Goal: Task Accomplishment & Management: Complete application form

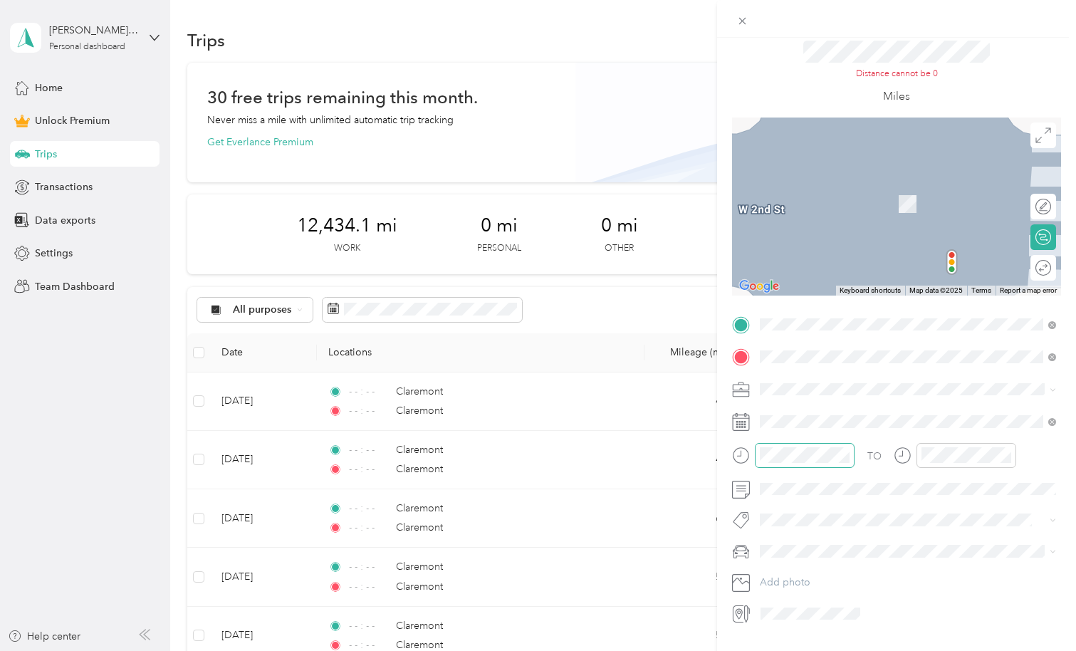
scroll to position [51, 0]
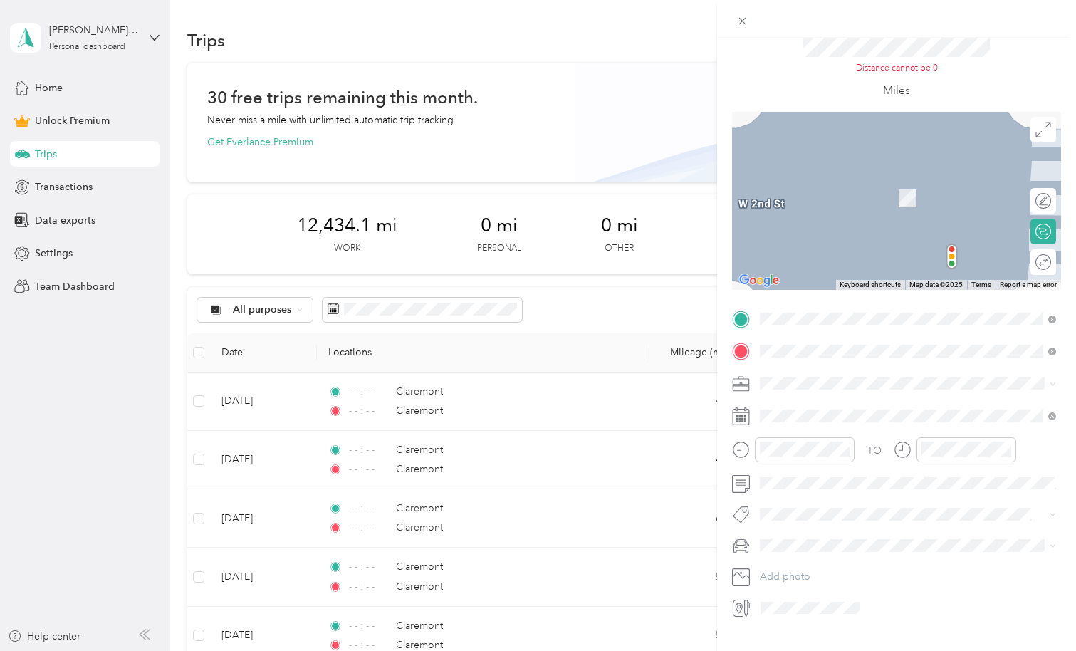
click at [735, 417] on icon at bounding box center [741, 417] width 18 height 18
click at [742, 420] on rect at bounding box center [743, 419] width 2 height 2
click at [1052, 415] on icon at bounding box center [1053, 416] width 8 height 8
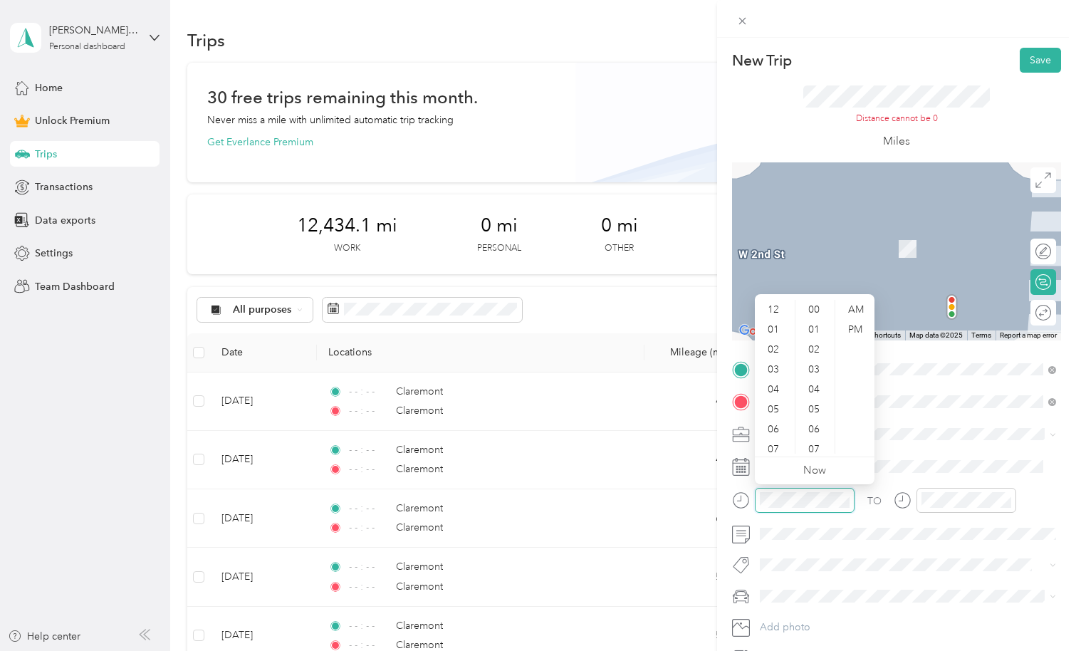
scroll to position [100, 0]
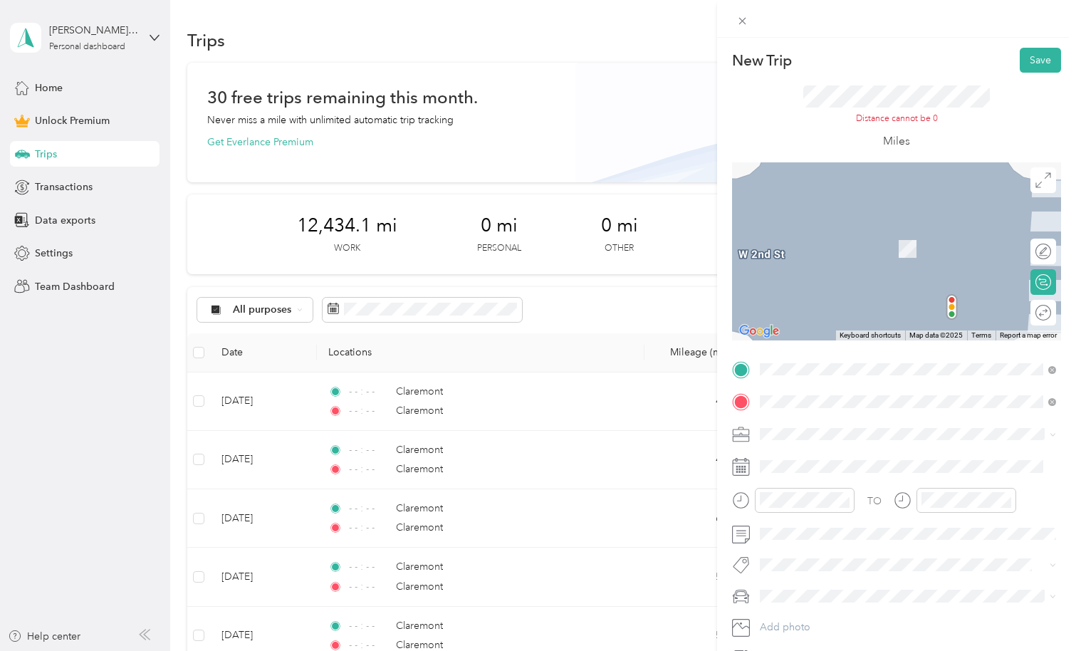
click at [740, 467] on rect at bounding box center [741, 467] width 2 height 2
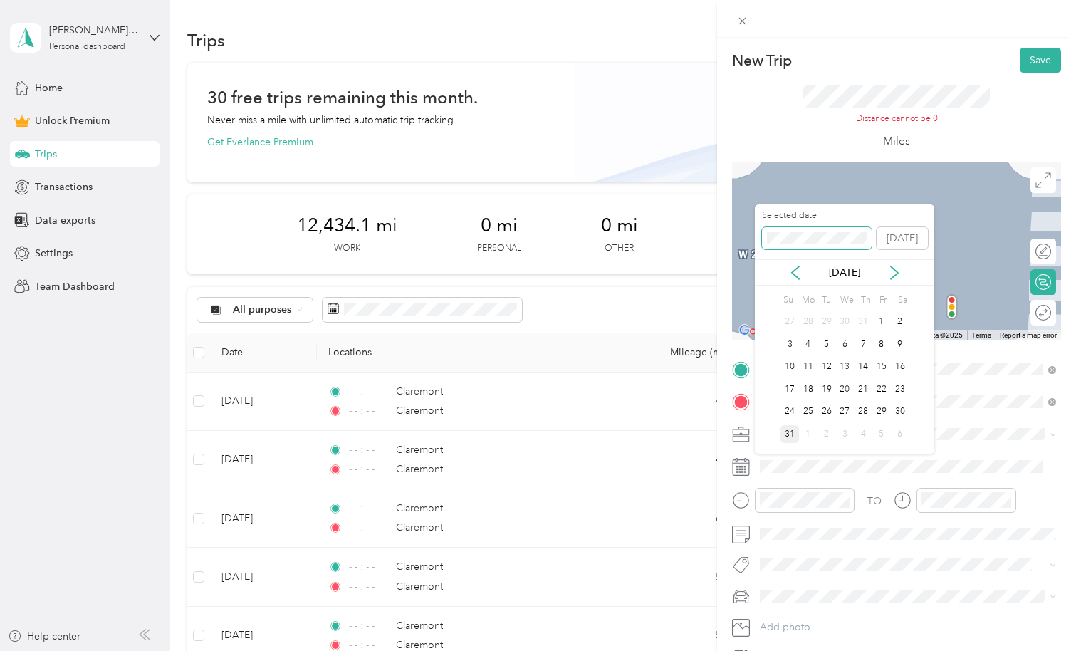
click at [819, 246] on span at bounding box center [817, 238] width 110 height 23
click at [796, 271] on icon at bounding box center [796, 273] width 14 height 14
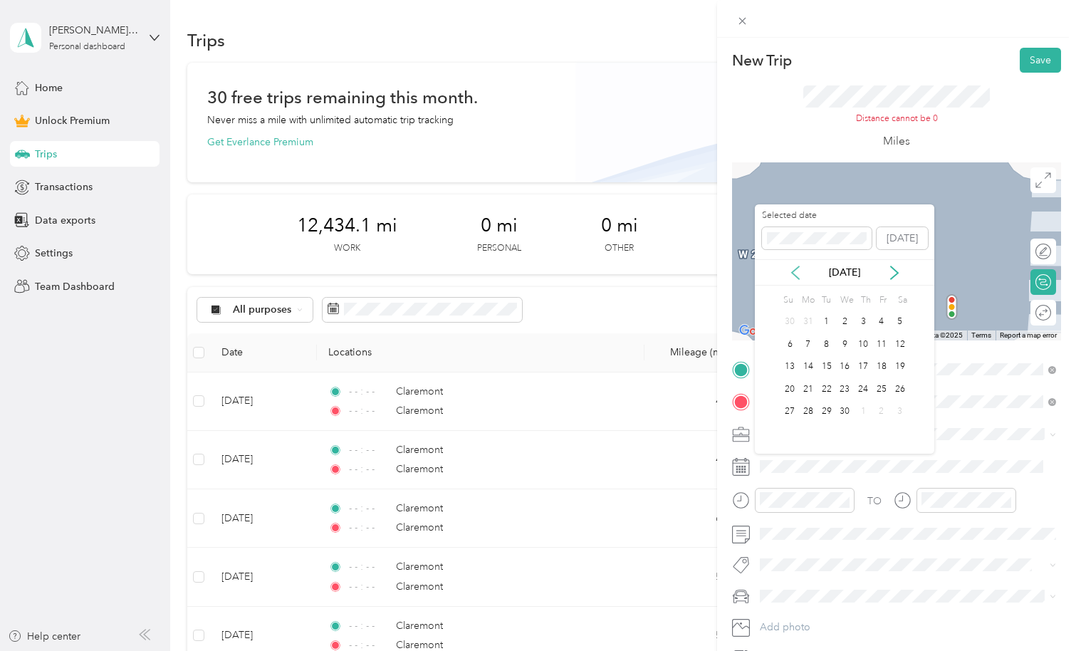
click at [796, 271] on icon at bounding box center [796, 273] width 14 height 14
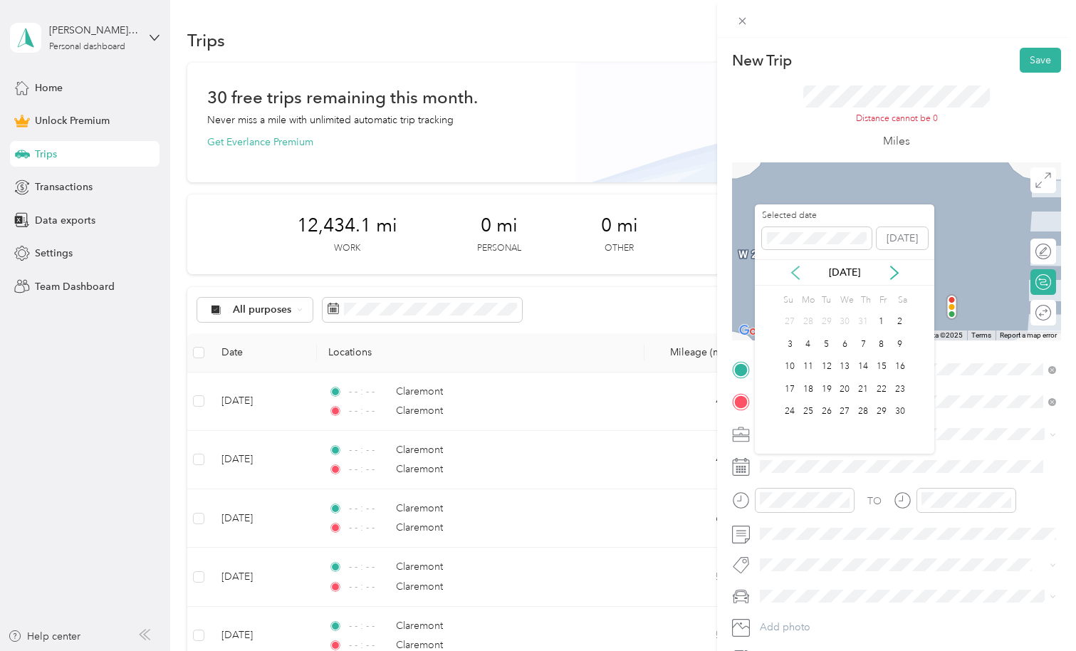
click at [796, 271] on icon at bounding box center [796, 273] width 14 height 14
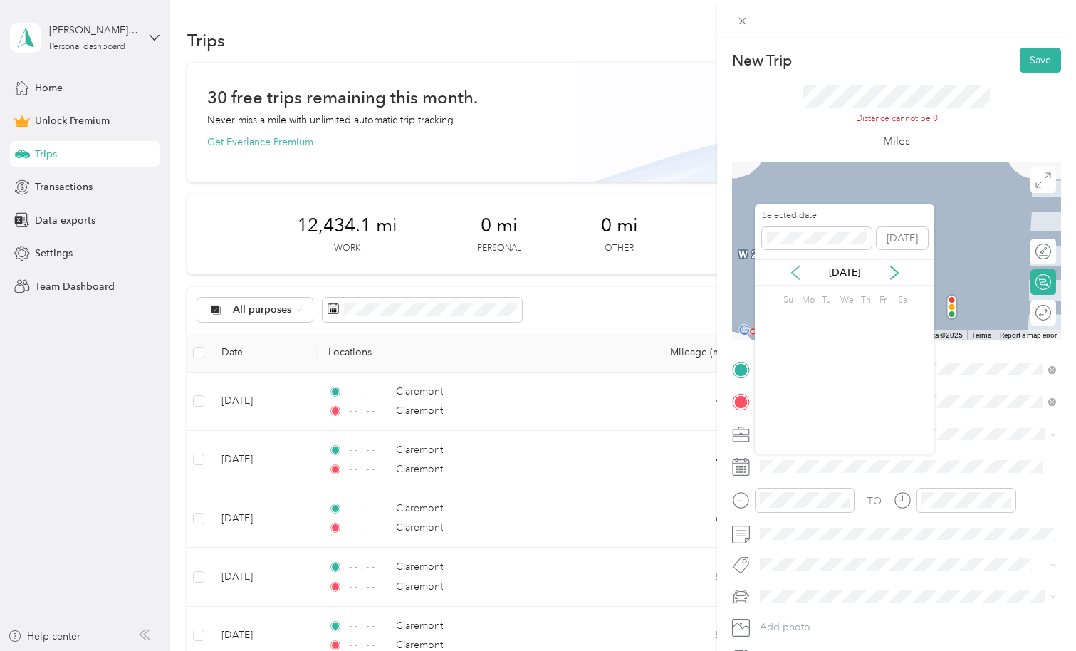
click at [796, 271] on icon at bounding box center [796, 273] width 14 height 14
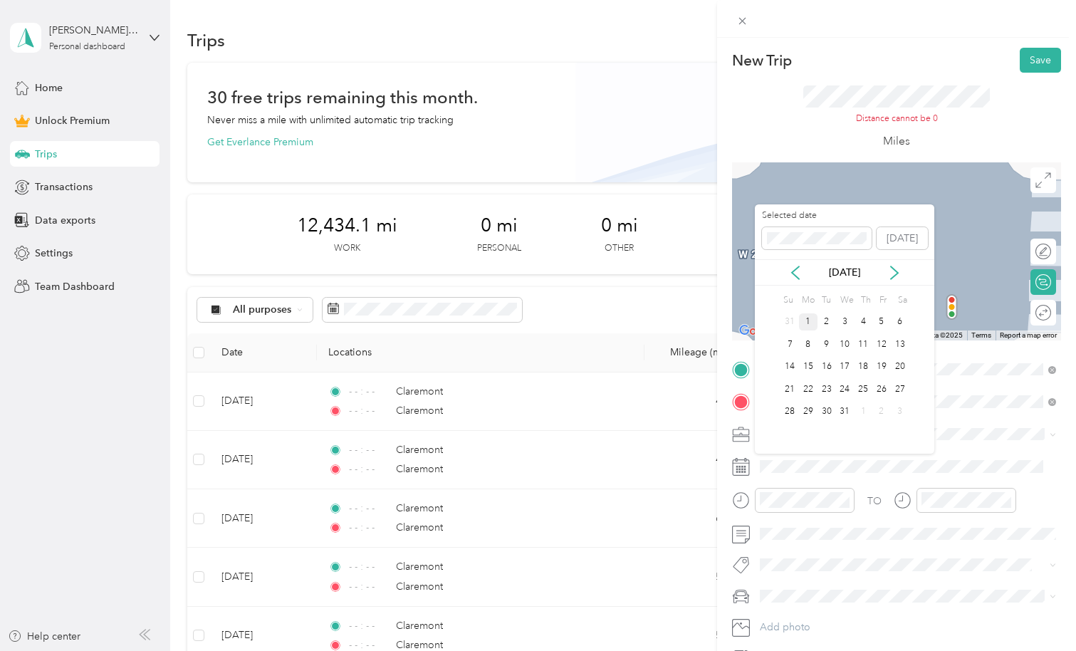
click at [806, 317] on div "1" at bounding box center [808, 322] width 19 height 18
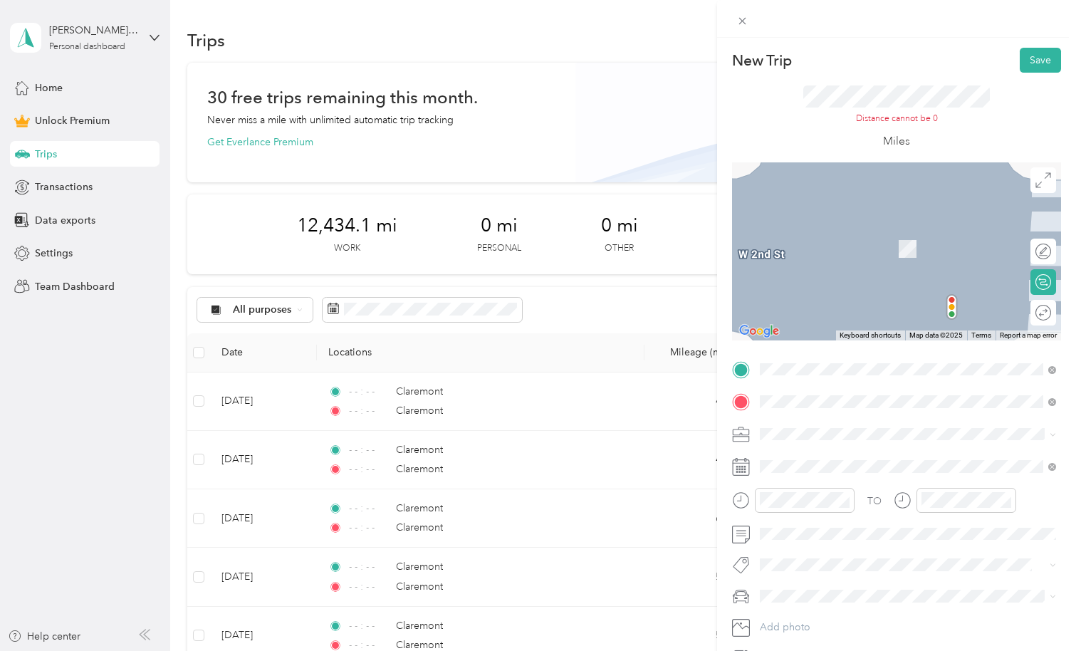
click at [963, 418] on div "TO Add photo" at bounding box center [896, 514] width 329 height 312
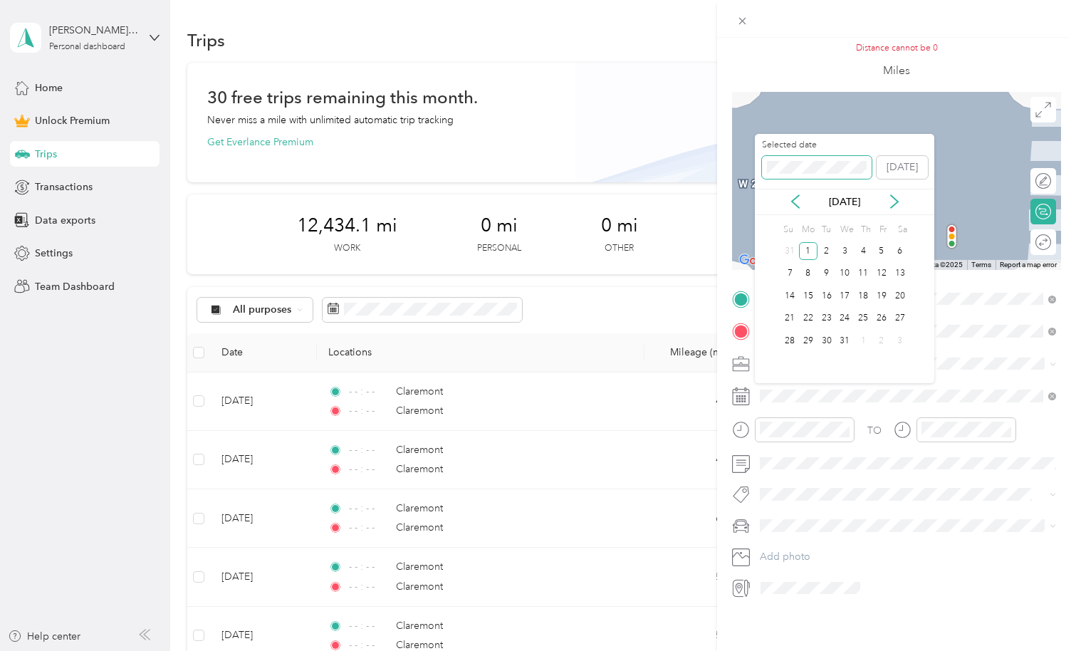
click at [758, 148] on div "Selected date [DATE]" at bounding box center [845, 164] width 180 height 50
click at [908, 144] on div "Selected date [DATE]" at bounding box center [845, 164] width 180 height 50
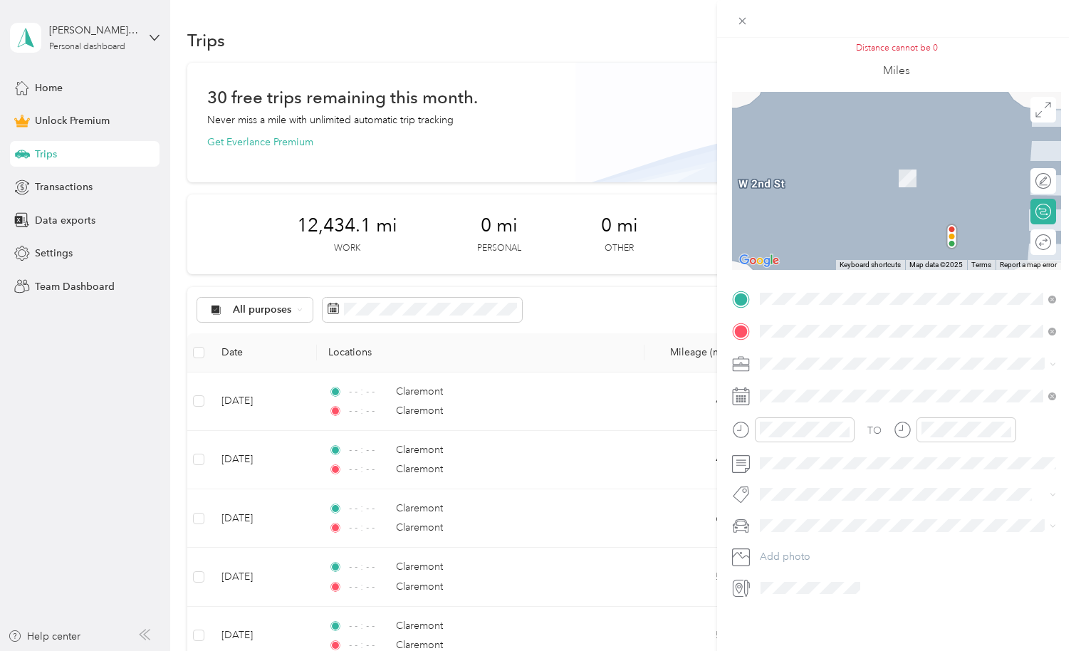
click at [984, 383] on div "TO Add photo" at bounding box center [896, 444] width 329 height 312
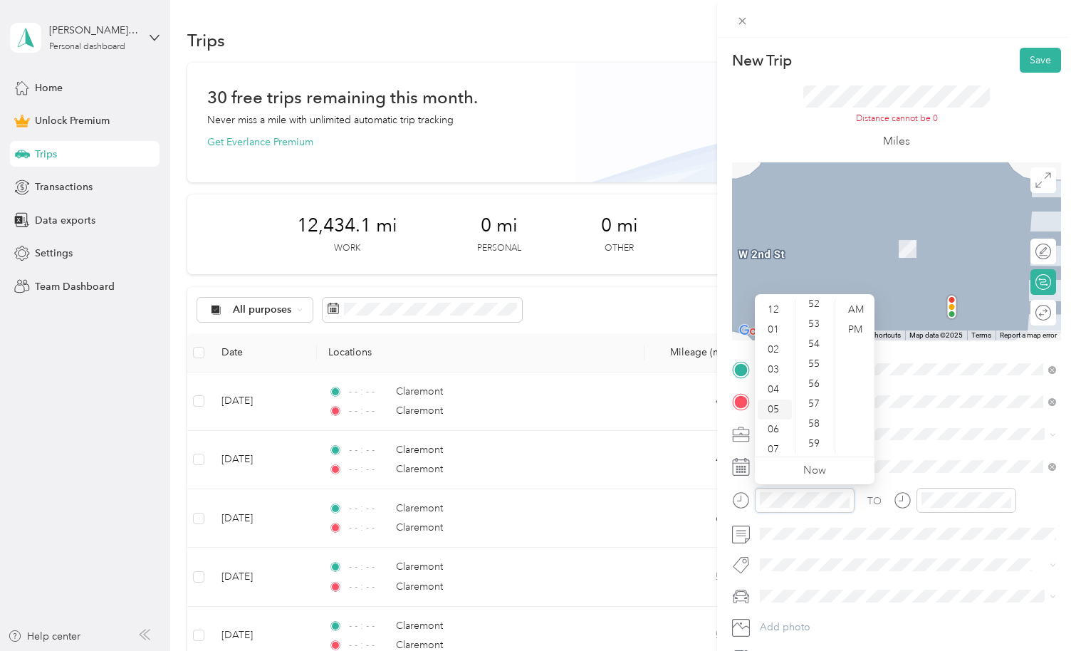
scroll to position [85, 0]
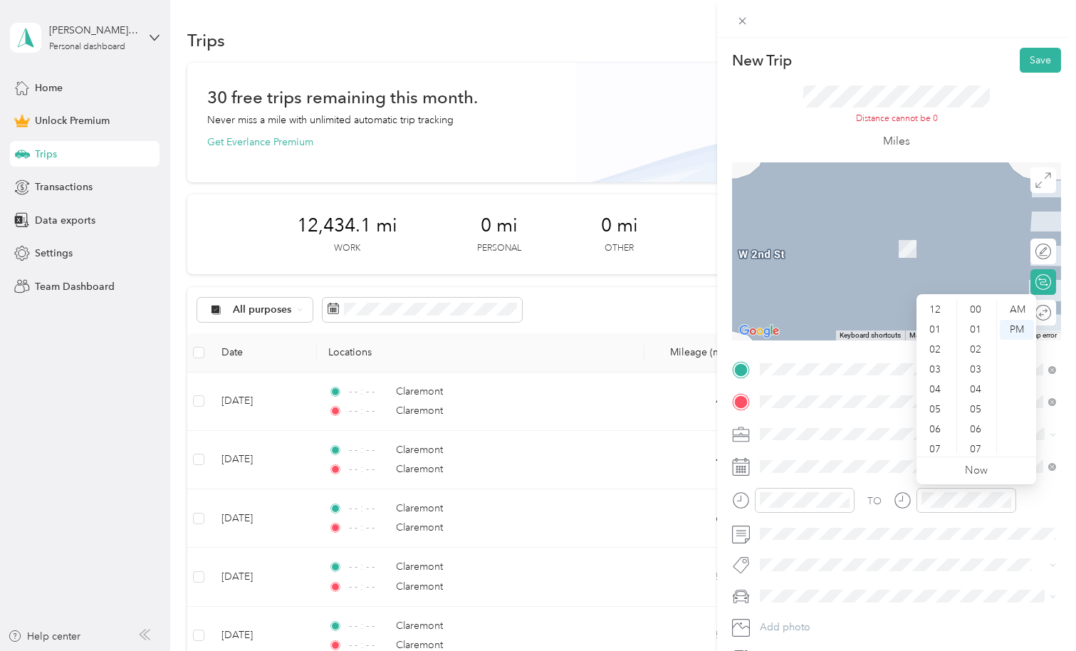
click at [913, 550] on div "TO Add photo" at bounding box center [896, 514] width 329 height 312
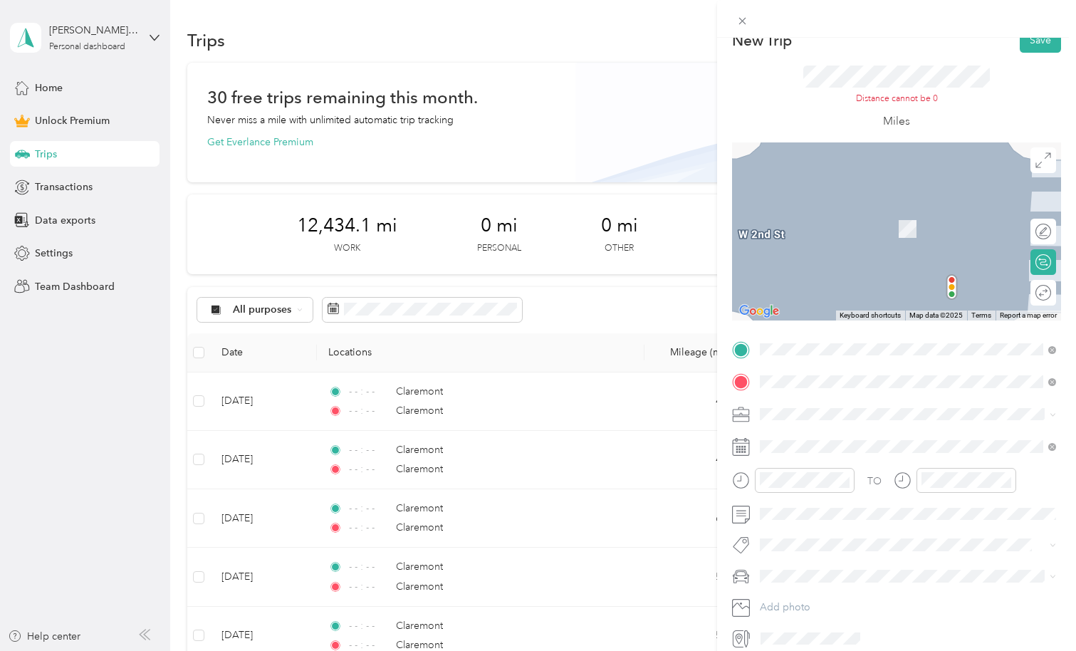
scroll to position [0, 0]
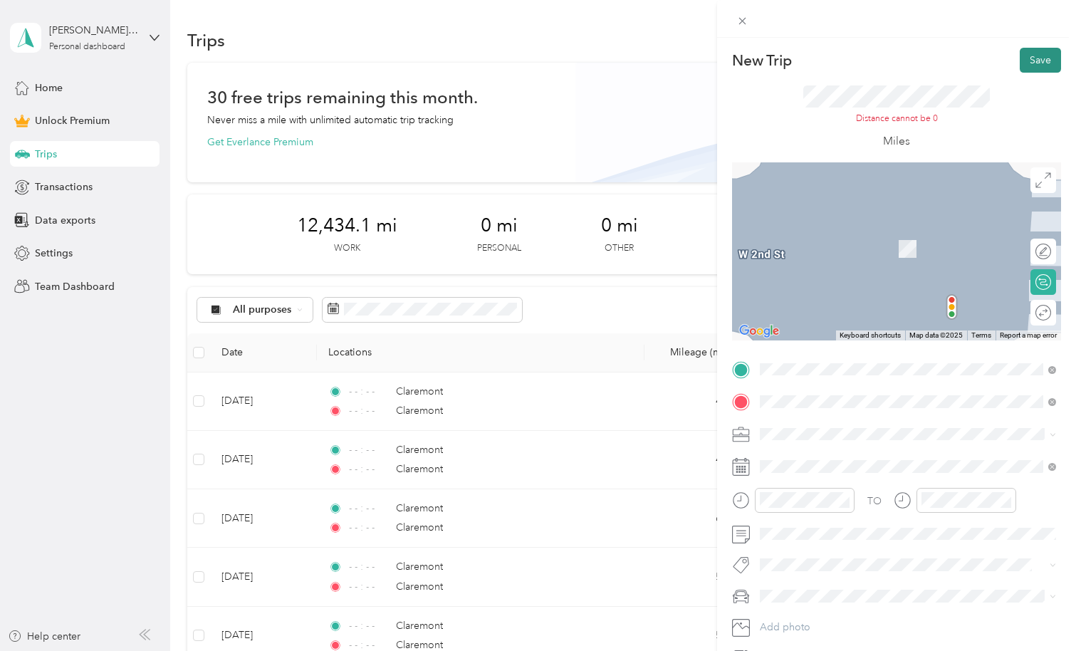
click at [1041, 63] on button "Save" at bounding box center [1040, 60] width 41 height 25
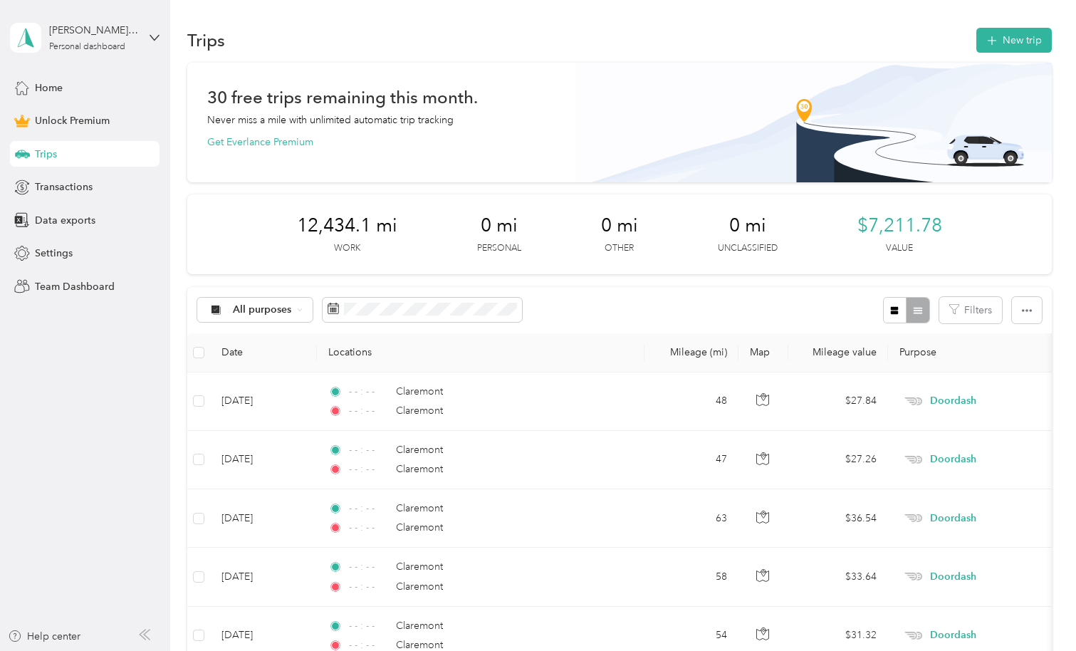
click at [36, 158] on span "Trips" at bounding box center [46, 154] width 22 height 15
click at [36, 157] on span "Trips" at bounding box center [46, 154] width 22 height 15
click at [1022, 46] on button "New trip" at bounding box center [1015, 40] width 76 height 25
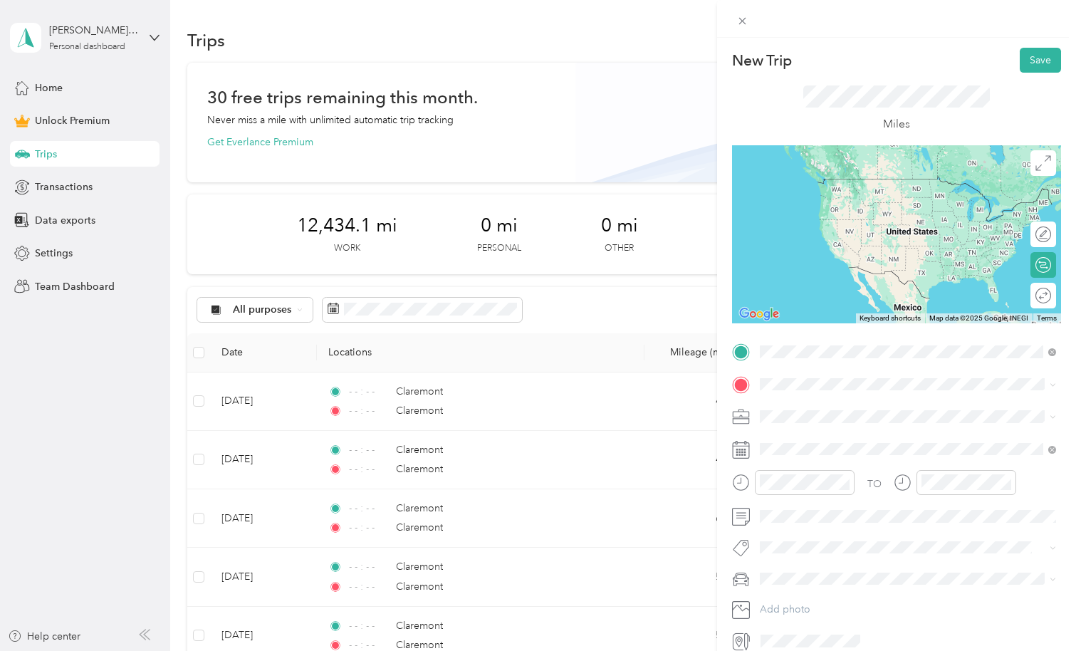
click at [845, 412] on span "Claremont [US_STATE], [GEOGRAPHIC_DATA]" at bounding box center [867, 409] width 160 height 25
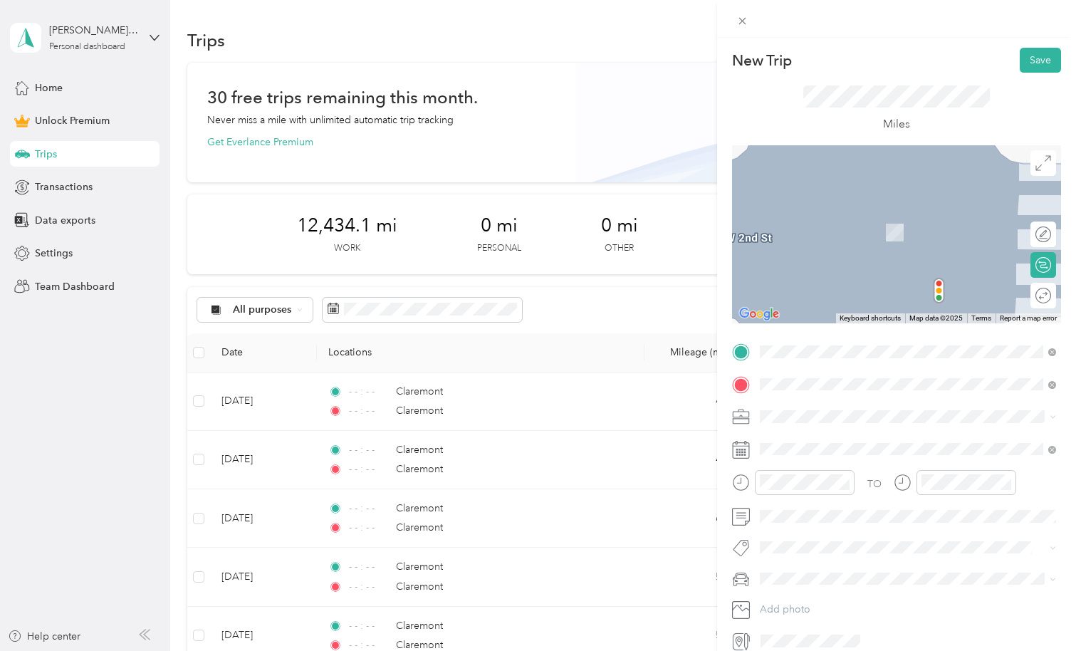
click at [844, 468] on span "Claremont [US_STATE], [GEOGRAPHIC_DATA]" at bounding box center [867, 471] width 160 height 25
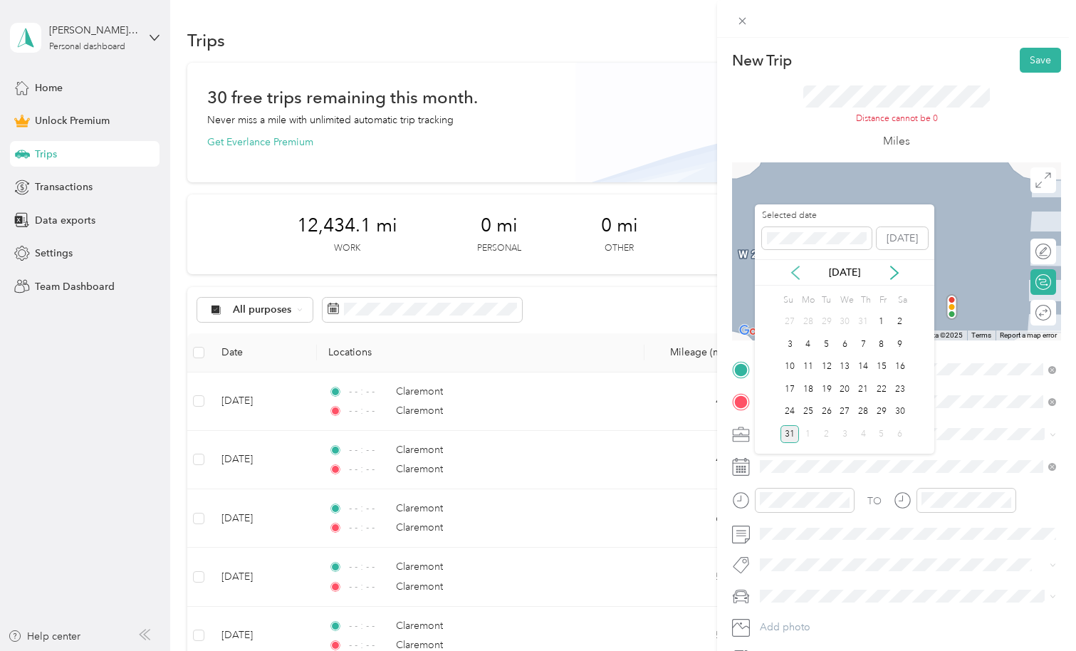
click at [795, 270] on icon at bounding box center [796, 273] width 14 height 14
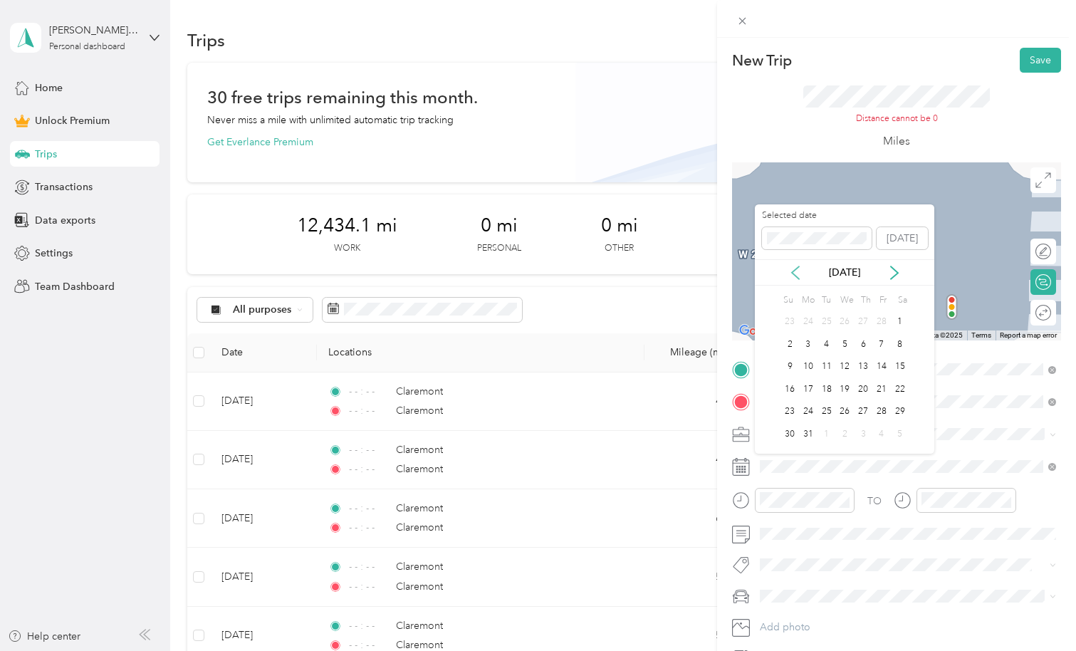
click at [795, 270] on icon at bounding box center [796, 273] width 14 height 14
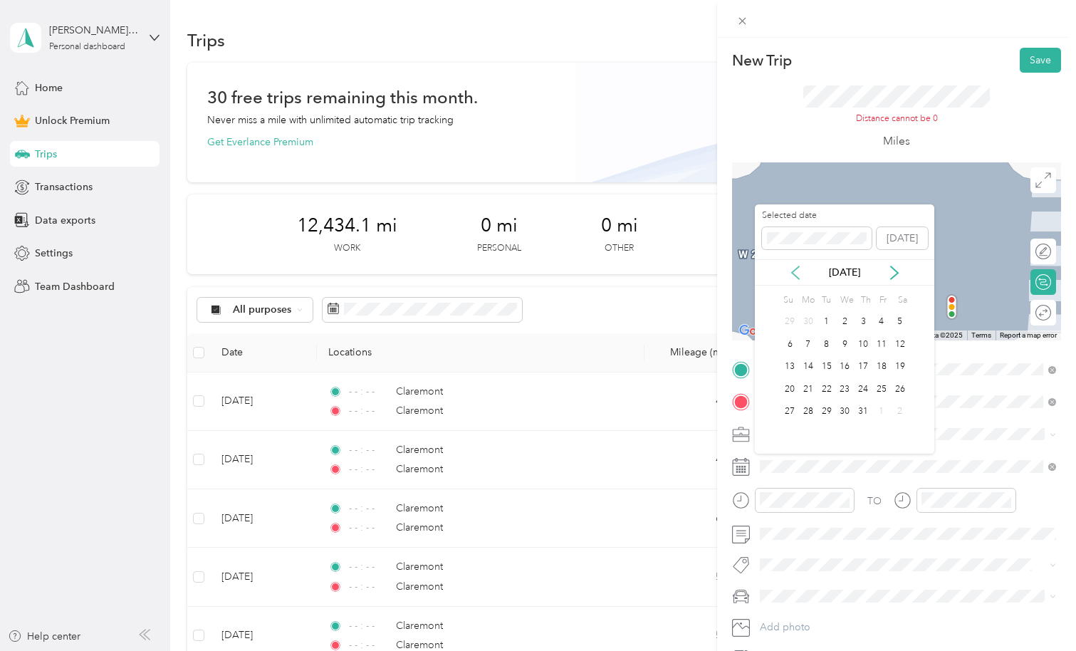
click at [795, 270] on icon at bounding box center [796, 273] width 14 height 14
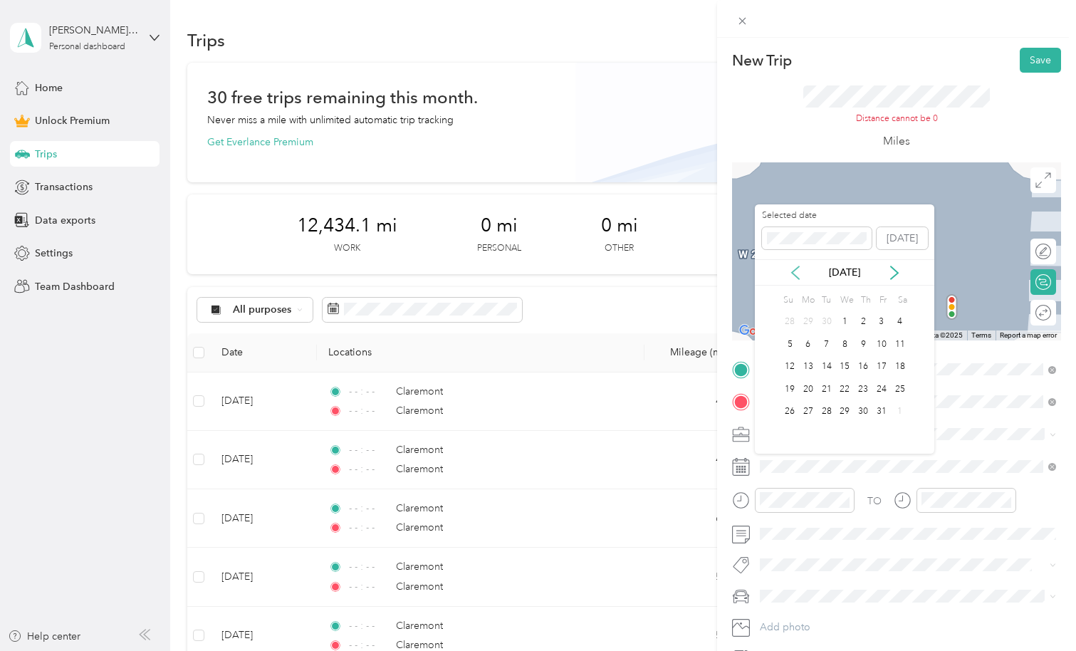
click at [795, 270] on icon at bounding box center [796, 273] width 14 height 14
click at [864, 321] on div "1" at bounding box center [863, 322] width 19 height 18
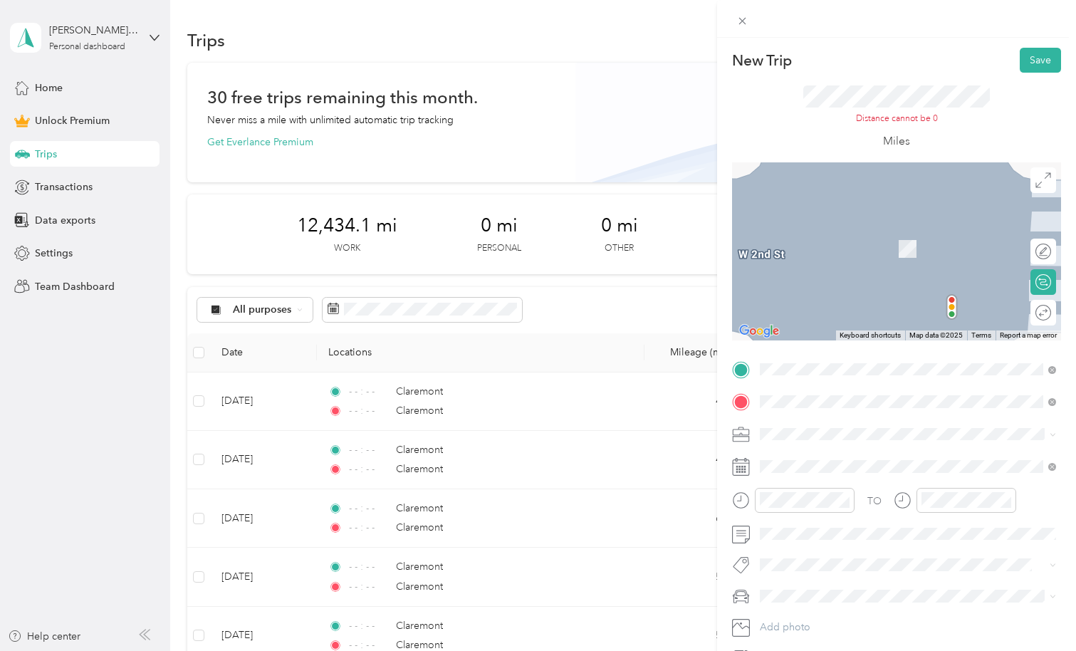
click at [779, 512] on li "Doordash" at bounding box center [908, 509] width 306 height 25
click at [1038, 62] on button "Save" at bounding box center [1040, 60] width 41 height 25
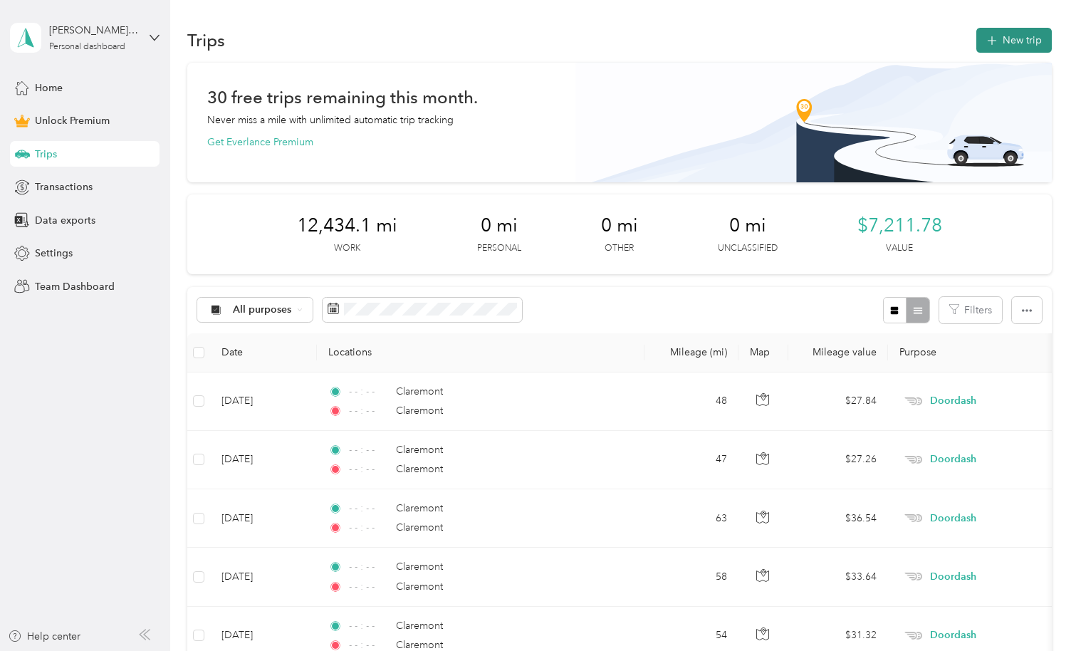
click at [1019, 40] on button "New trip" at bounding box center [1015, 40] width 76 height 25
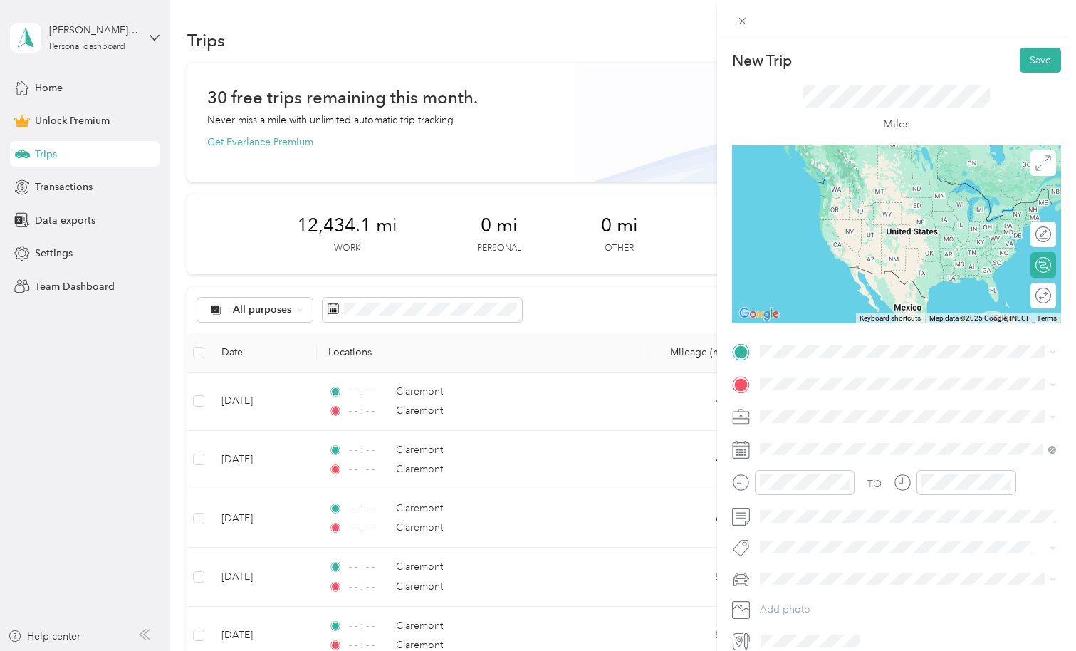
click at [846, 405] on span "Claremont [US_STATE], [GEOGRAPHIC_DATA]" at bounding box center [867, 409] width 160 height 25
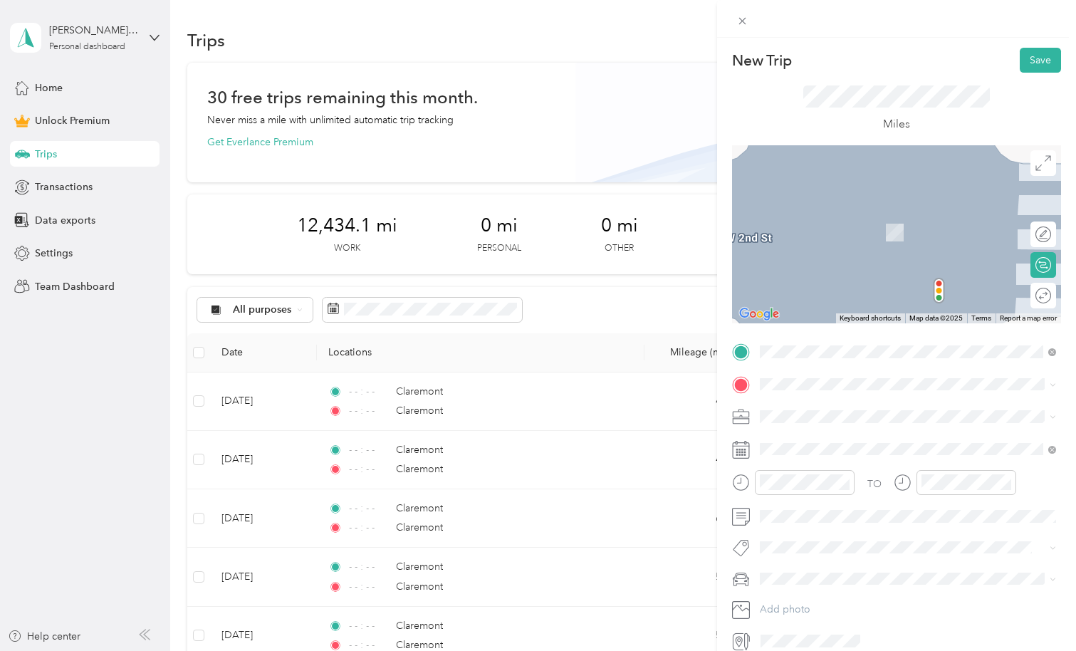
click at [828, 450] on li "Claremont [US_STATE], [GEOGRAPHIC_DATA]" at bounding box center [908, 441] width 306 height 40
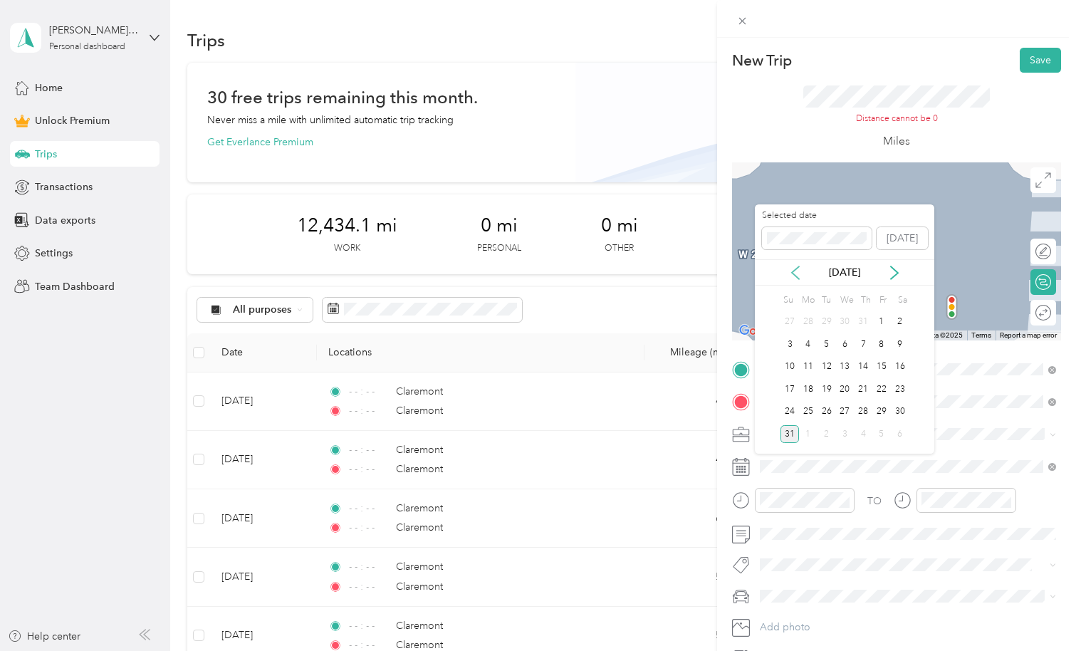
click at [796, 273] on icon at bounding box center [796, 273] width 14 height 14
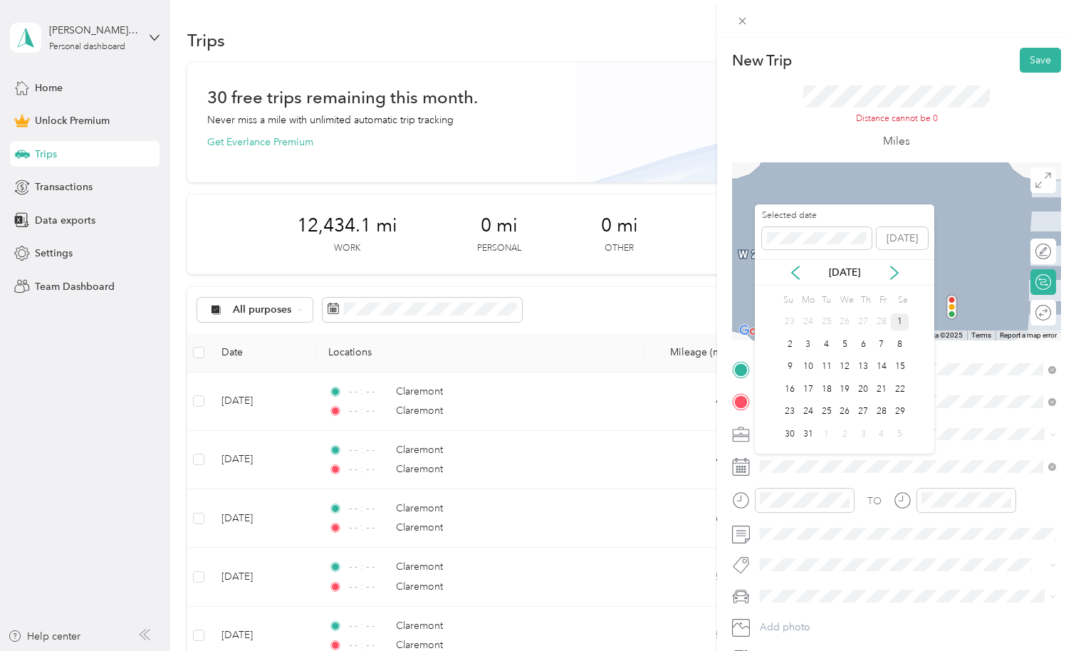
click at [901, 319] on div "1" at bounding box center [900, 322] width 19 height 18
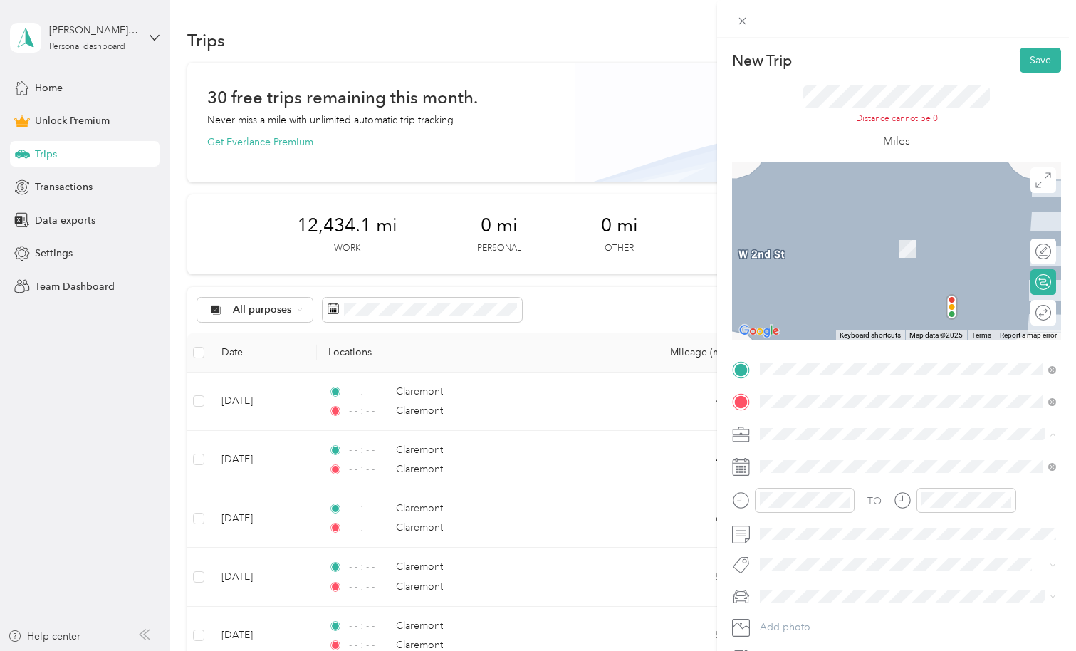
click at [773, 508] on div "Doordash" at bounding box center [908, 509] width 286 height 15
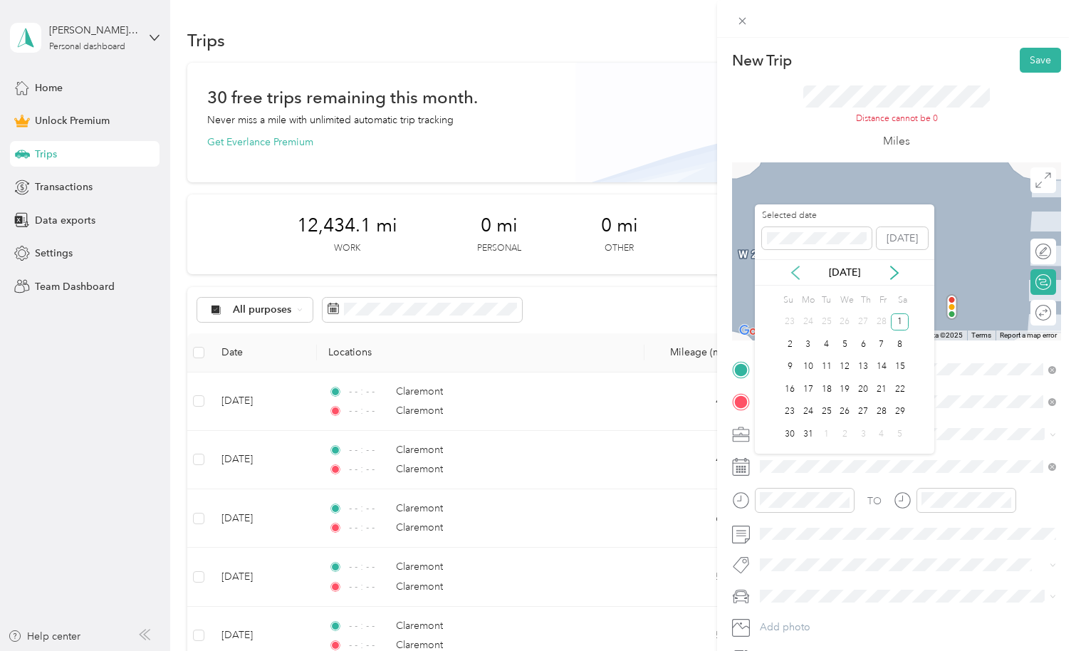
click at [795, 275] on icon at bounding box center [795, 272] width 7 height 13
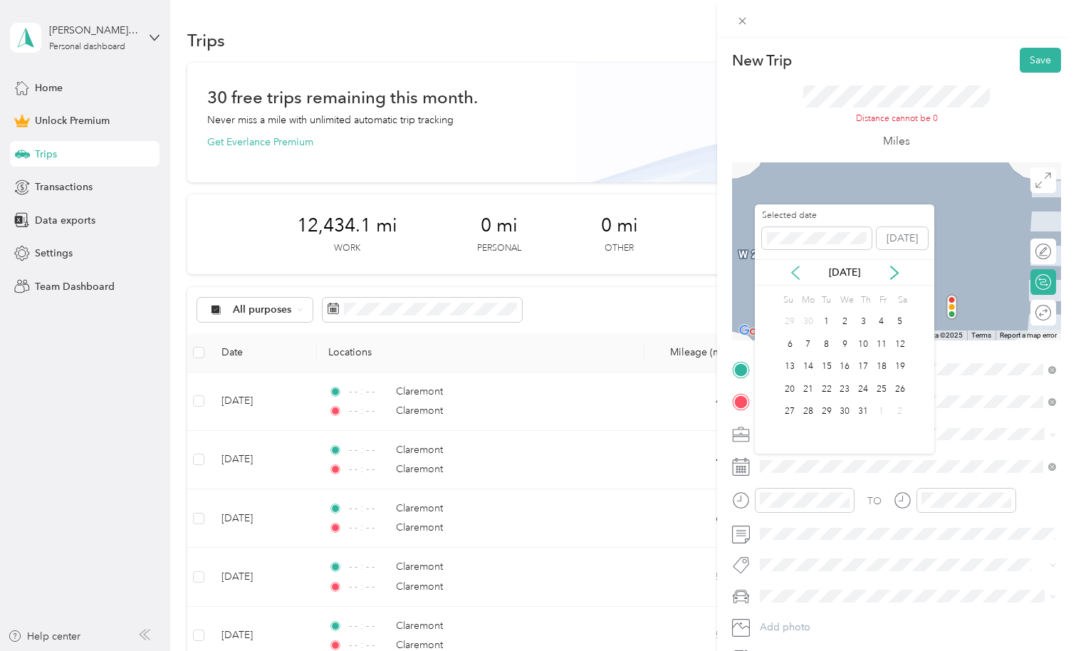
click at [795, 275] on icon at bounding box center [795, 272] width 7 height 13
click at [795, 276] on icon at bounding box center [796, 273] width 14 height 14
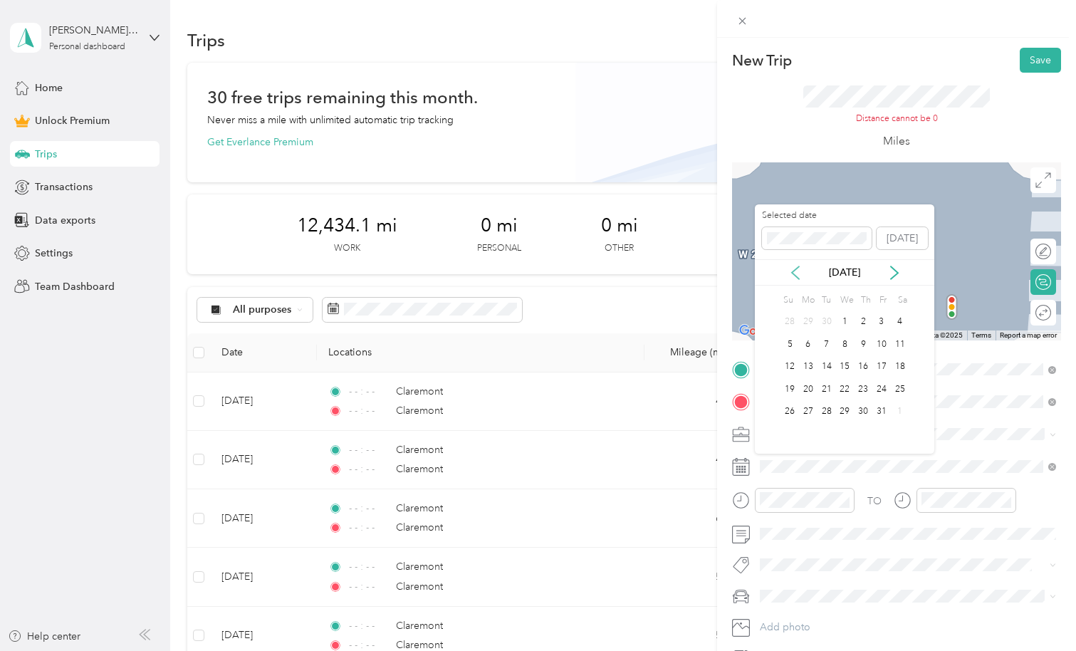
click at [795, 276] on icon at bounding box center [796, 273] width 14 height 14
click at [880, 321] on div "1" at bounding box center [882, 322] width 19 height 18
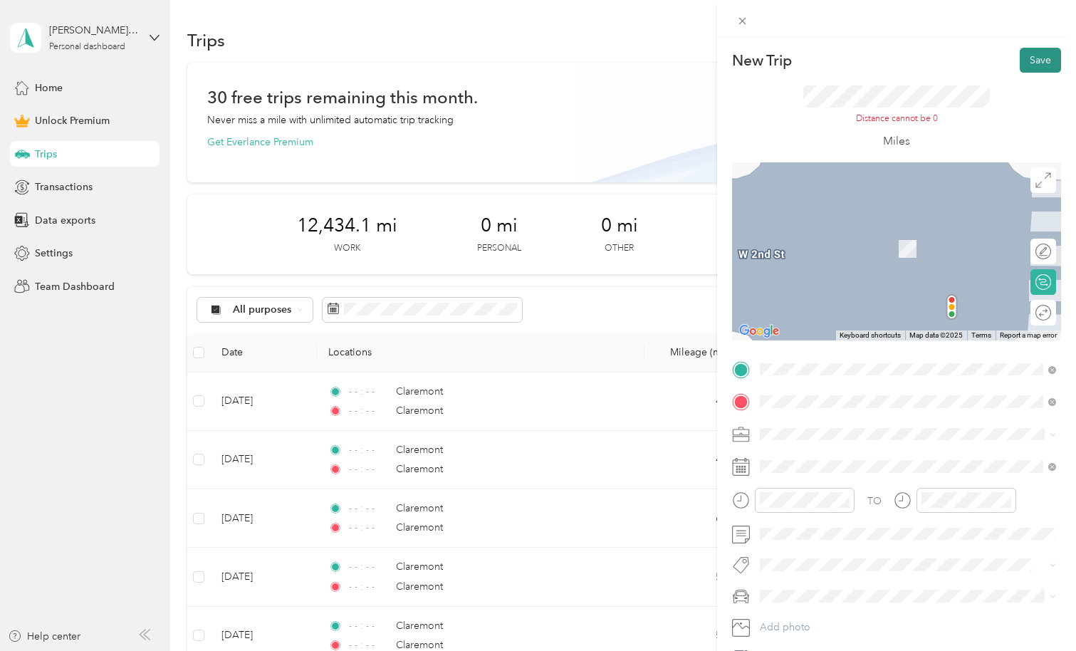
click at [1038, 58] on button "Save" at bounding box center [1040, 60] width 41 height 25
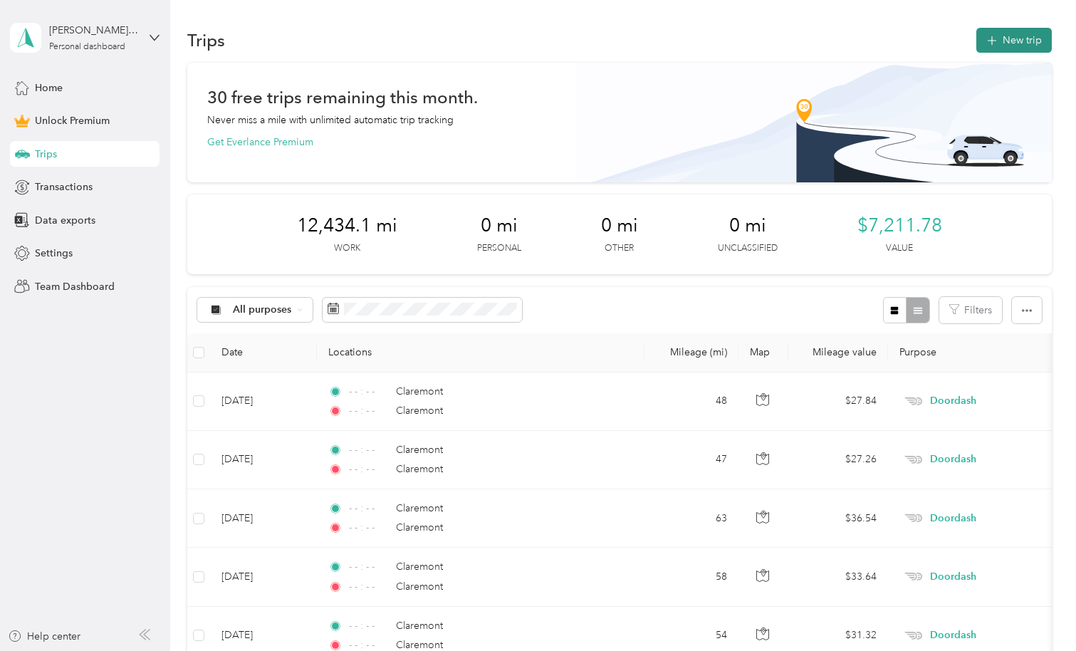
click at [1011, 46] on button "New trip" at bounding box center [1015, 40] width 76 height 25
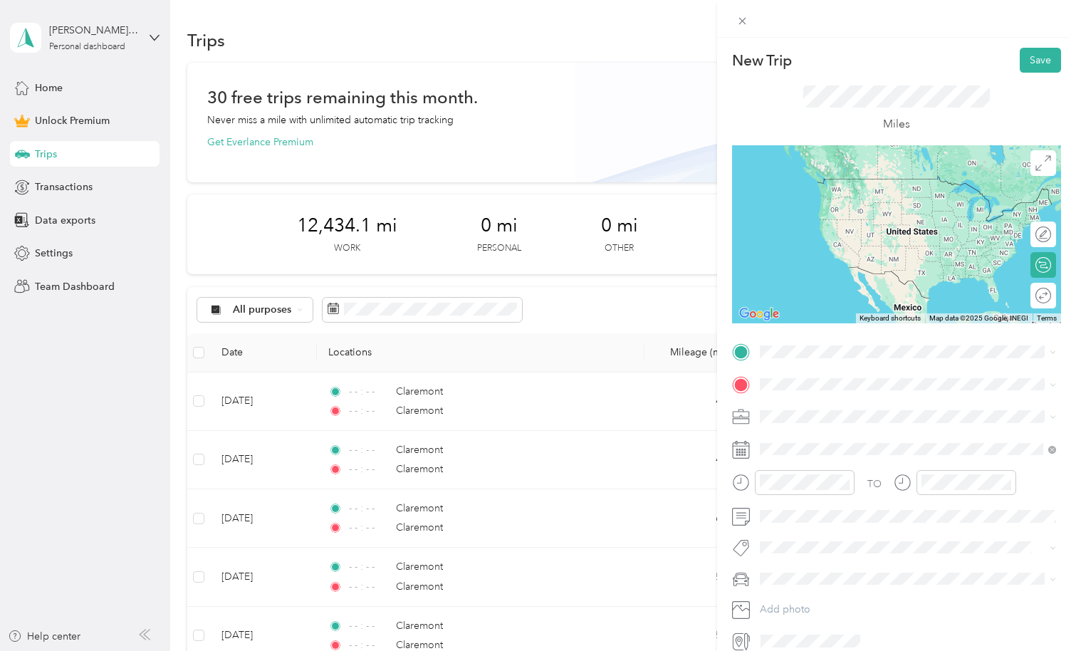
click at [778, 494] on li "Doordash" at bounding box center [908, 486] width 306 height 25
click at [840, 447] on li "Claremont [US_STATE], [GEOGRAPHIC_DATA]" at bounding box center [908, 439] width 306 height 40
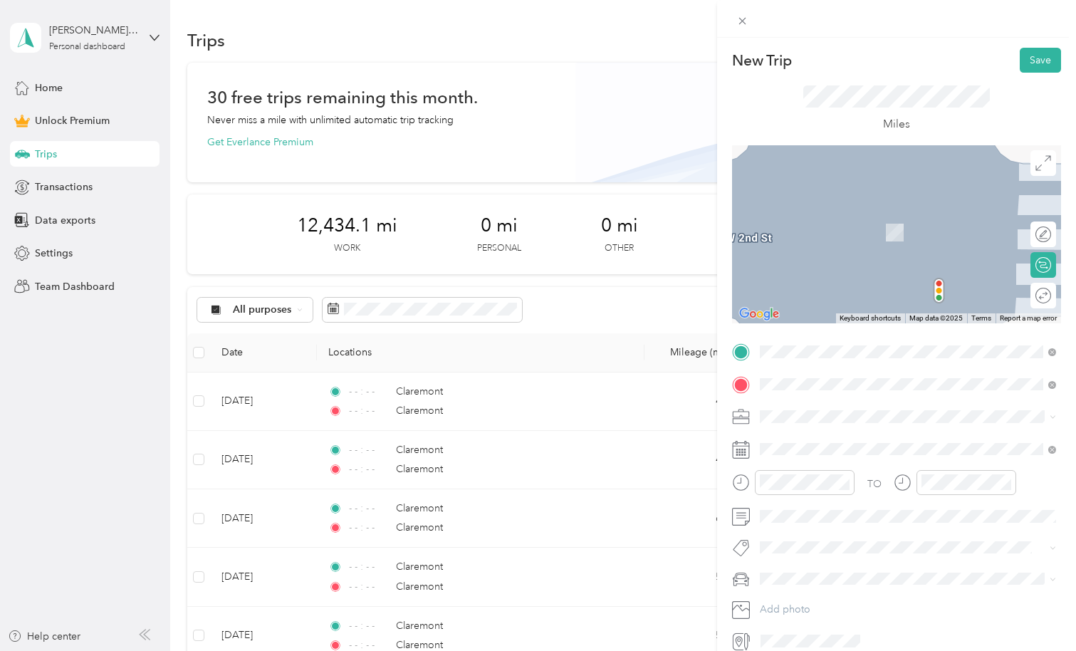
click at [823, 470] on span "Claremont [US_STATE], [GEOGRAPHIC_DATA]" at bounding box center [867, 471] width 160 height 25
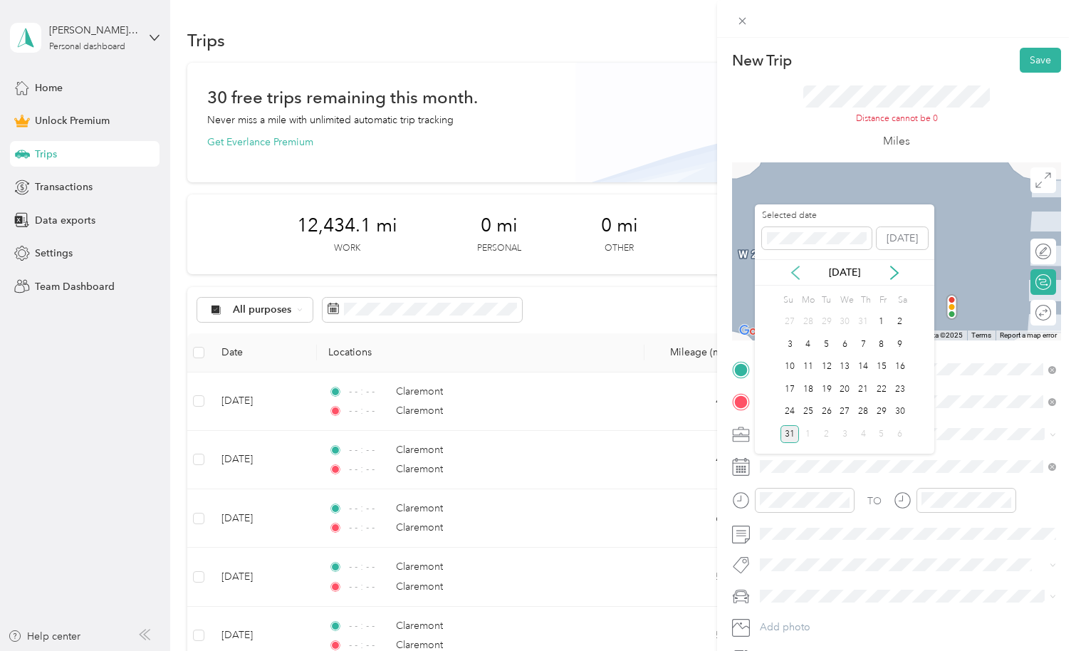
click at [794, 274] on icon at bounding box center [795, 272] width 7 height 13
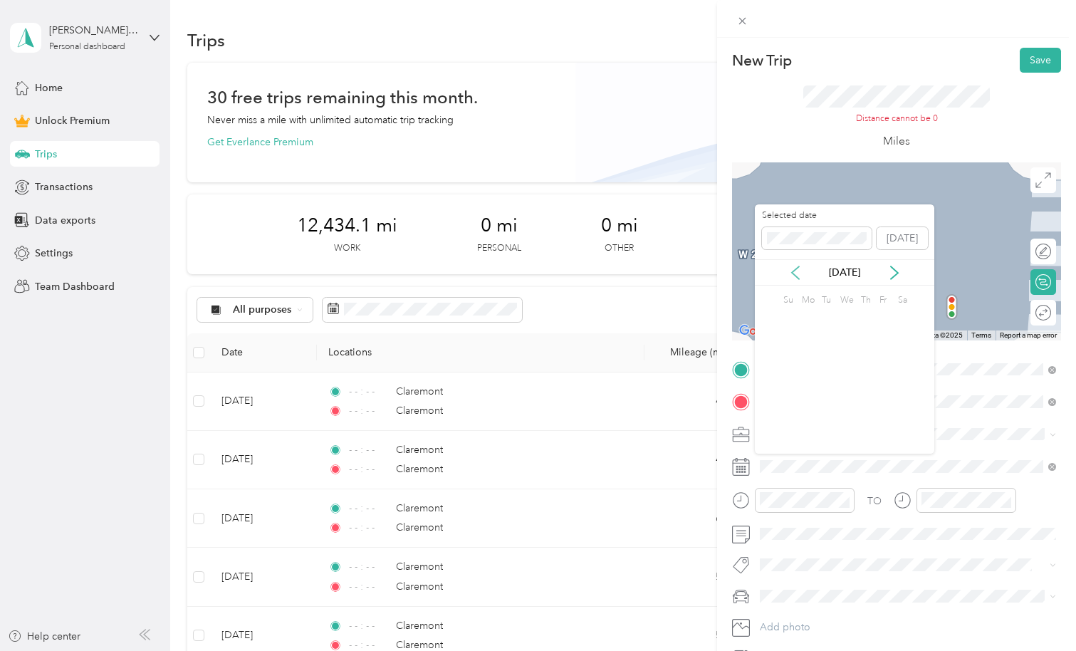
click at [794, 274] on icon at bounding box center [795, 272] width 7 height 13
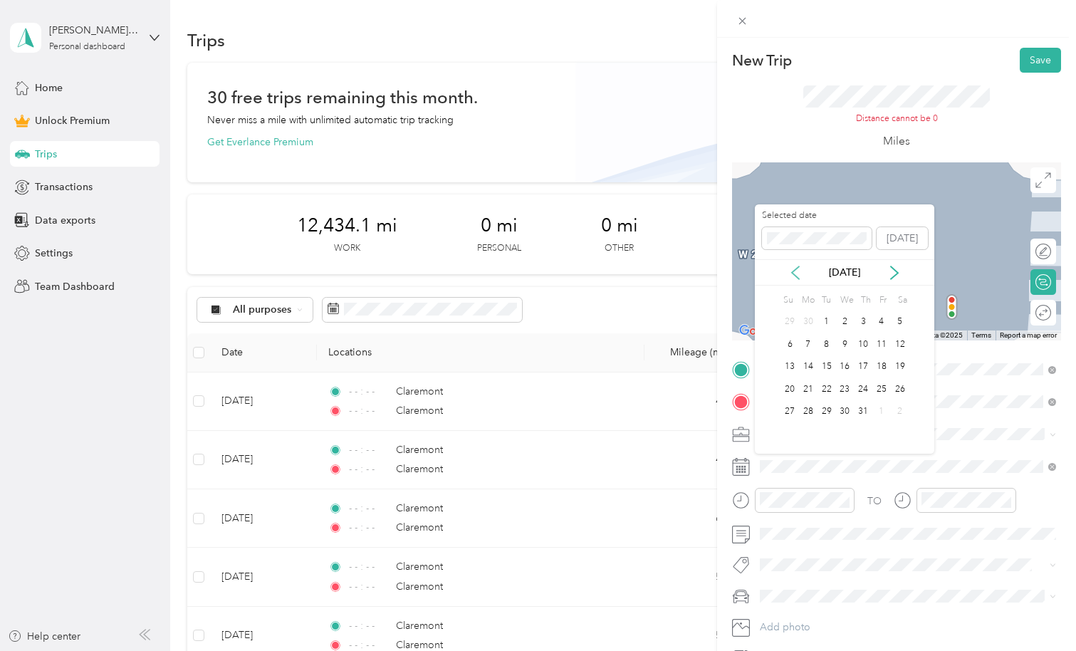
click at [794, 274] on icon at bounding box center [795, 272] width 7 height 13
click at [794, 273] on icon at bounding box center [796, 273] width 14 height 14
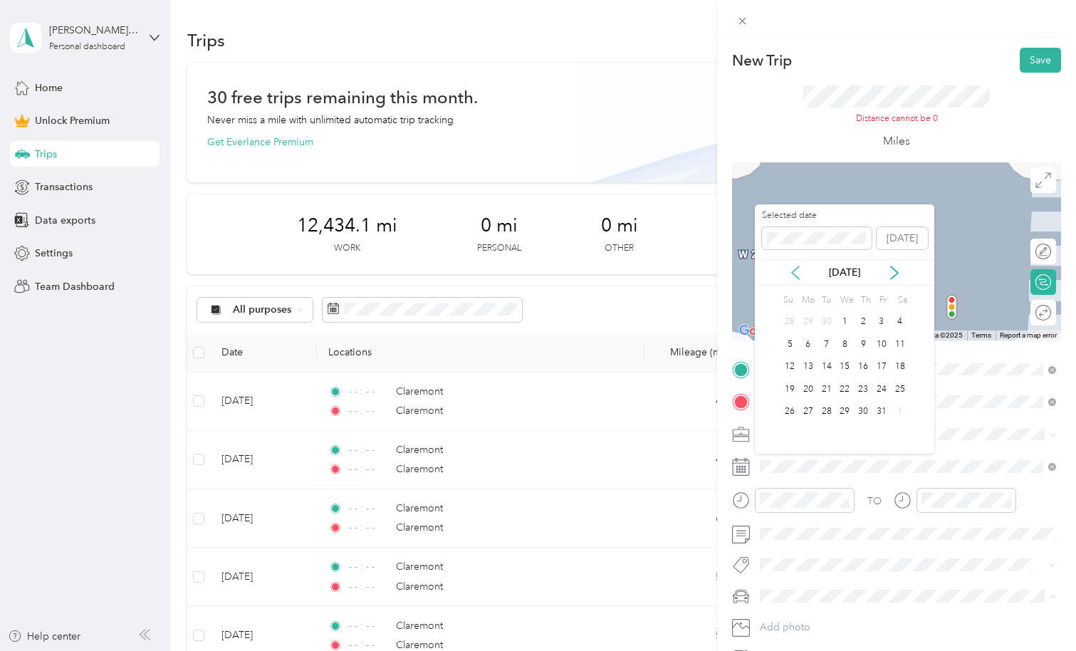
click at [794, 273] on icon at bounding box center [796, 273] width 14 height 14
click at [806, 323] on div "1" at bounding box center [808, 322] width 19 height 18
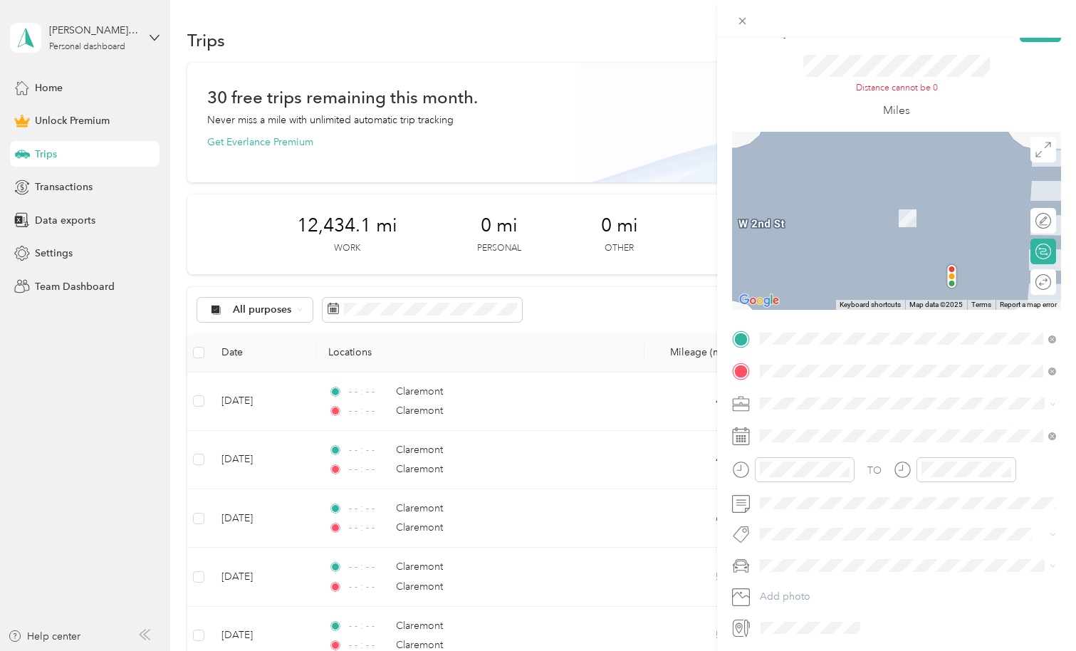
scroll to position [19, 0]
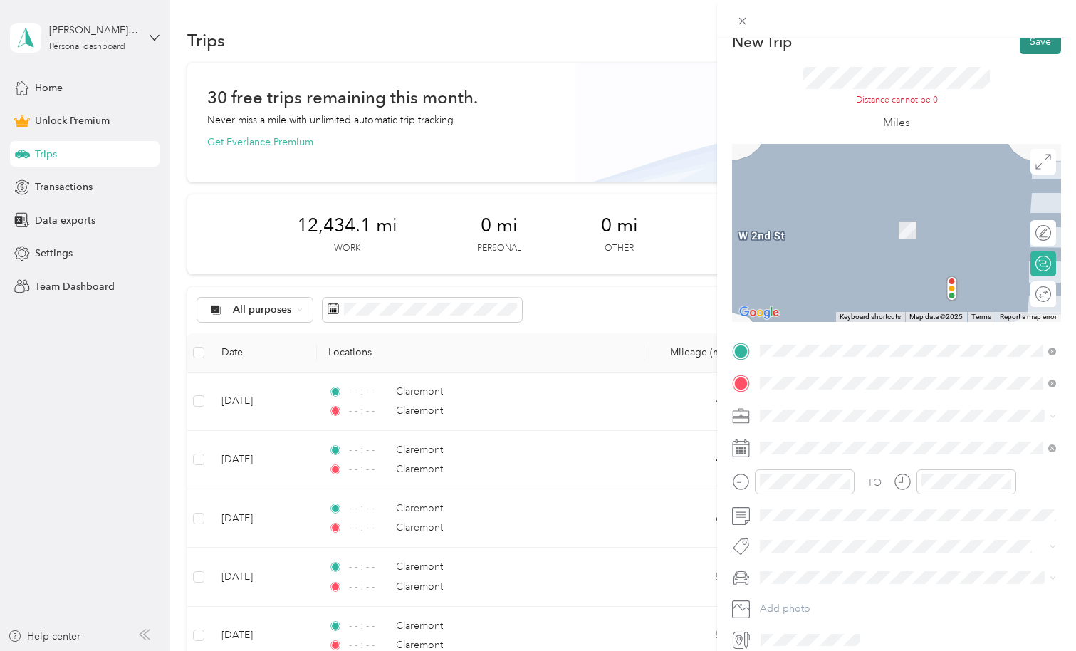
click at [1041, 46] on button "Save" at bounding box center [1040, 41] width 41 height 25
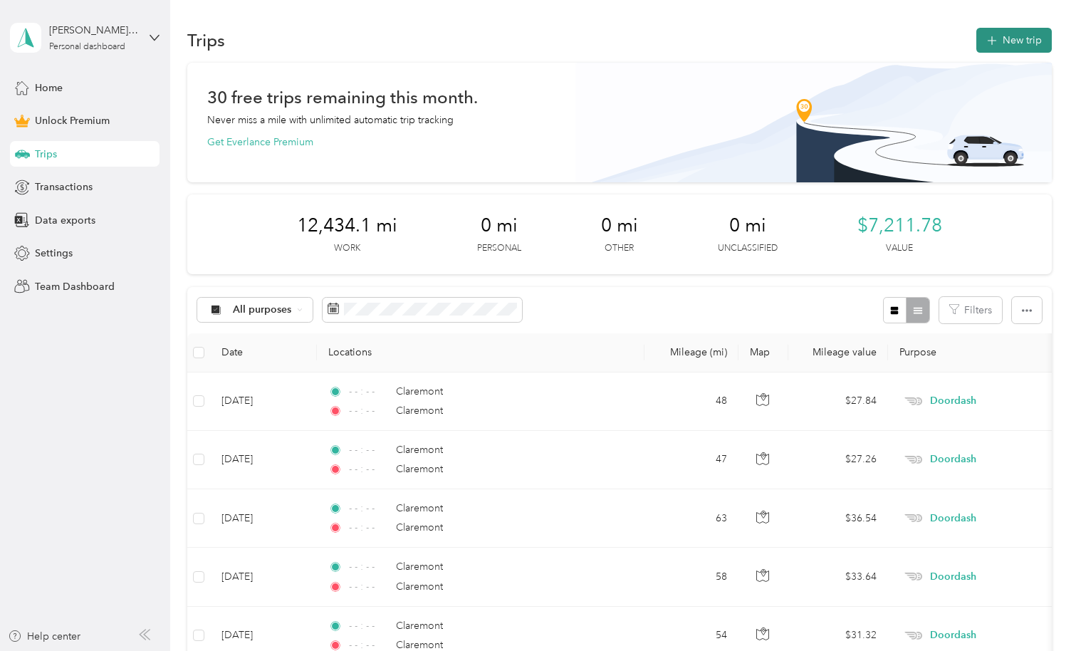
click at [1034, 43] on button "New trip" at bounding box center [1015, 40] width 76 height 25
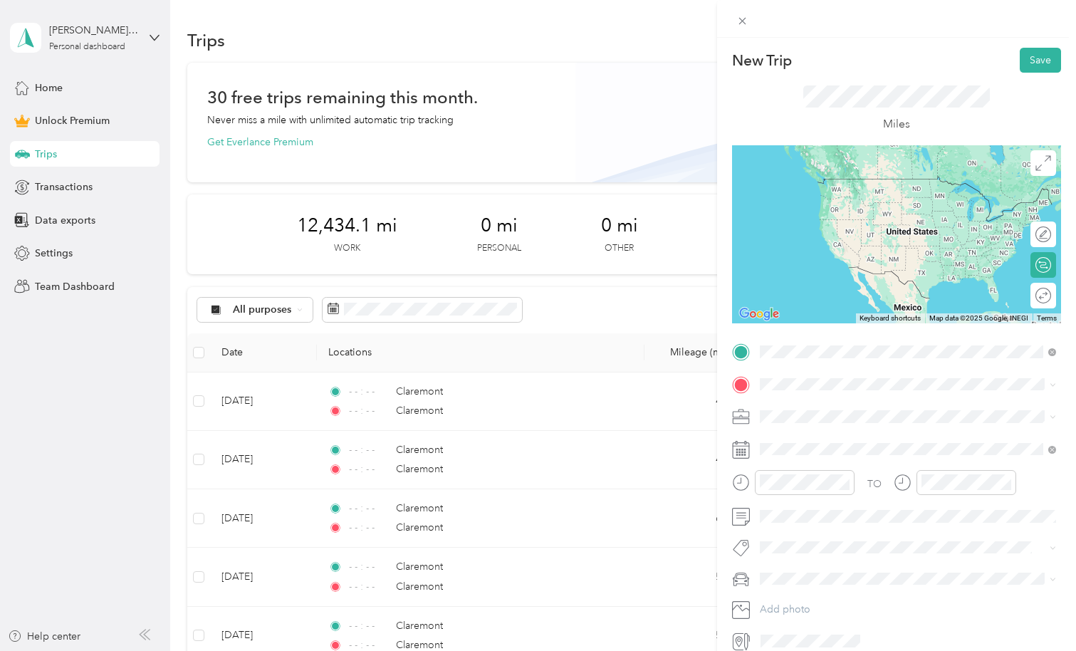
click at [787, 408] on div "Claremont [US_STATE], [GEOGRAPHIC_DATA]" at bounding box center [908, 410] width 286 height 30
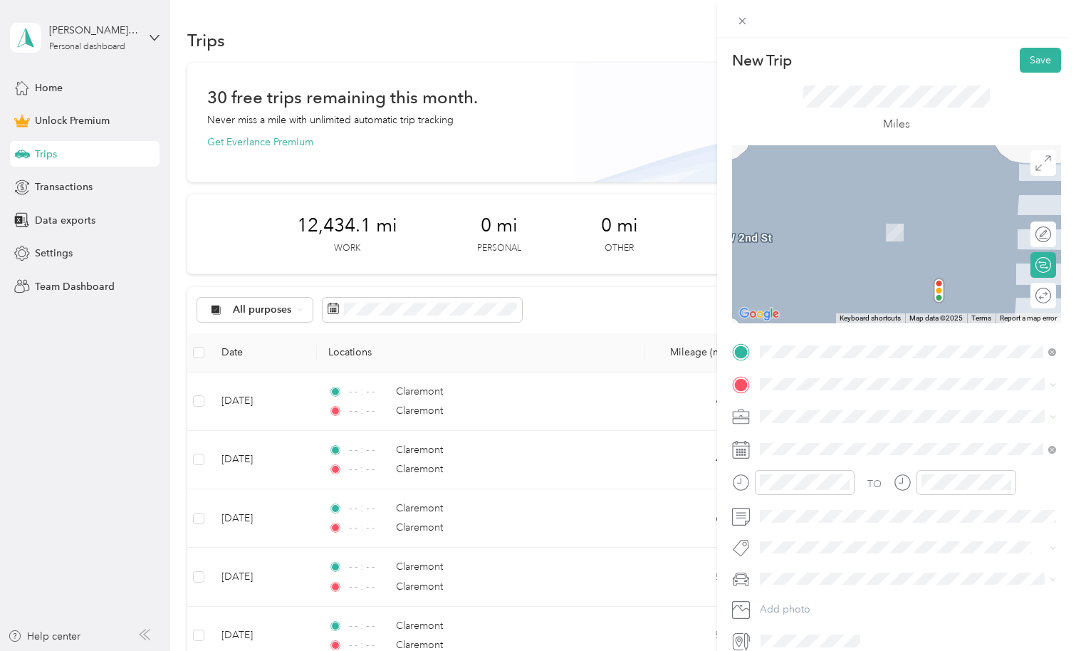
click at [811, 440] on span "Claremont [US_STATE], [GEOGRAPHIC_DATA]" at bounding box center [867, 439] width 160 height 25
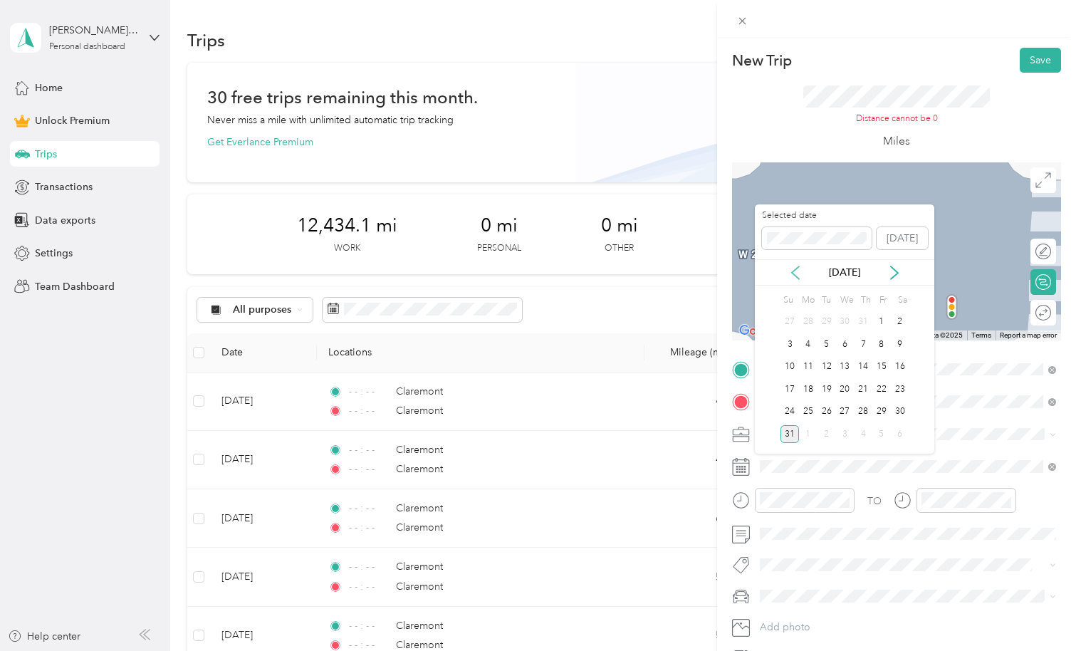
click at [794, 275] on icon at bounding box center [795, 272] width 7 height 13
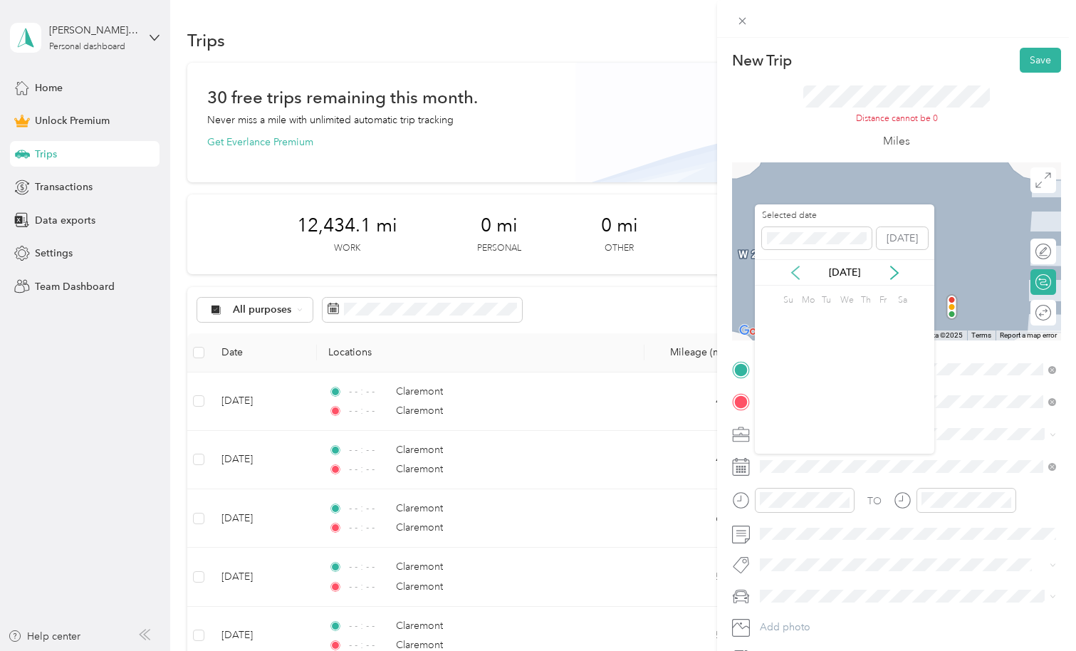
click at [794, 275] on icon at bounding box center [795, 272] width 7 height 13
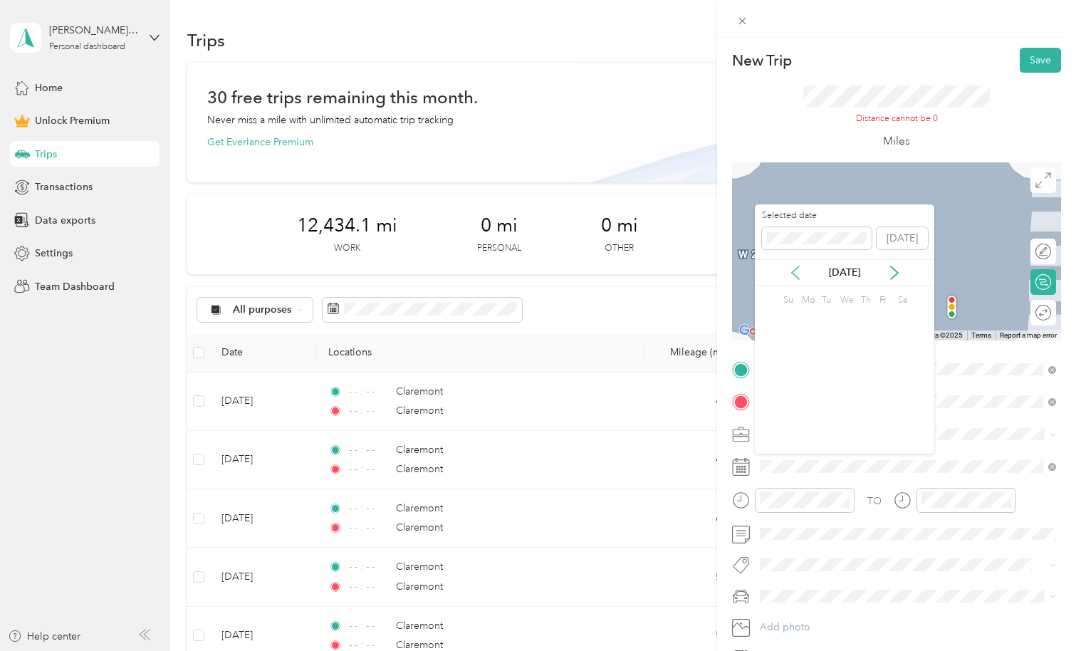
click at [794, 275] on icon at bounding box center [795, 272] width 7 height 13
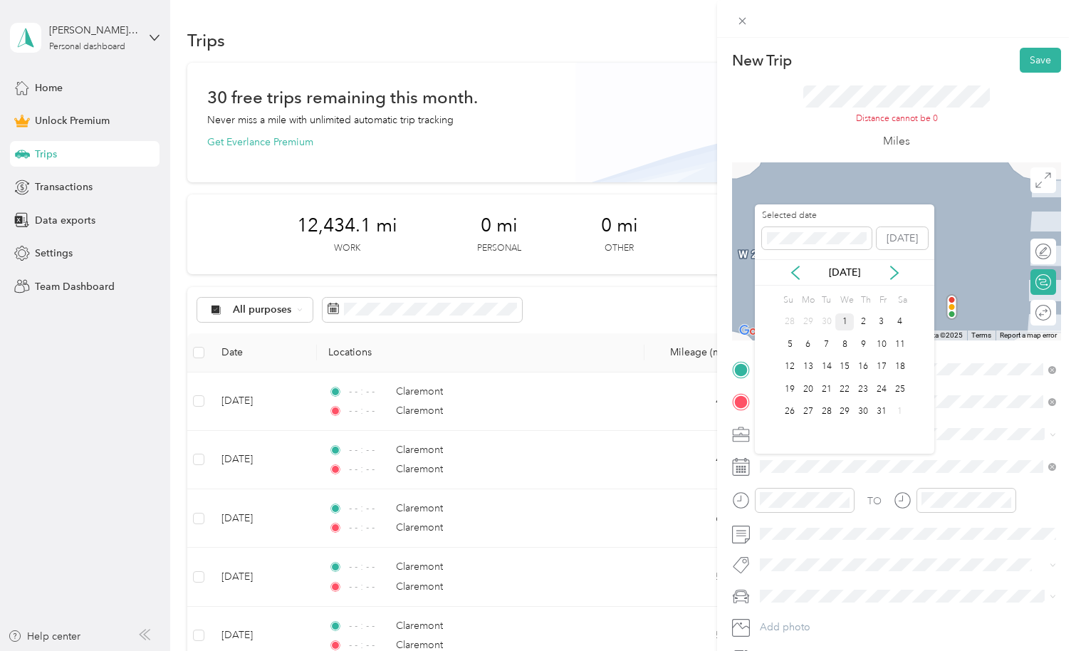
click at [844, 321] on div "1" at bounding box center [845, 322] width 19 height 18
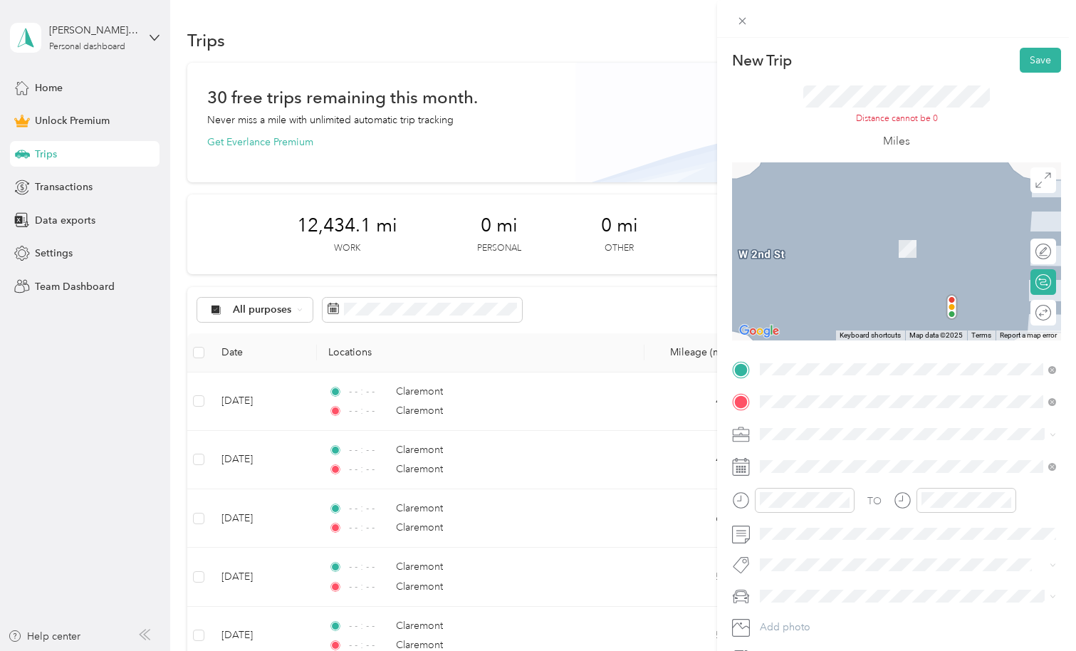
click at [767, 508] on div "Doordash" at bounding box center [908, 501] width 286 height 15
click at [1040, 59] on button "Save" at bounding box center [1040, 60] width 41 height 25
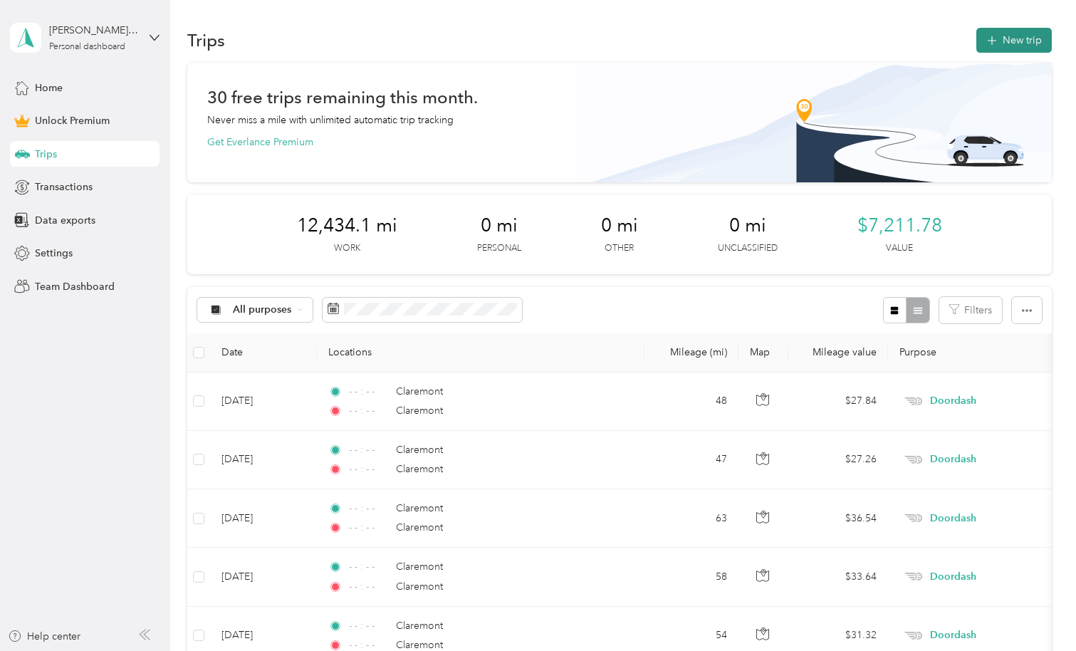
click at [1017, 40] on button "New trip" at bounding box center [1015, 40] width 76 height 25
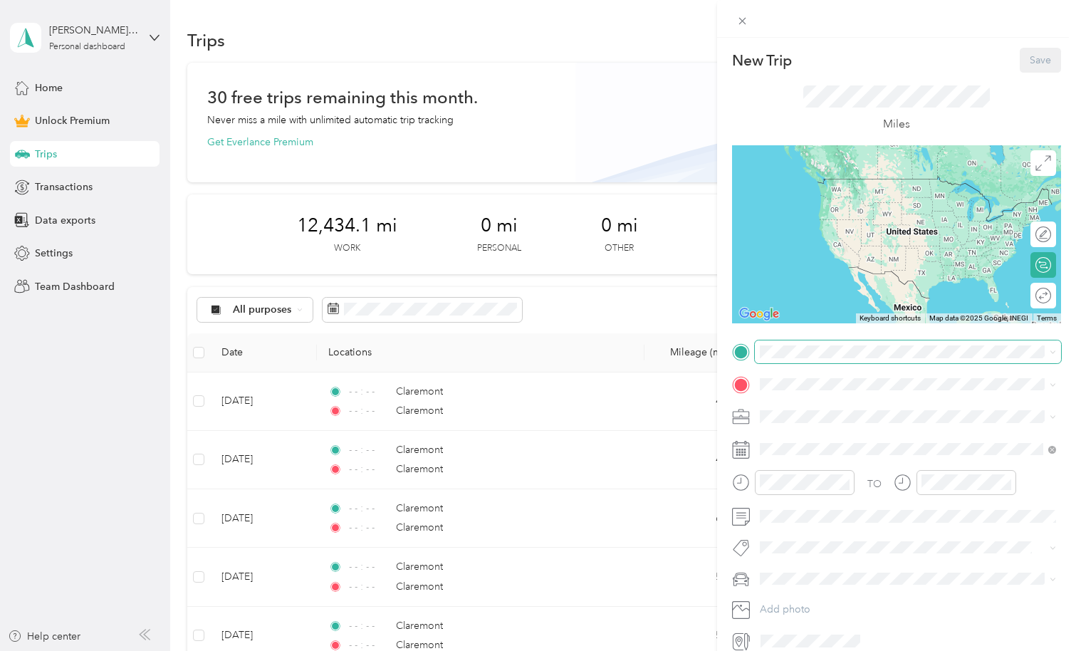
click at [787, 359] on span at bounding box center [908, 352] width 306 height 23
click at [802, 403] on span "Claremont [US_STATE], [GEOGRAPHIC_DATA]" at bounding box center [867, 409] width 160 height 25
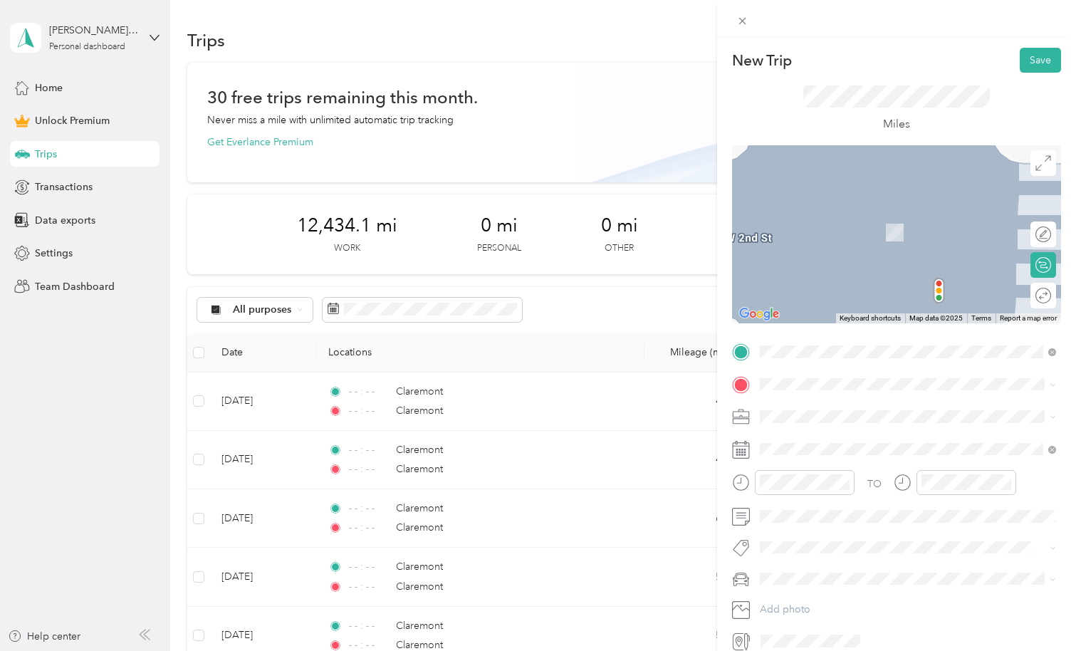
click at [796, 443] on span "Claremont [US_STATE], [GEOGRAPHIC_DATA]" at bounding box center [867, 441] width 160 height 25
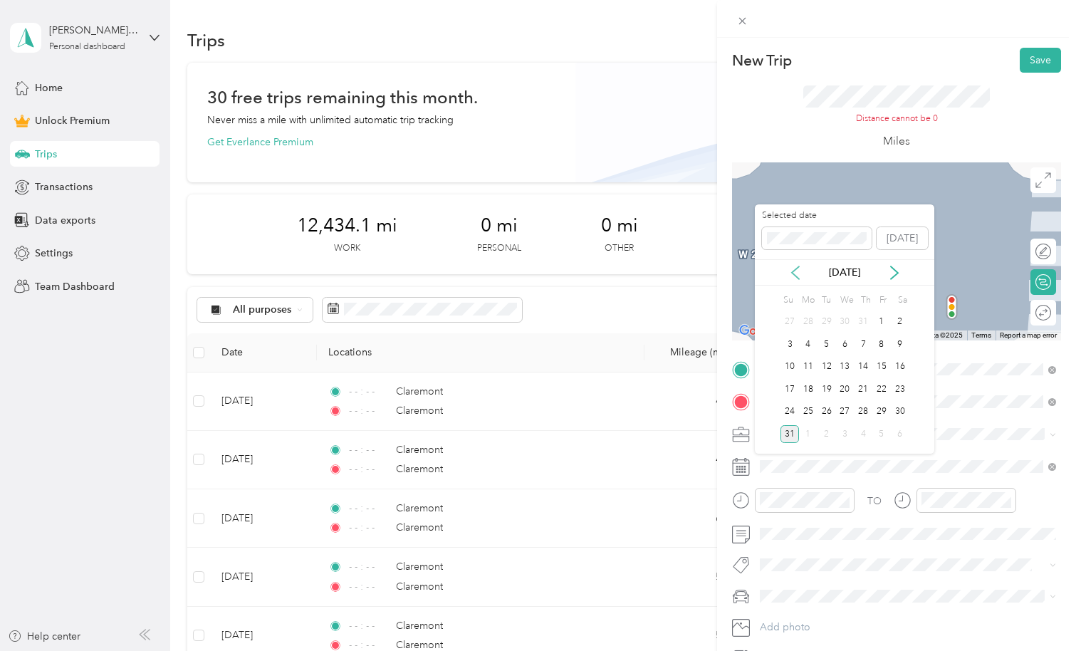
click at [796, 275] on icon at bounding box center [796, 273] width 14 height 14
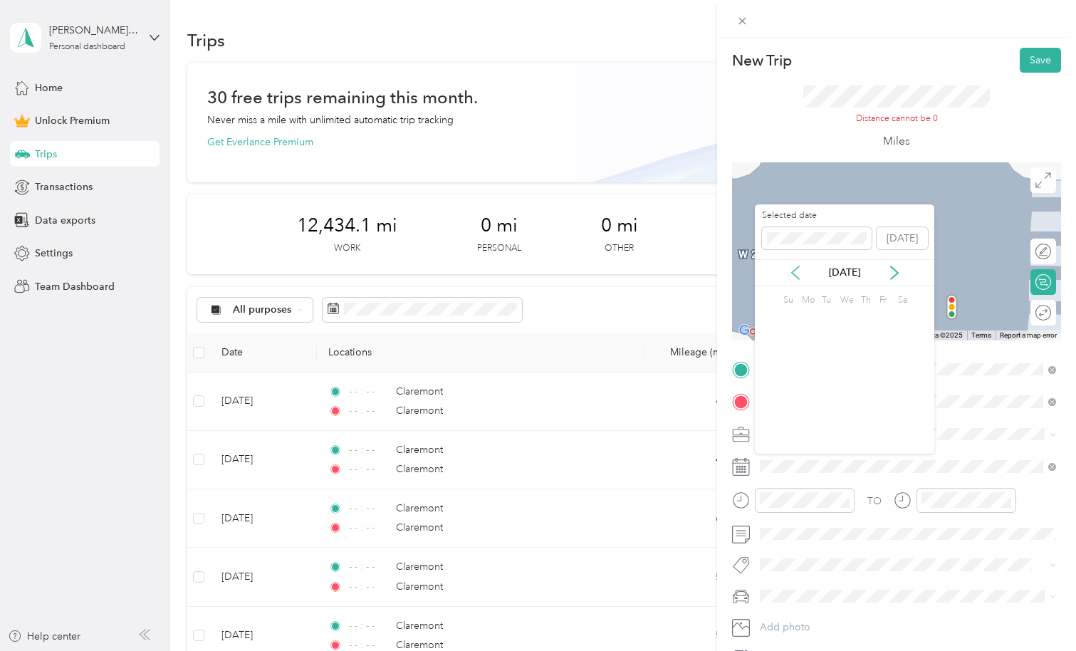
click at [796, 275] on icon at bounding box center [796, 273] width 14 height 14
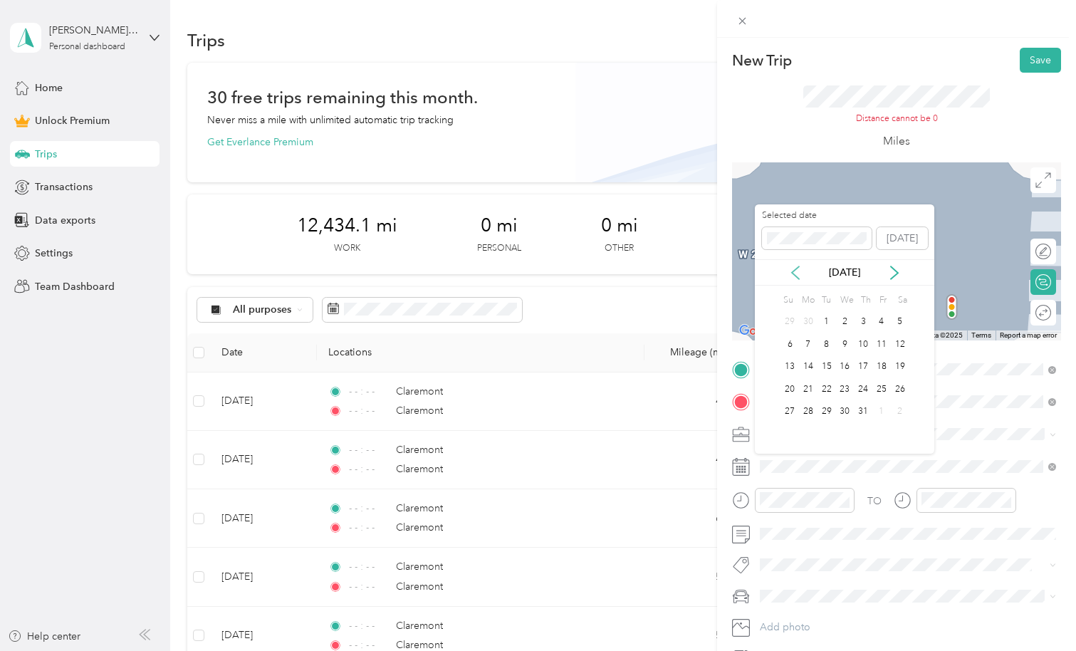
click at [796, 275] on icon at bounding box center [796, 273] width 14 height 14
click at [895, 321] on div "1" at bounding box center [900, 322] width 19 height 18
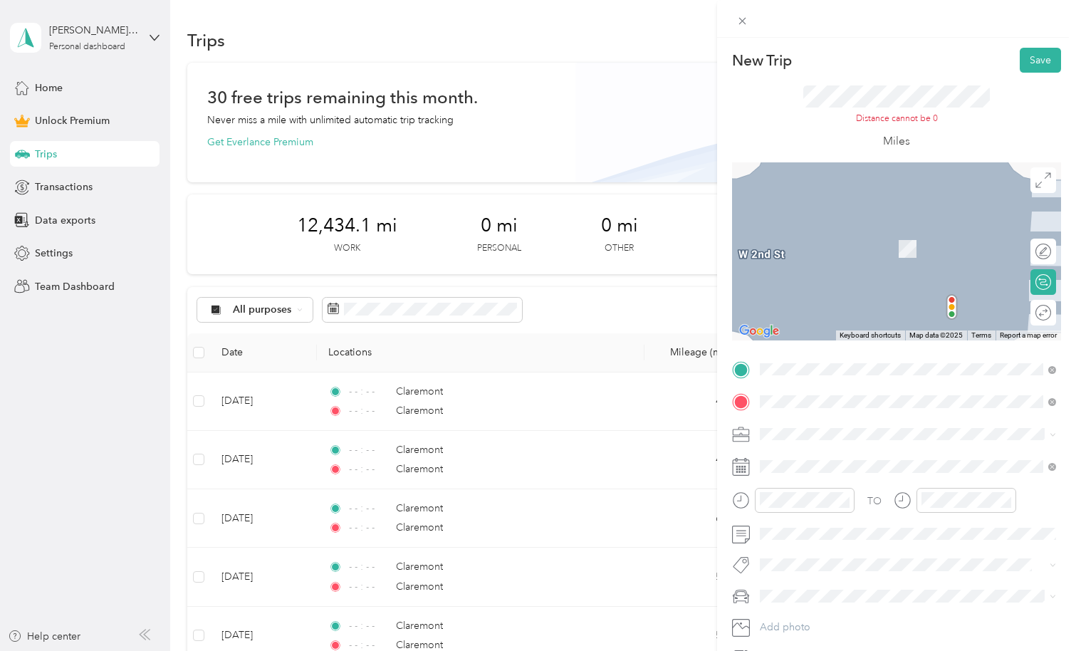
click at [762, 507] on li "Doordash" at bounding box center [908, 506] width 306 height 25
click at [1033, 64] on button "Save" at bounding box center [1040, 60] width 41 height 25
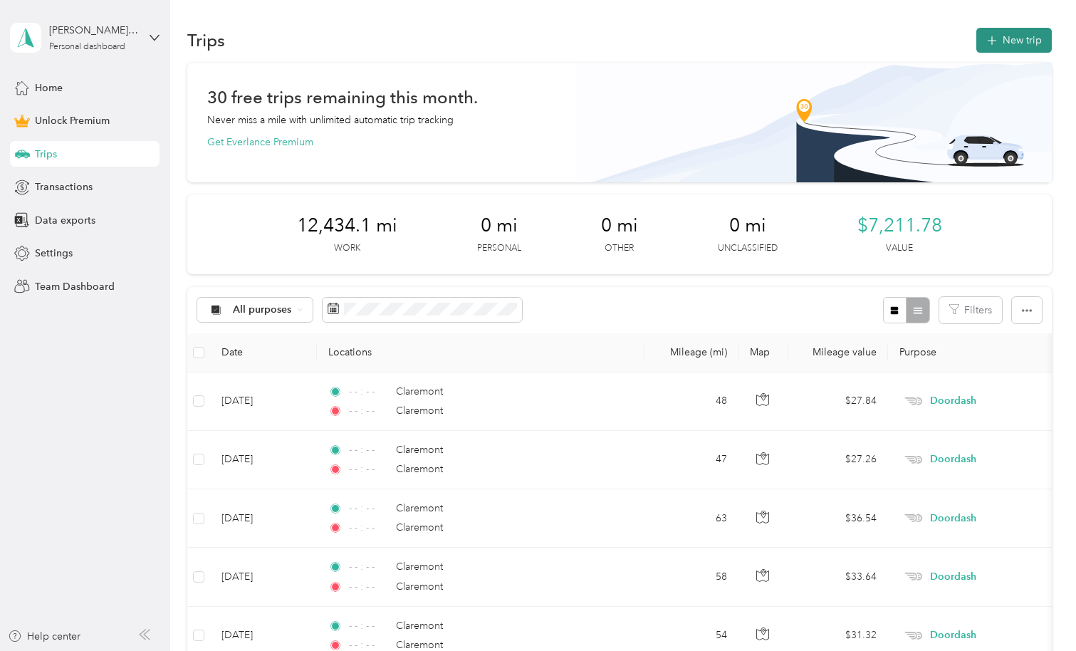
click at [1037, 42] on button "New trip" at bounding box center [1015, 40] width 76 height 25
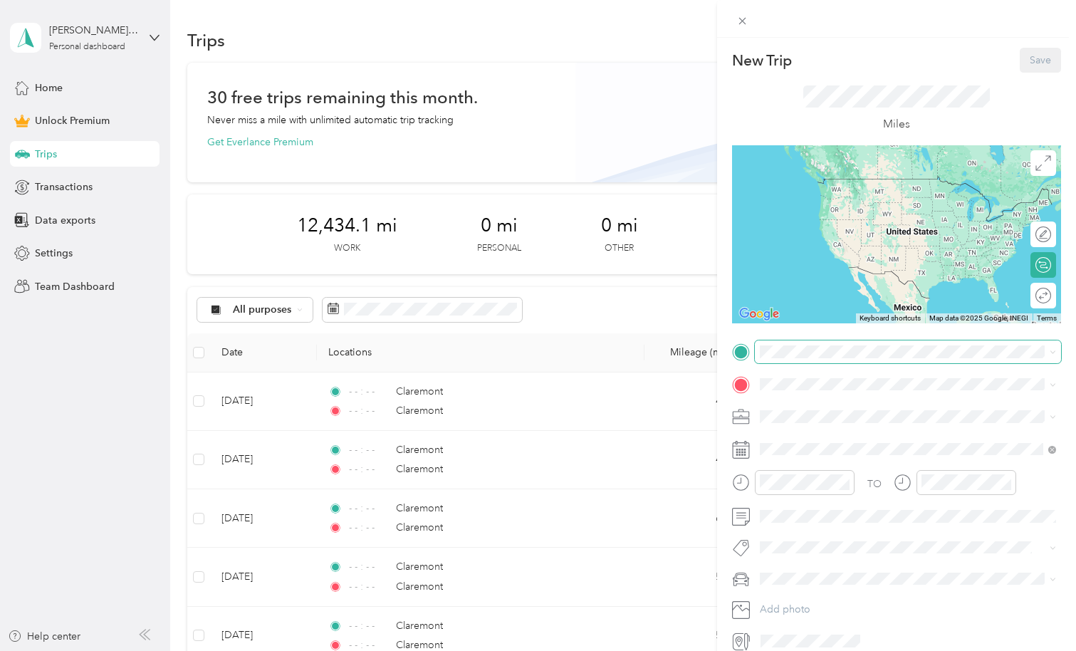
click at [780, 358] on span at bounding box center [908, 352] width 306 height 23
click at [798, 405] on span "Claremont [US_STATE], [GEOGRAPHIC_DATA]" at bounding box center [867, 401] width 160 height 25
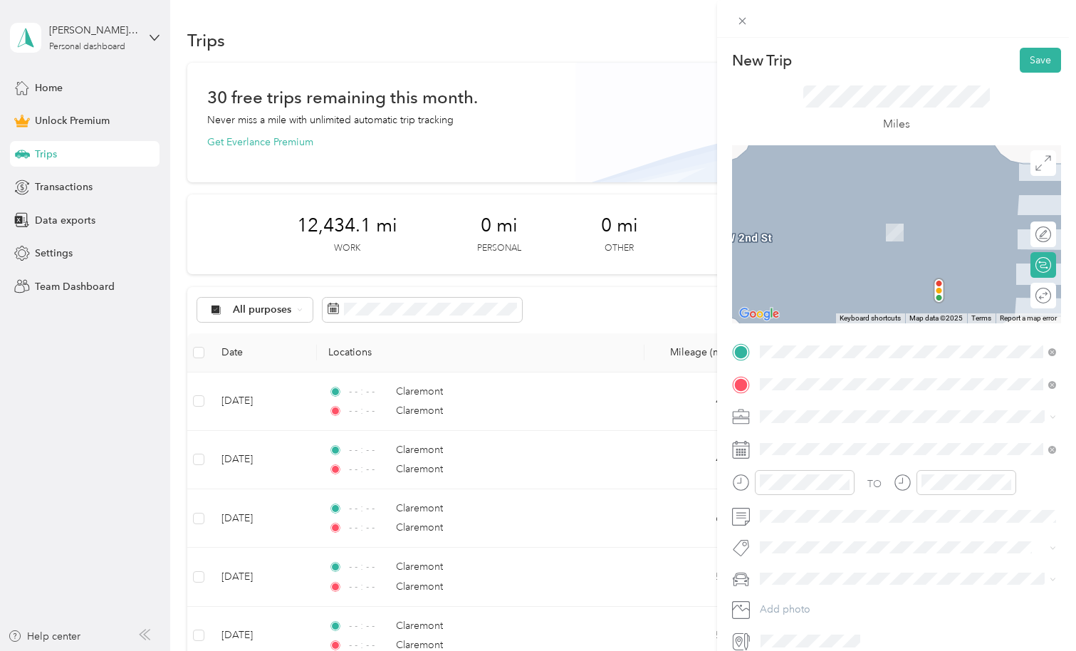
click at [820, 442] on span "Claremont [US_STATE], [GEOGRAPHIC_DATA]" at bounding box center [867, 442] width 160 height 25
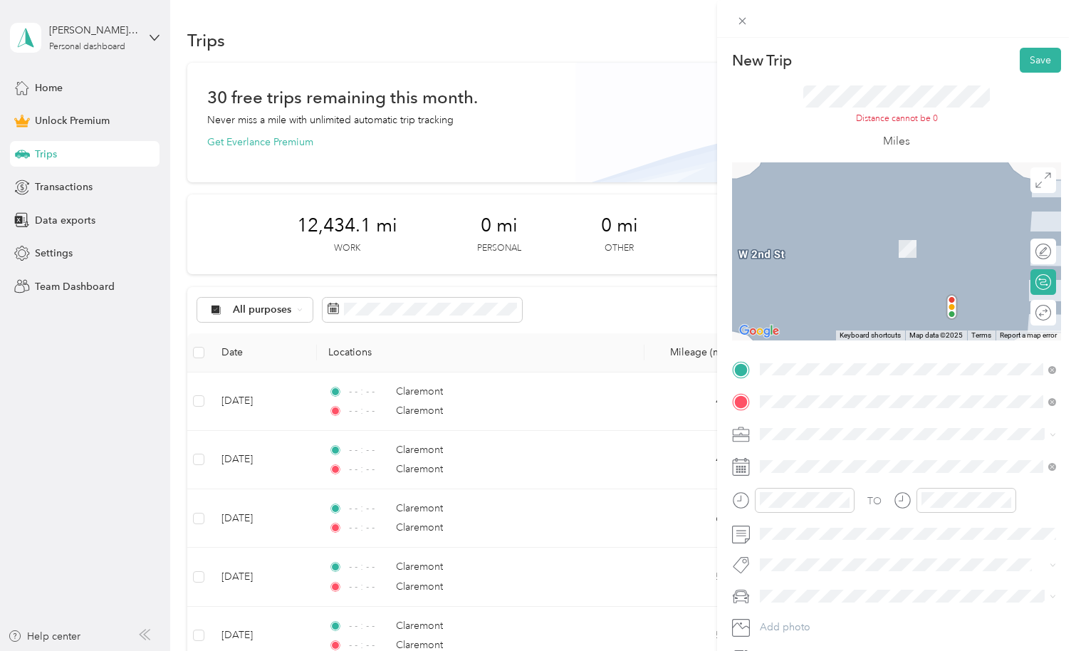
click at [769, 505] on span "Doordash" at bounding box center [788, 509] width 46 height 12
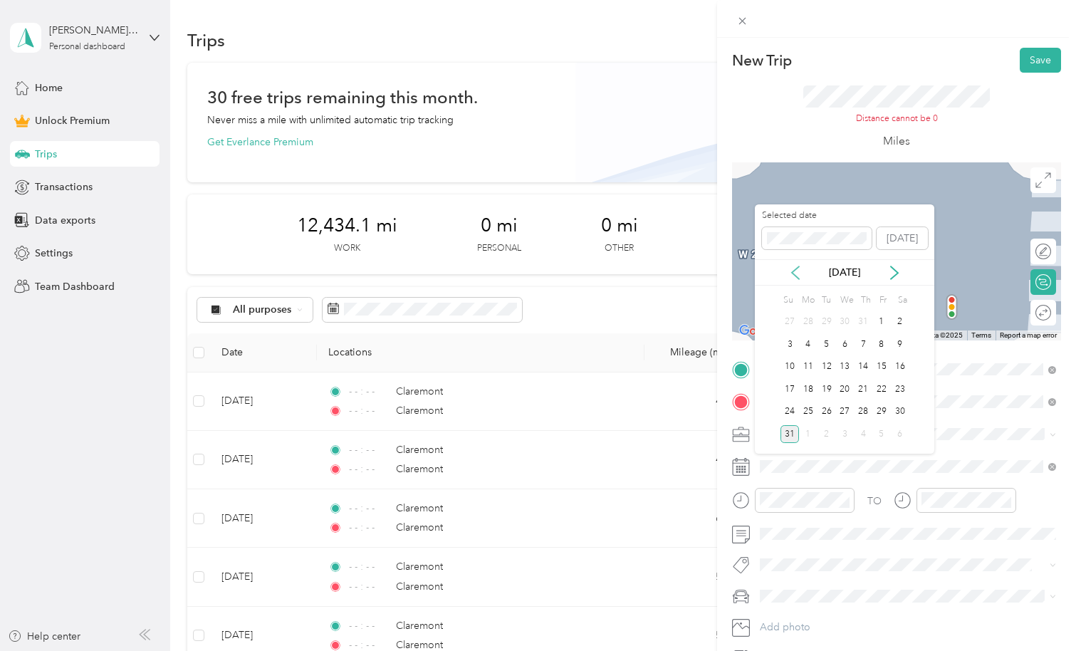
click at [792, 274] on icon at bounding box center [796, 273] width 14 height 14
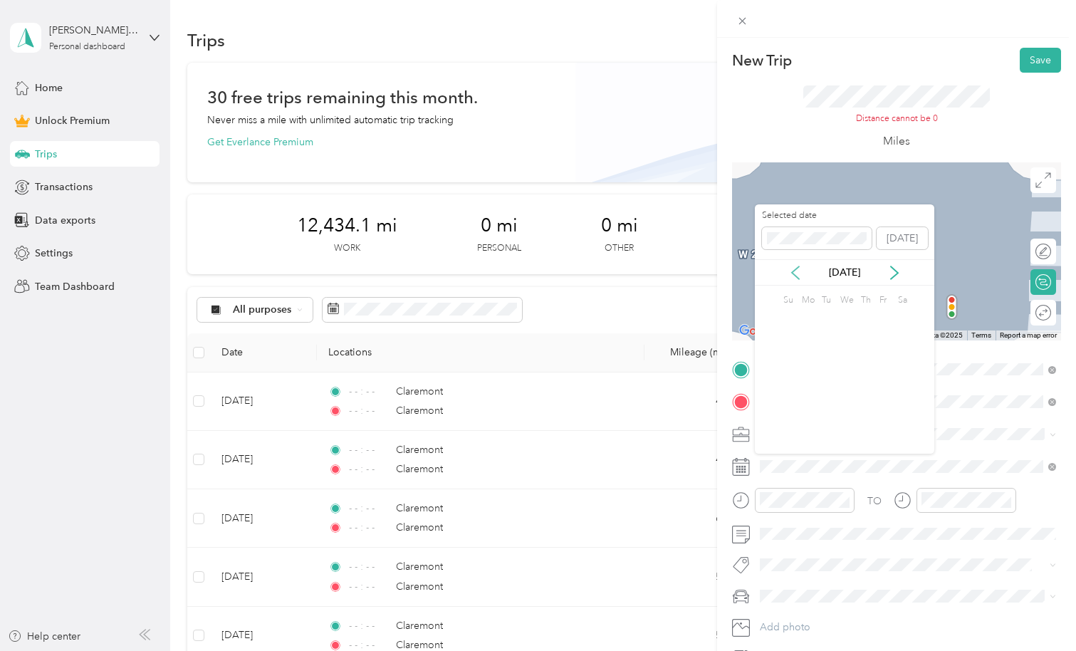
click at [792, 274] on icon at bounding box center [796, 273] width 14 height 14
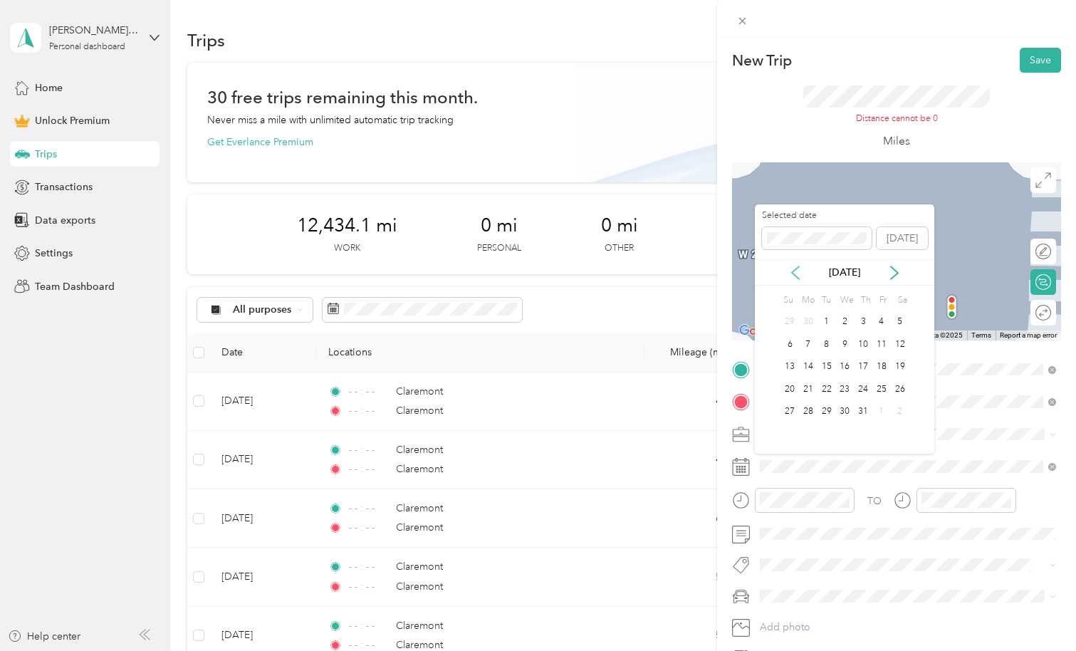
click at [792, 274] on icon at bounding box center [796, 273] width 14 height 14
click at [811, 319] on div "1" at bounding box center [808, 322] width 19 height 18
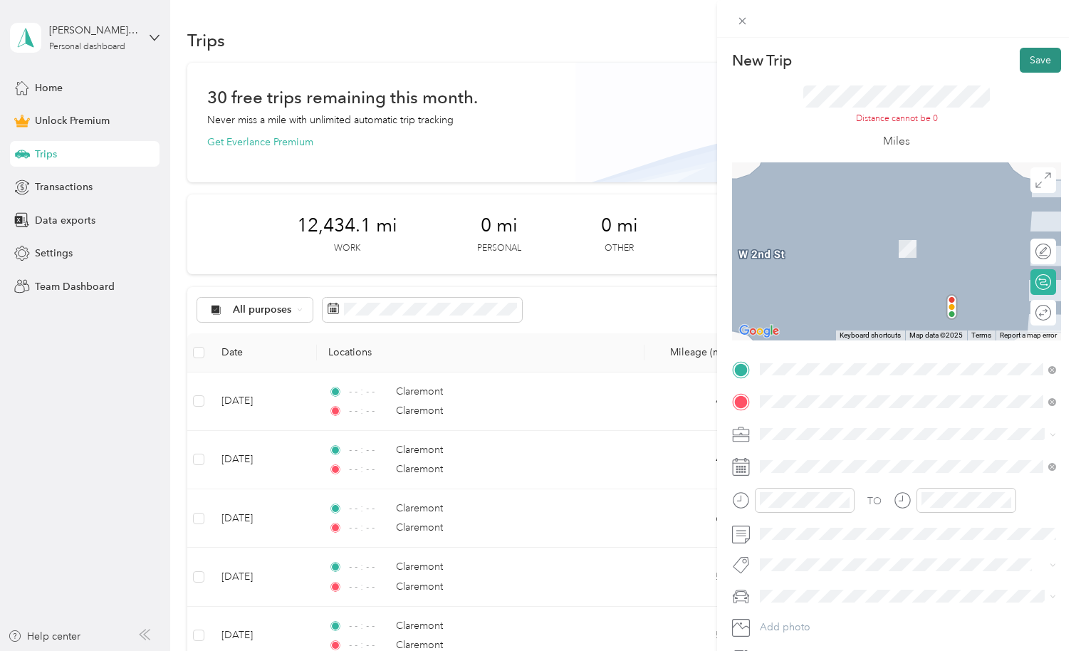
click at [1035, 53] on button "Save" at bounding box center [1040, 60] width 41 height 25
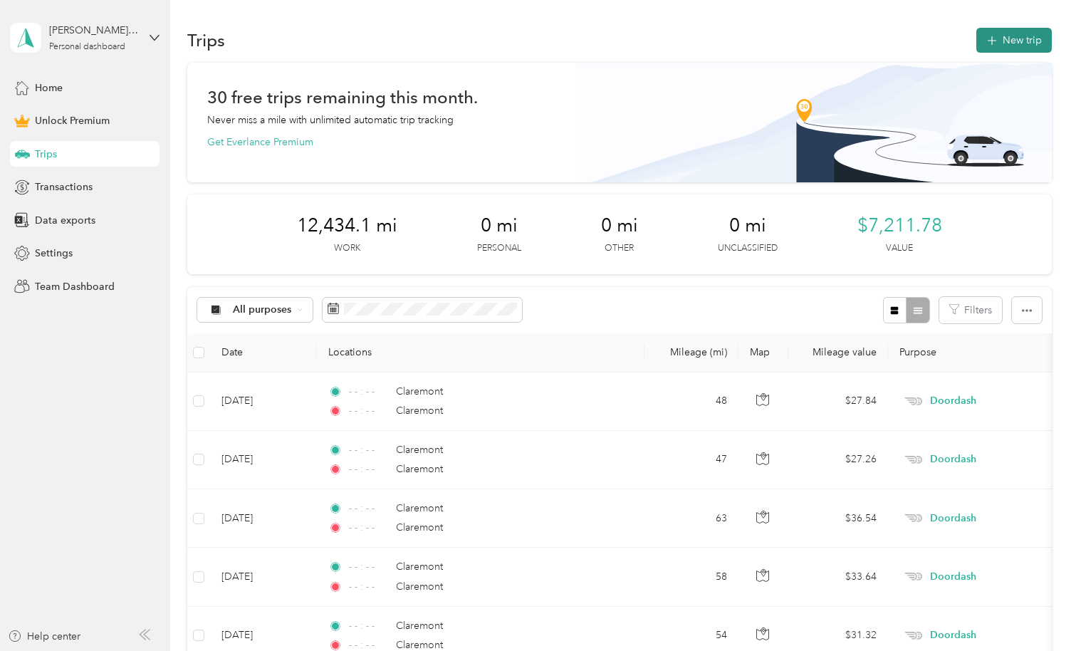
click at [1027, 43] on button "New trip" at bounding box center [1015, 40] width 76 height 25
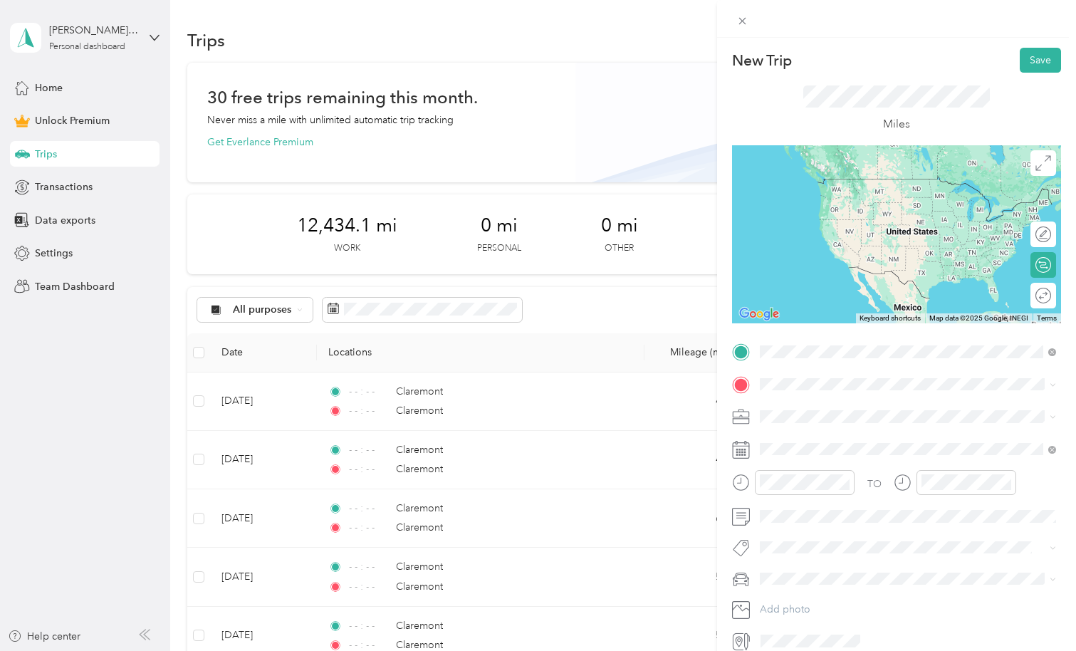
click at [794, 419] on li "Claremont [US_STATE], [GEOGRAPHIC_DATA]" at bounding box center [908, 410] width 306 height 40
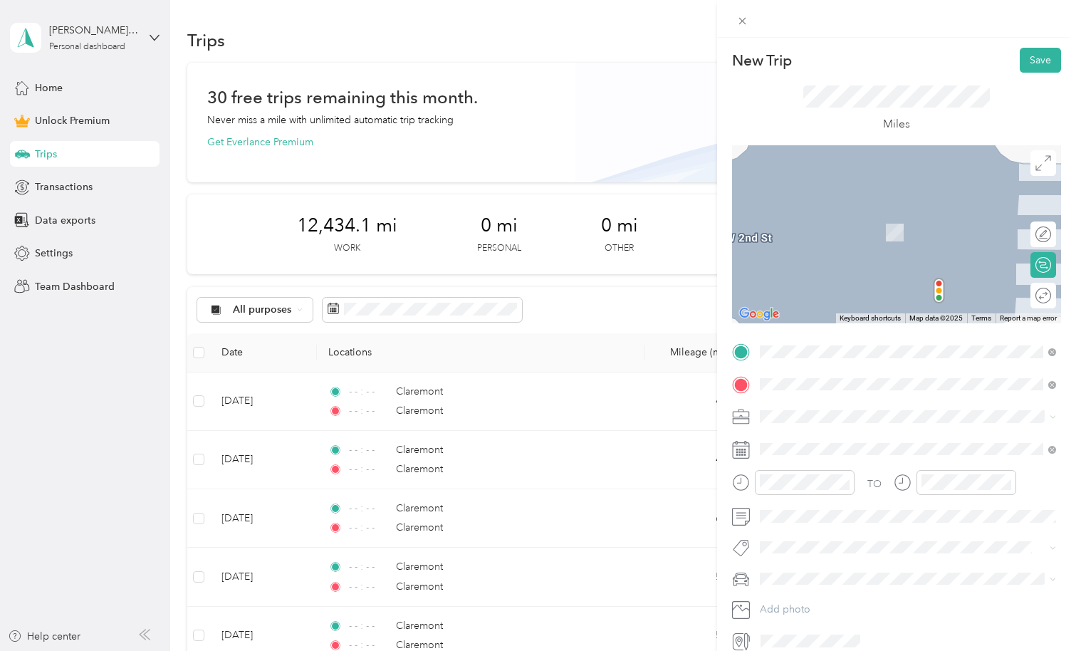
click at [802, 446] on span "Claremont [US_STATE], [GEOGRAPHIC_DATA]" at bounding box center [867, 442] width 160 height 25
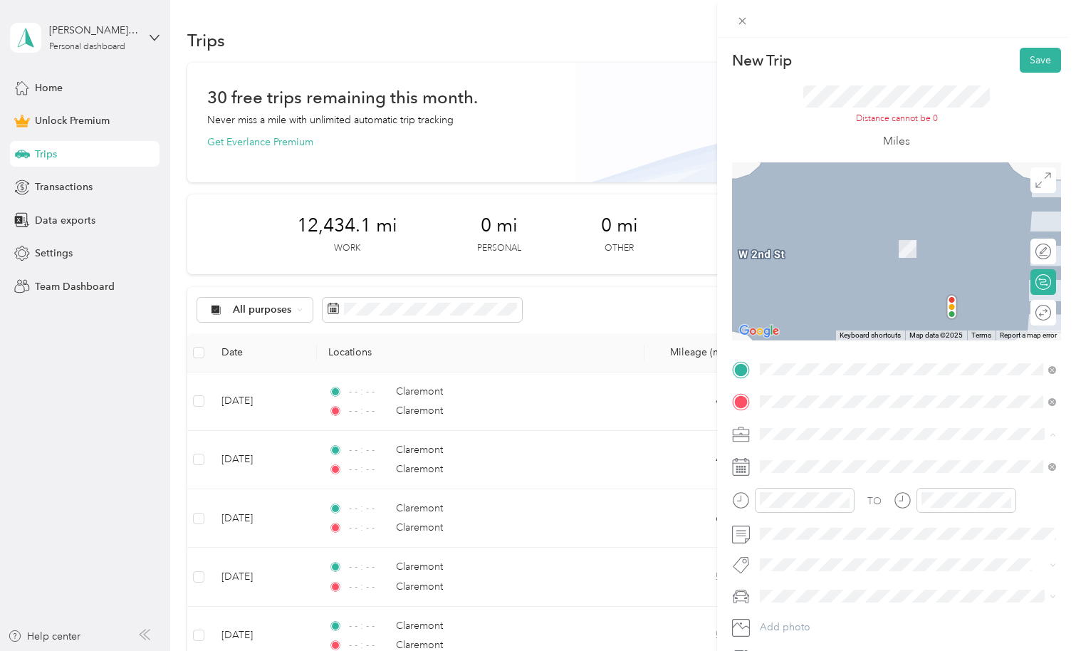
click at [778, 507] on div "Doordash" at bounding box center [908, 509] width 286 height 15
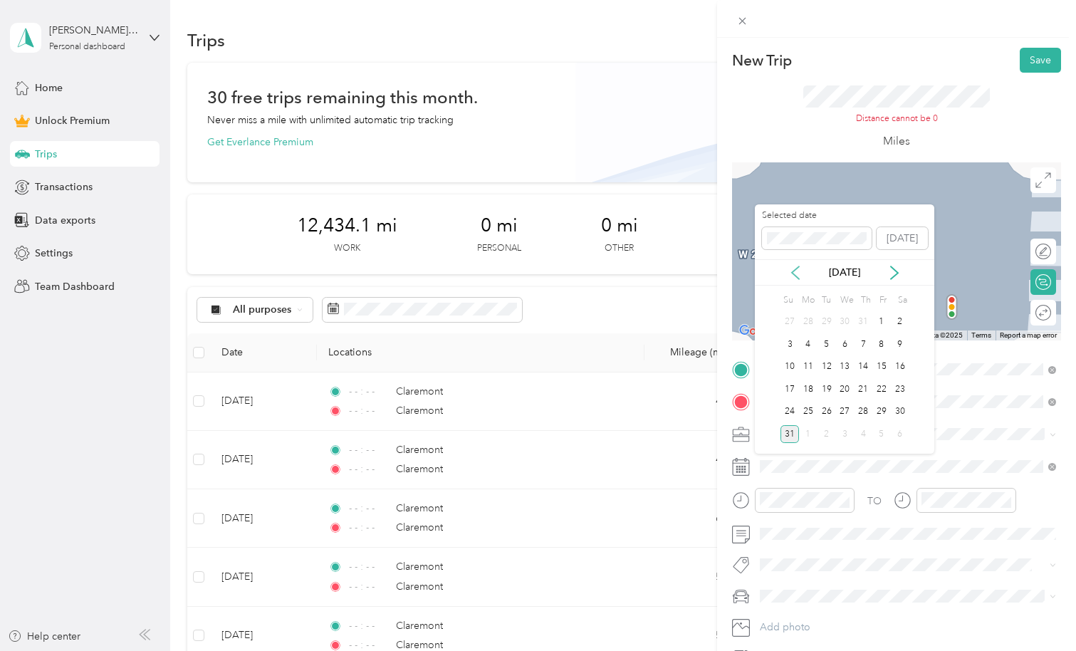
click at [801, 271] on icon at bounding box center [796, 273] width 14 height 14
click at [795, 273] on icon at bounding box center [796, 273] width 14 height 14
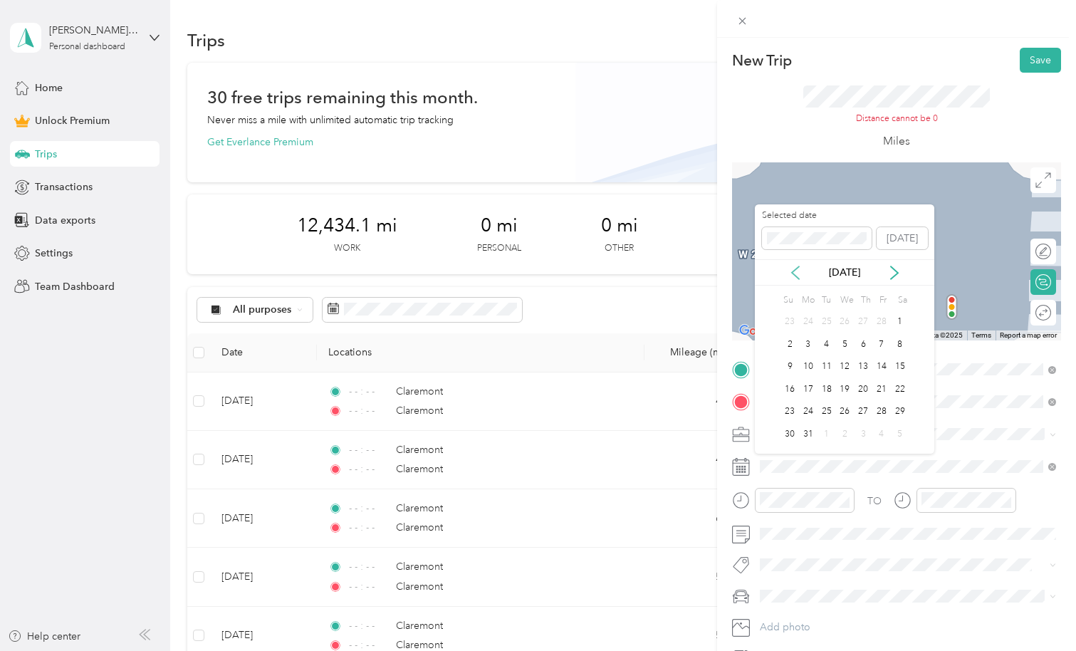
click at [795, 273] on icon at bounding box center [796, 273] width 14 height 14
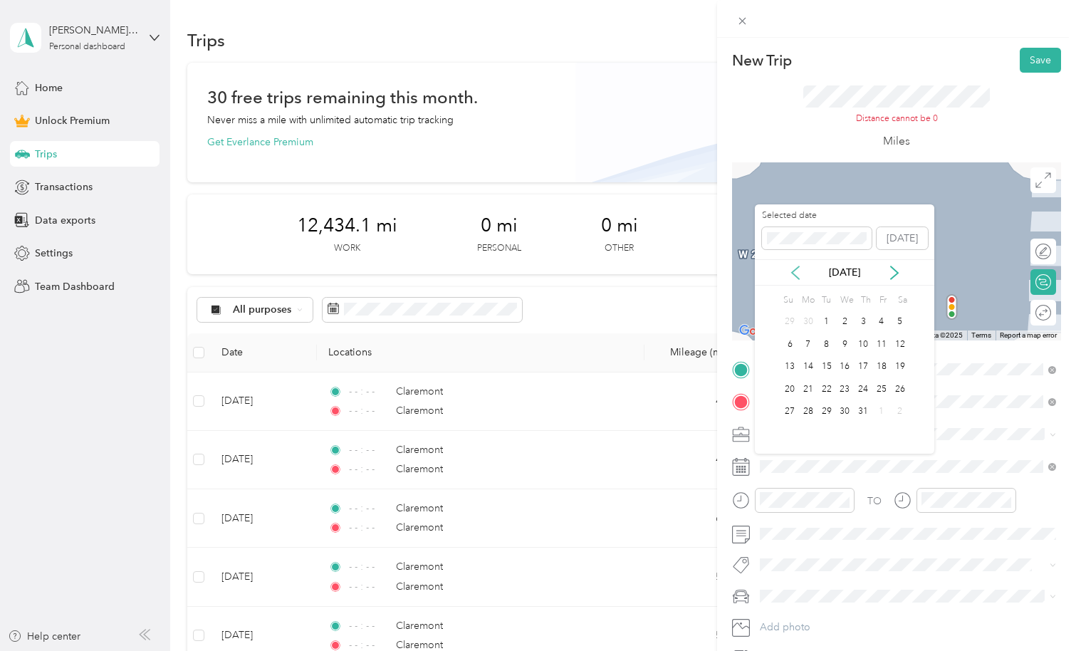
click at [795, 273] on icon at bounding box center [796, 273] width 14 height 14
click at [863, 321] on div "1" at bounding box center [863, 322] width 19 height 18
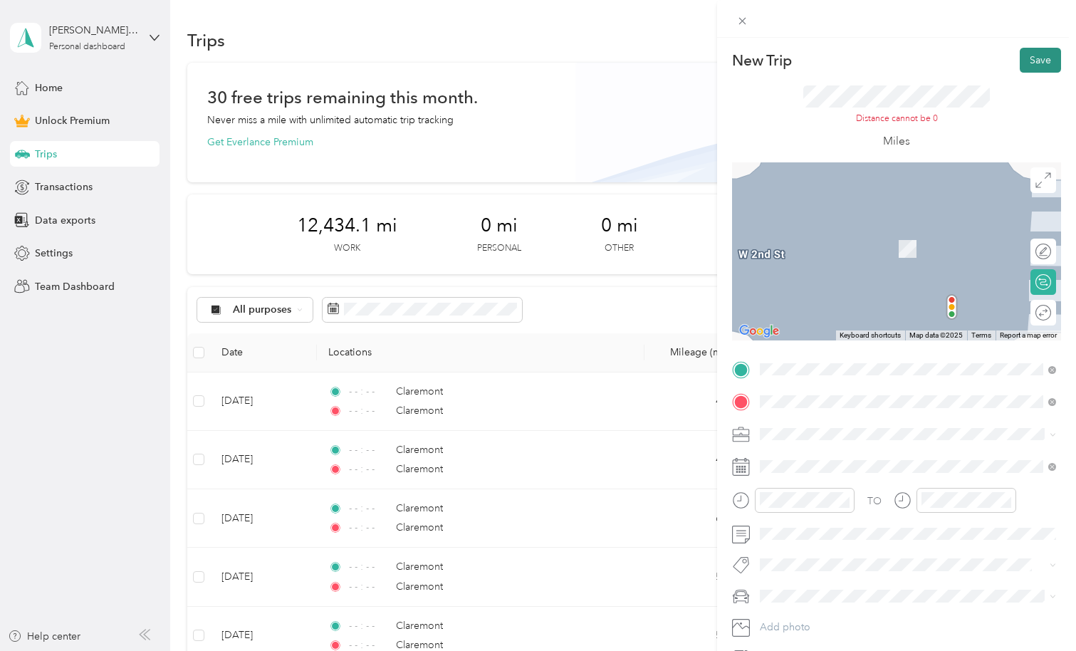
click at [1030, 58] on button "Save" at bounding box center [1040, 60] width 41 height 25
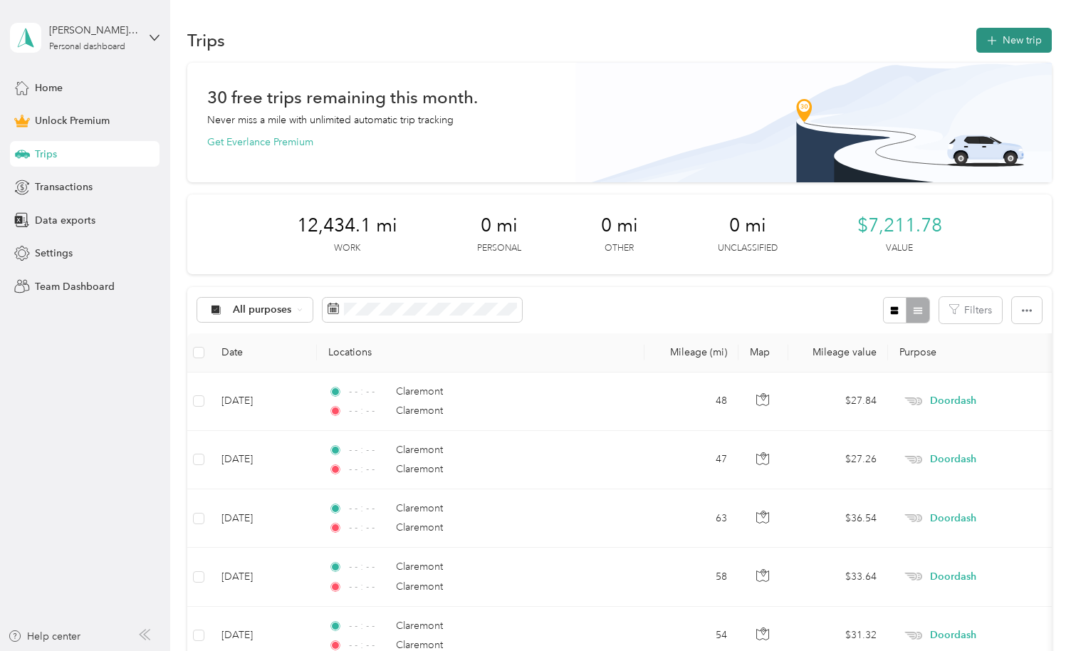
click at [1028, 41] on button "New trip" at bounding box center [1015, 40] width 76 height 25
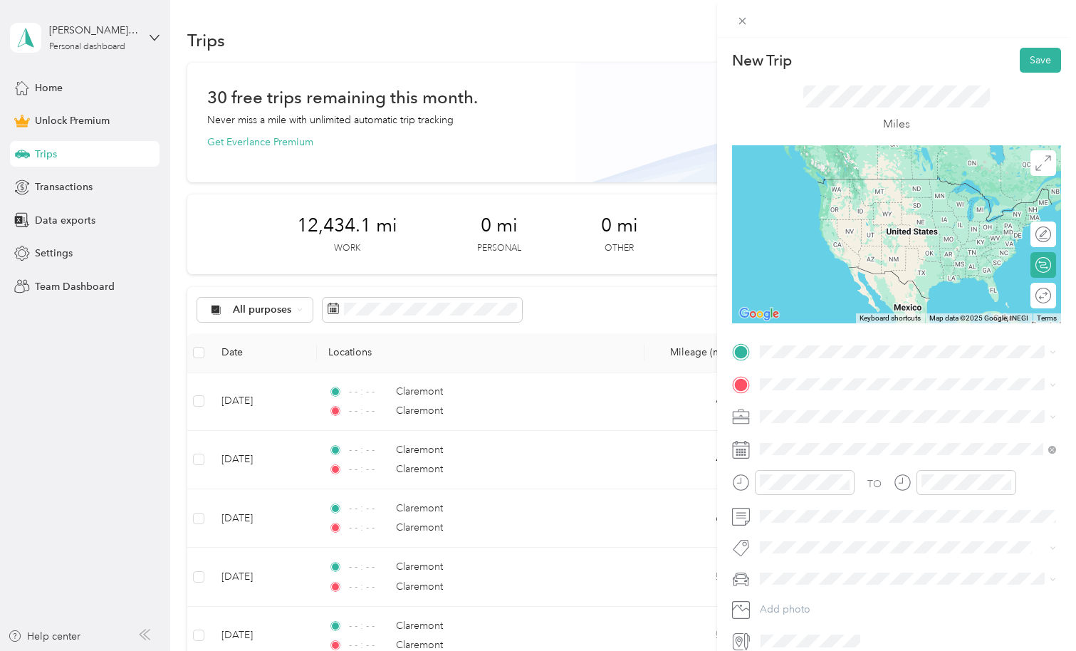
click at [793, 420] on li "Claremont [US_STATE], [GEOGRAPHIC_DATA]" at bounding box center [908, 403] width 306 height 40
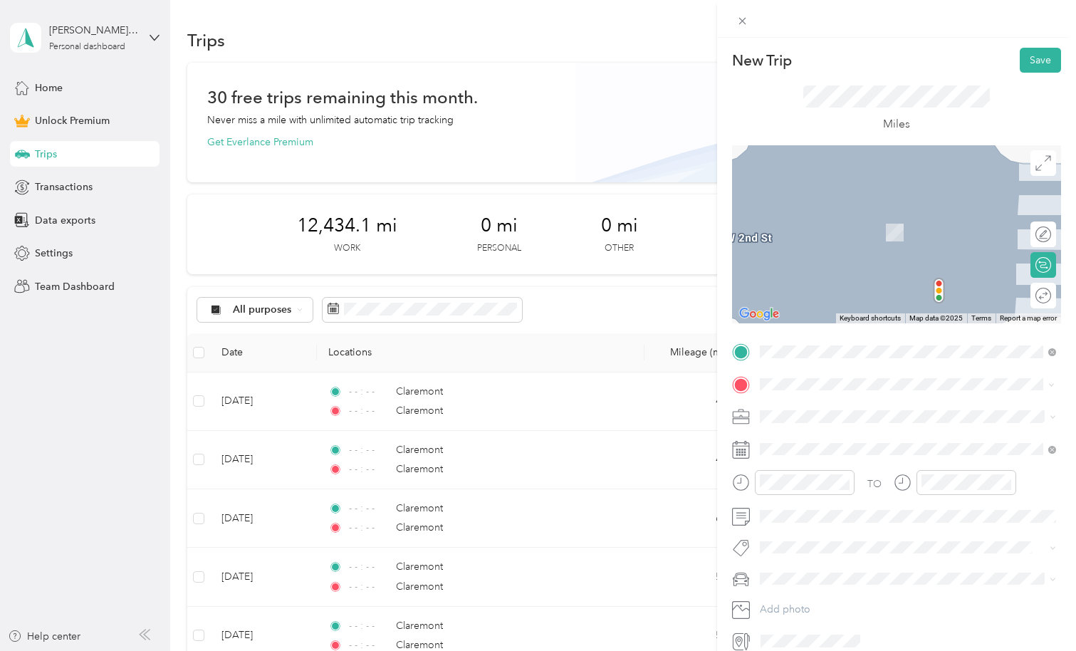
click at [787, 449] on div "Claremont [US_STATE], [GEOGRAPHIC_DATA]" at bounding box center [908, 442] width 286 height 30
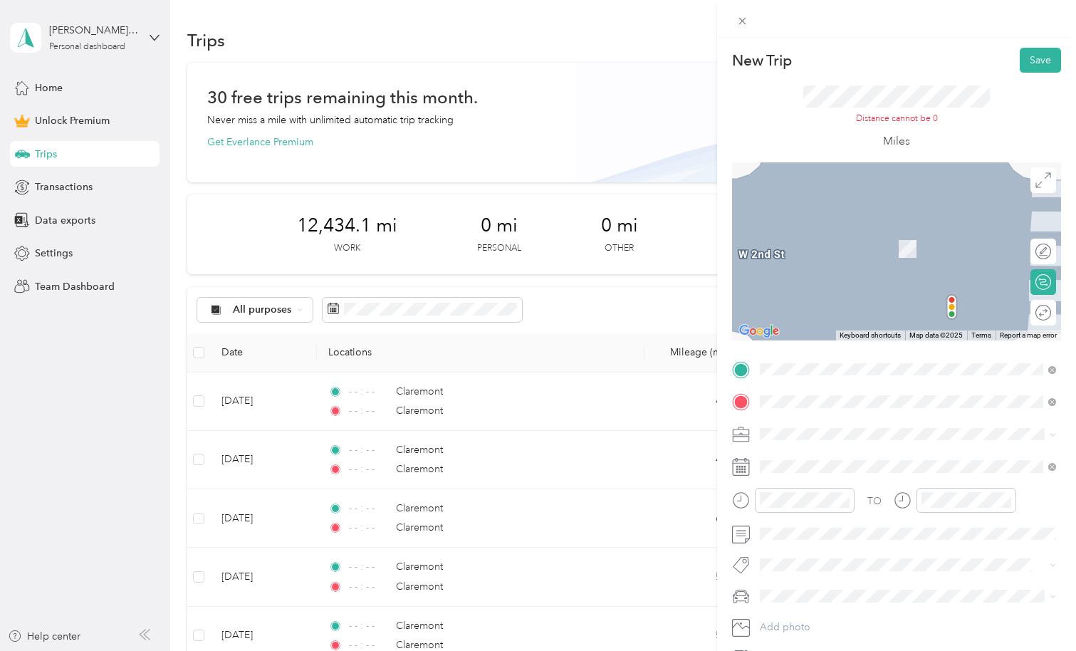
click at [769, 508] on span "Doordash" at bounding box center [788, 508] width 46 height 12
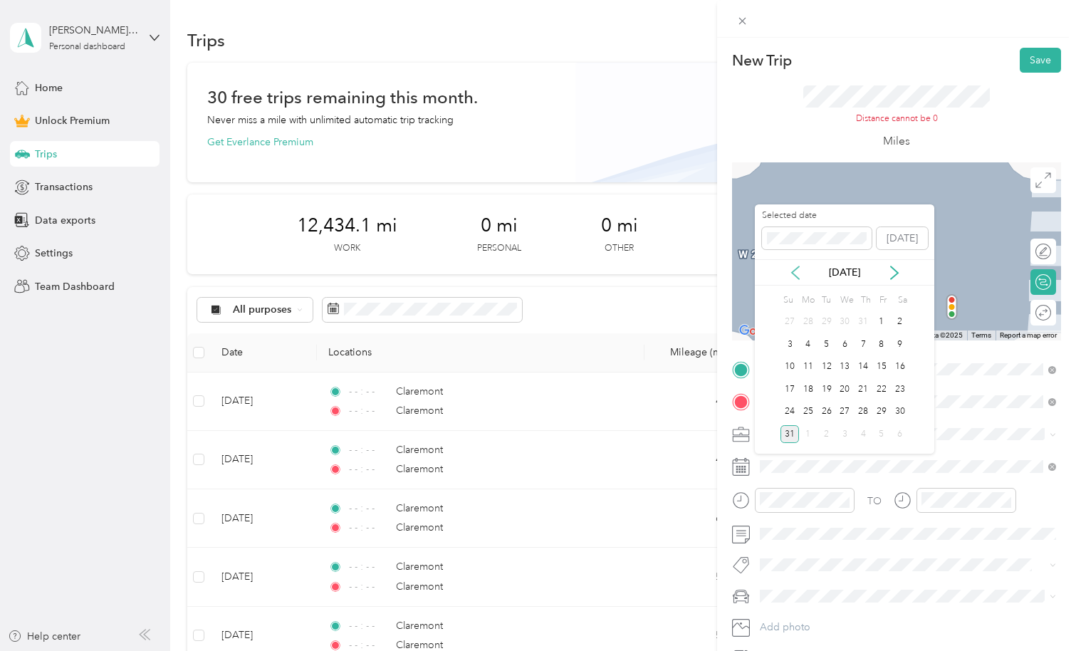
click at [794, 273] on icon at bounding box center [796, 273] width 14 height 14
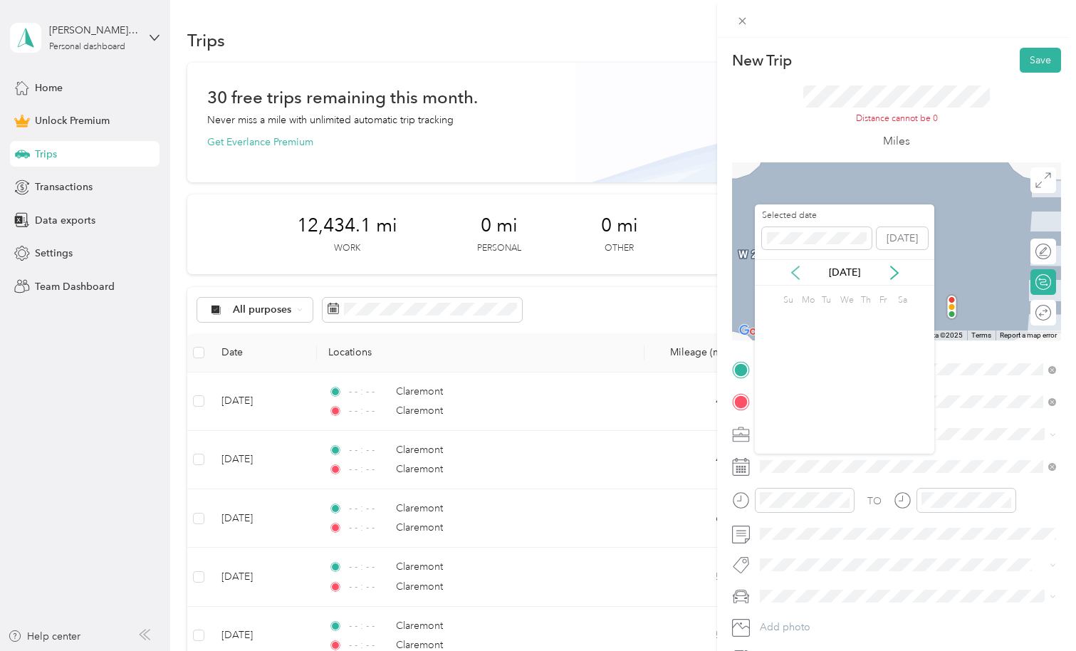
click at [794, 273] on icon at bounding box center [796, 273] width 14 height 14
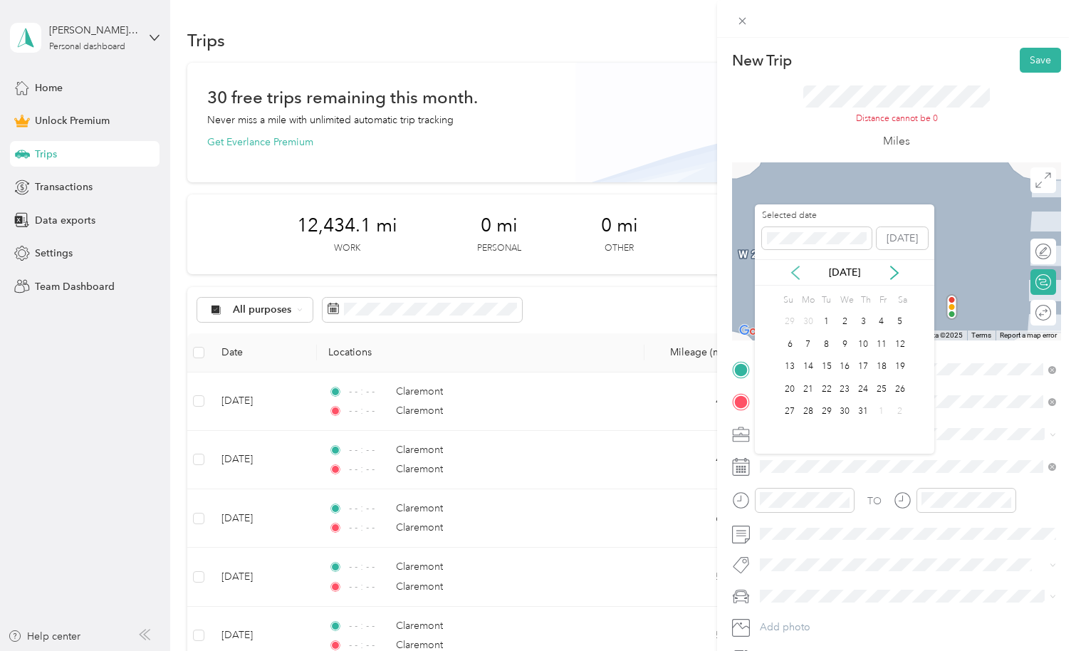
click at [794, 273] on icon at bounding box center [796, 273] width 14 height 14
click at [792, 315] on div "1" at bounding box center [790, 322] width 19 height 18
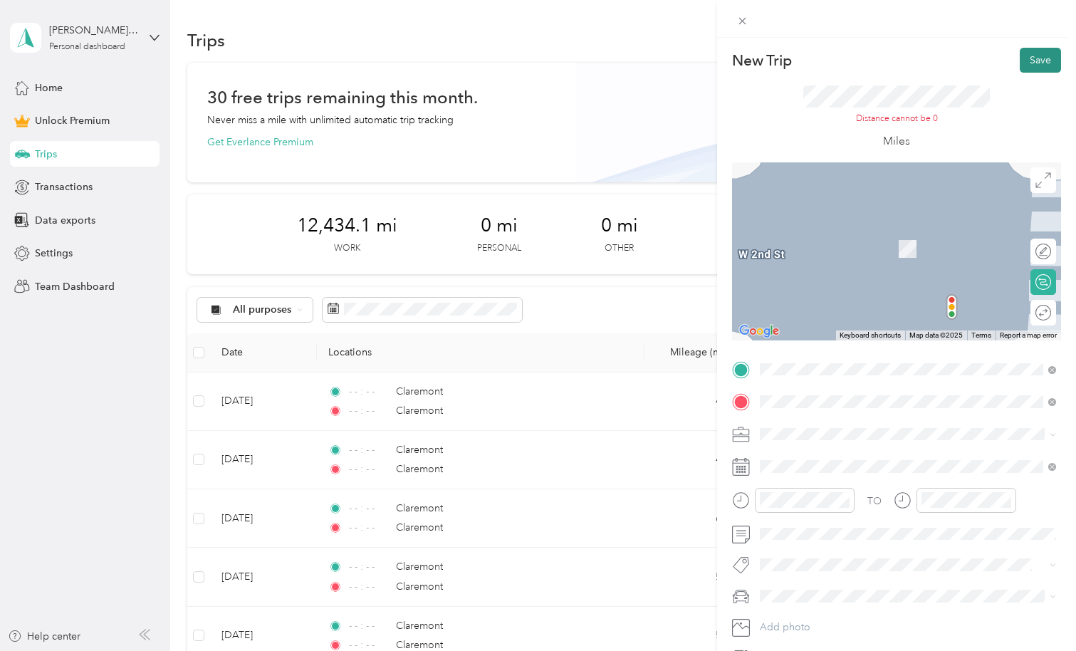
click at [1036, 64] on button "Save" at bounding box center [1040, 60] width 41 height 25
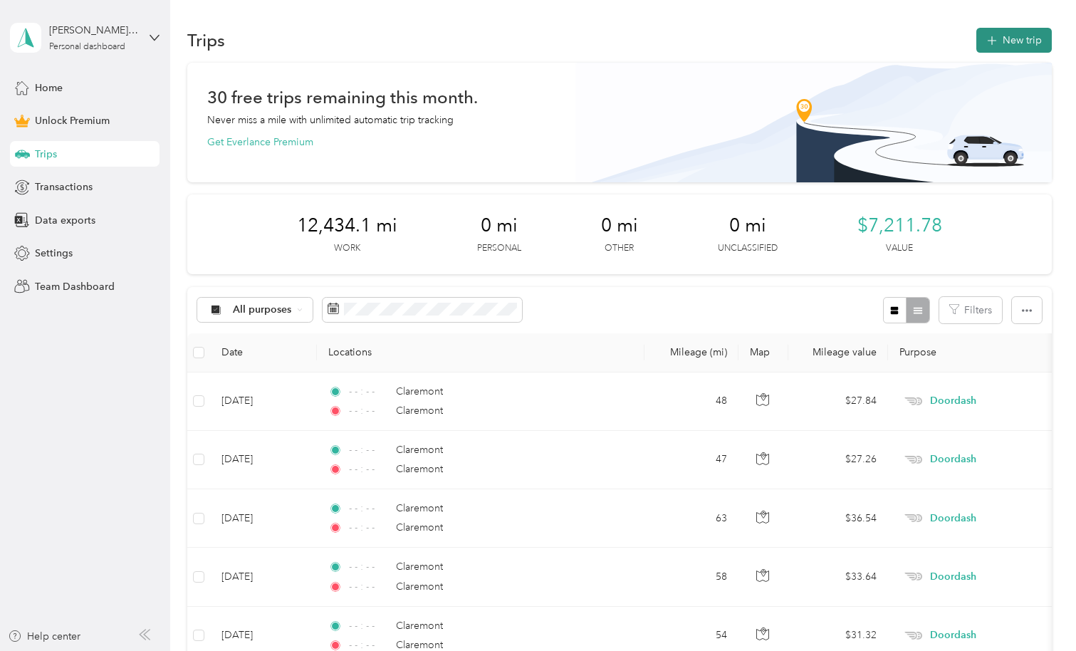
click at [1013, 39] on button "New trip" at bounding box center [1015, 40] width 76 height 25
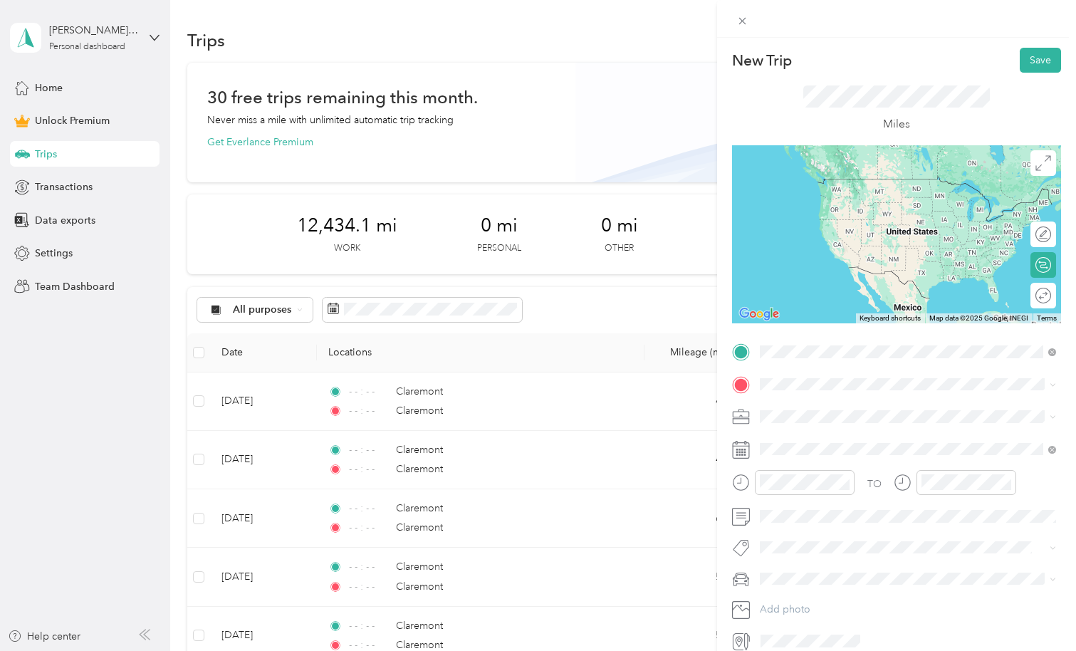
click at [863, 442] on span "Claremont [US_STATE], [GEOGRAPHIC_DATA]" at bounding box center [867, 438] width 160 height 25
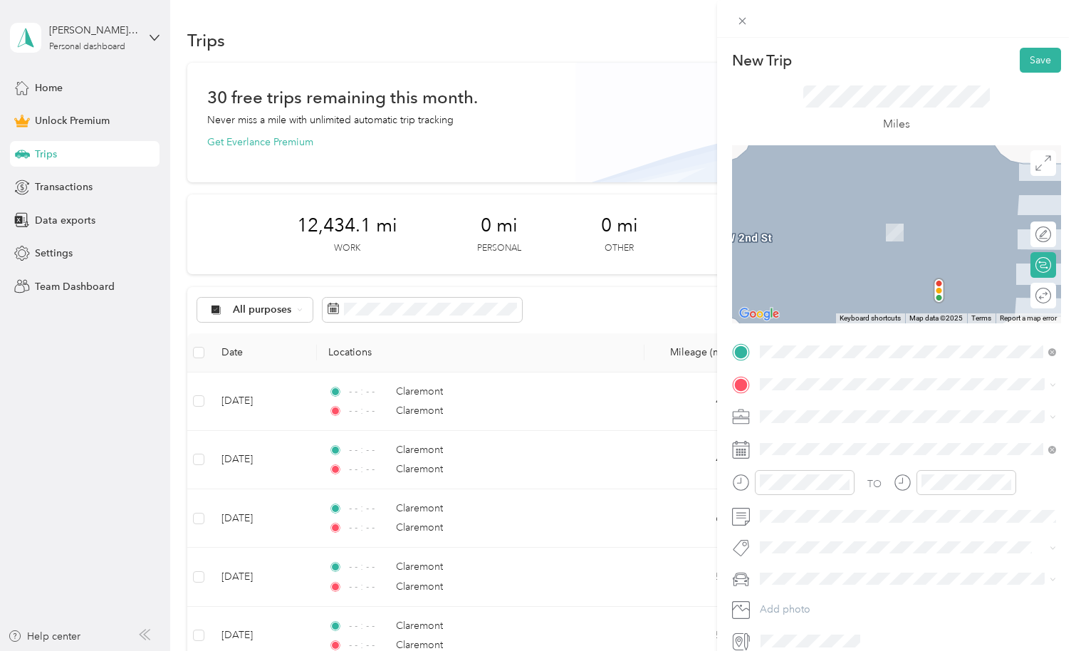
click at [814, 437] on span "Claremont [US_STATE], [GEOGRAPHIC_DATA]" at bounding box center [867, 434] width 160 height 25
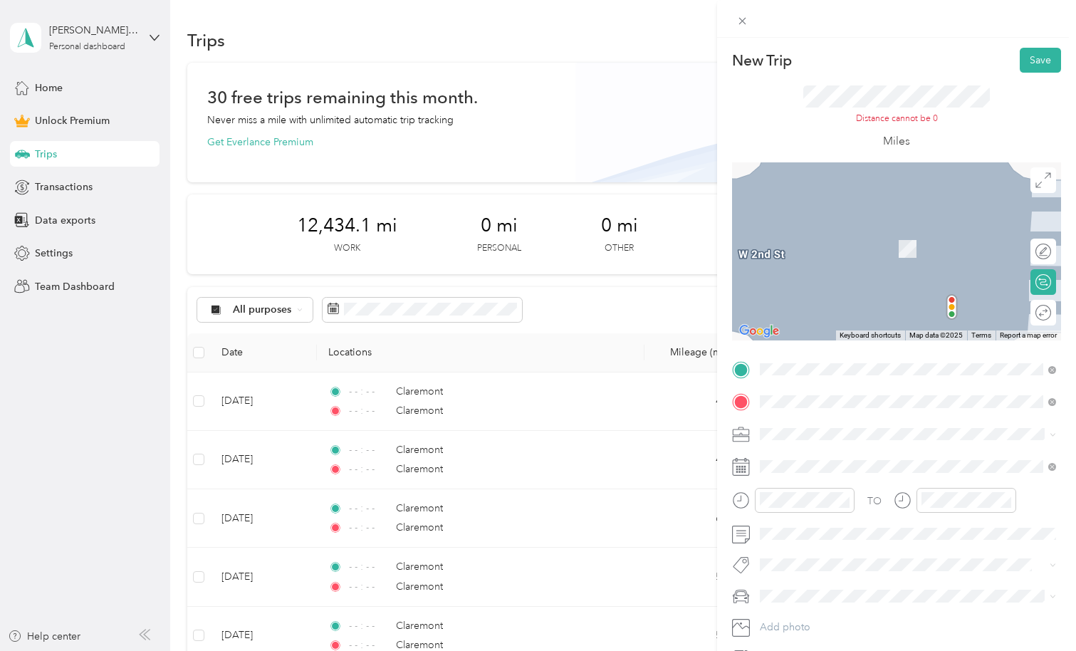
click at [773, 507] on div "Doordash" at bounding box center [908, 504] width 286 height 15
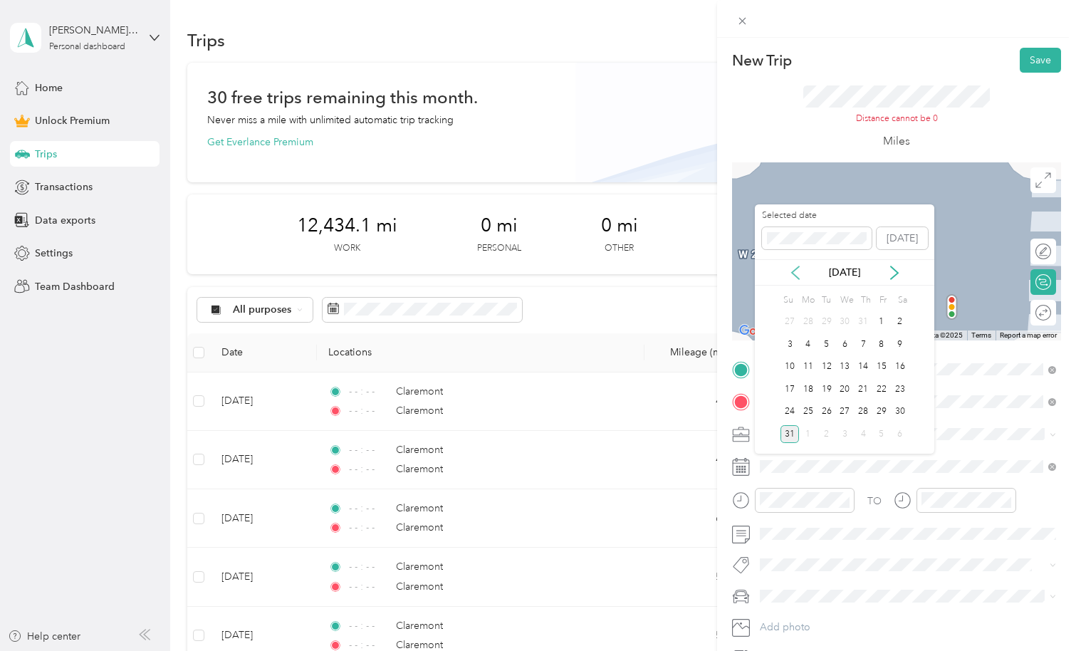
click at [798, 273] on icon at bounding box center [796, 273] width 14 height 14
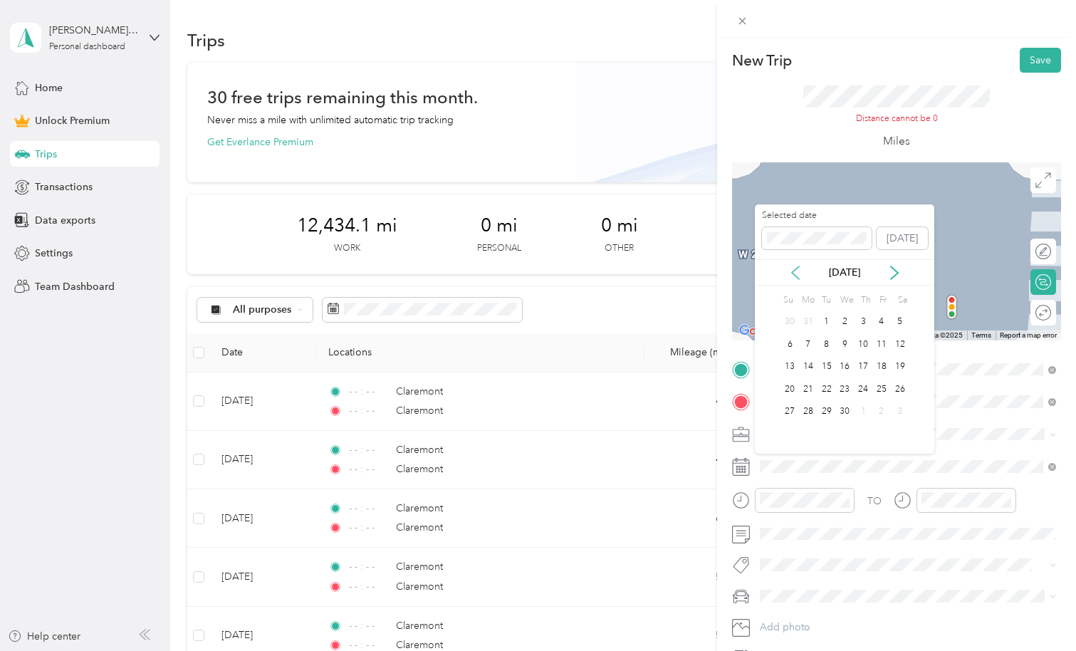
click at [798, 273] on icon at bounding box center [796, 273] width 14 height 14
click at [881, 321] on div "1" at bounding box center [882, 322] width 19 height 18
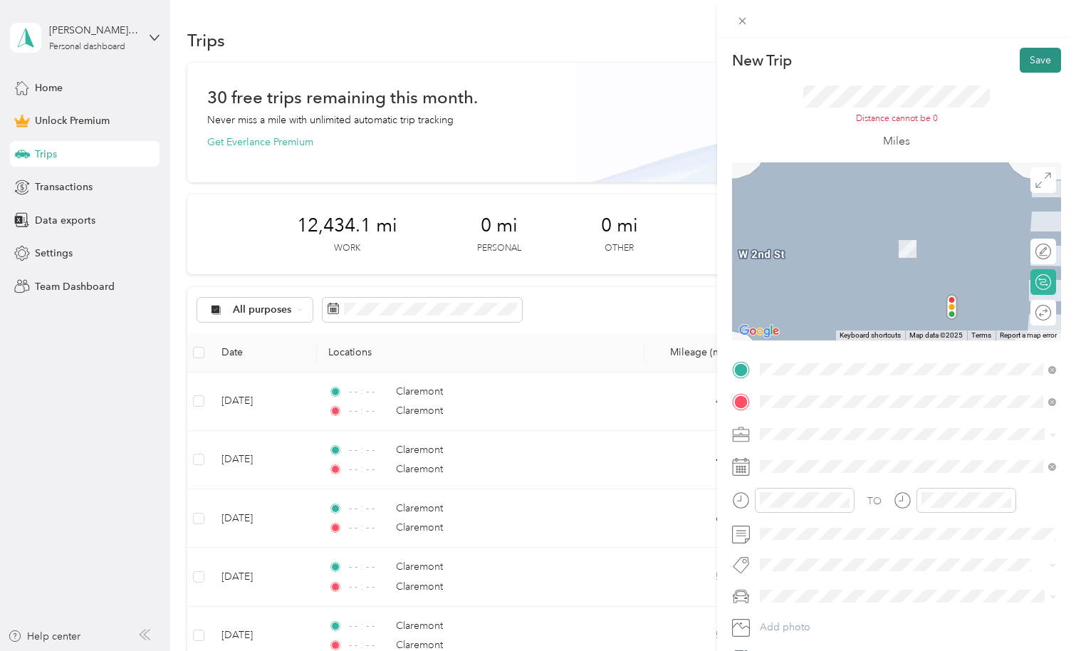
click at [1038, 60] on button "Save" at bounding box center [1040, 60] width 41 height 25
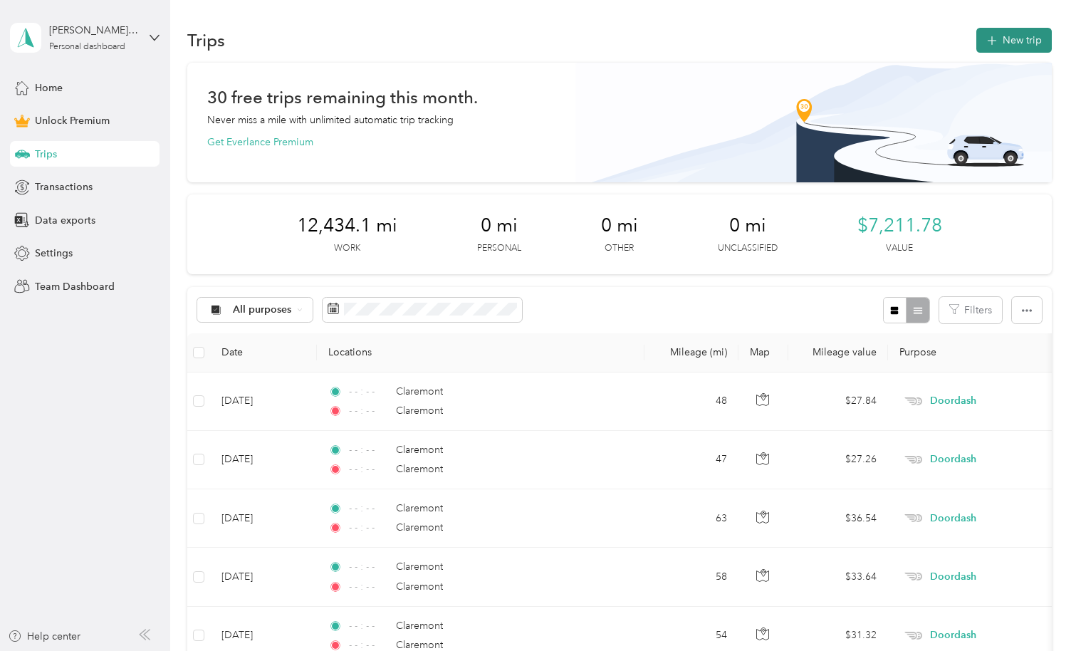
click at [1024, 40] on button "New trip" at bounding box center [1015, 40] width 76 height 25
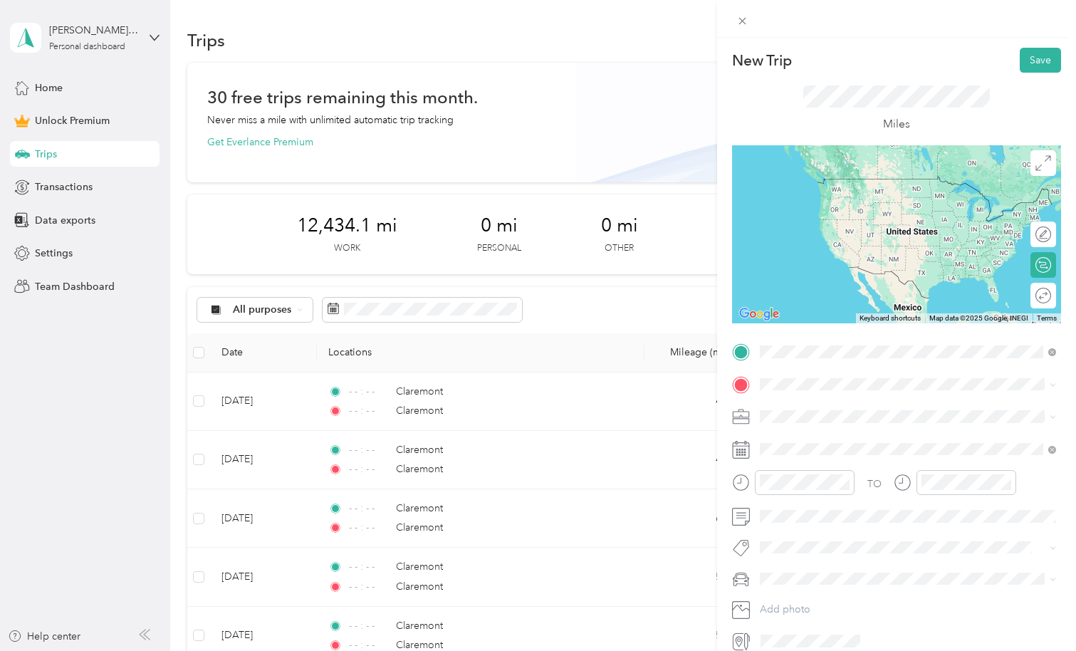
click at [801, 403] on span "Claremont [US_STATE], [GEOGRAPHIC_DATA]" at bounding box center [867, 409] width 160 height 25
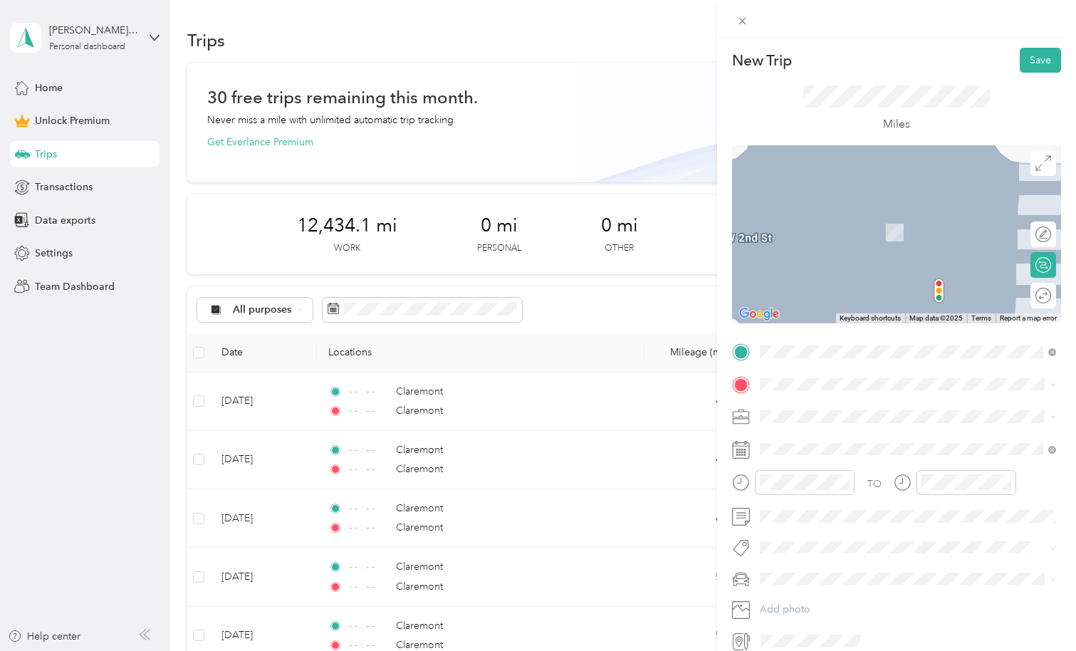
click at [801, 443] on span "Claremont [US_STATE], [GEOGRAPHIC_DATA]" at bounding box center [867, 441] width 160 height 25
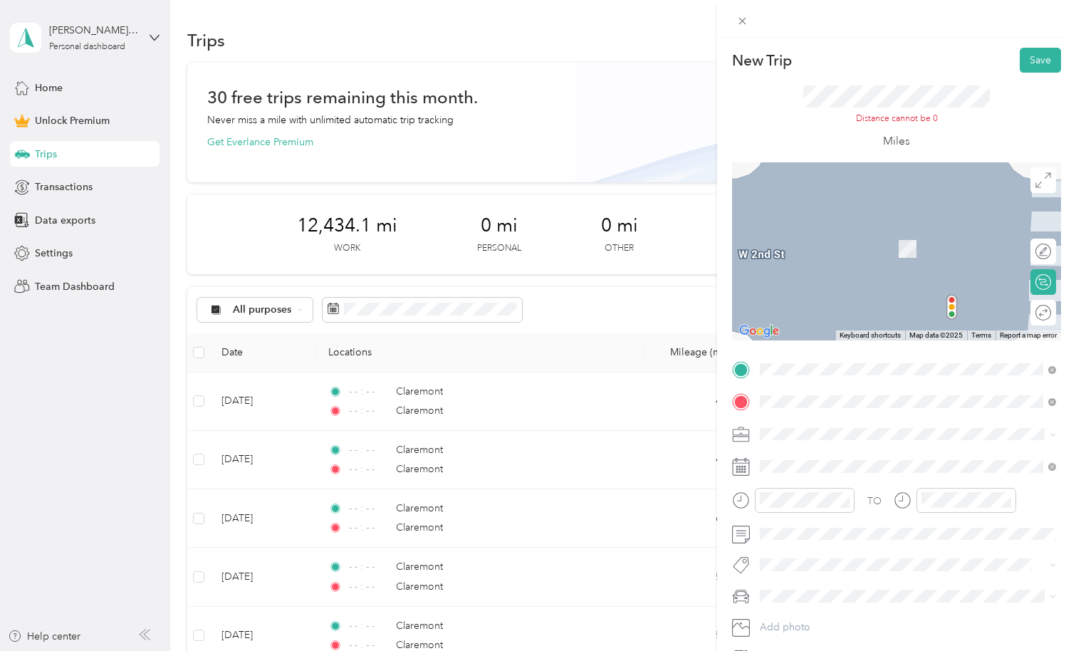
click at [782, 505] on span "Doordash" at bounding box center [788, 501] width 46 height 12
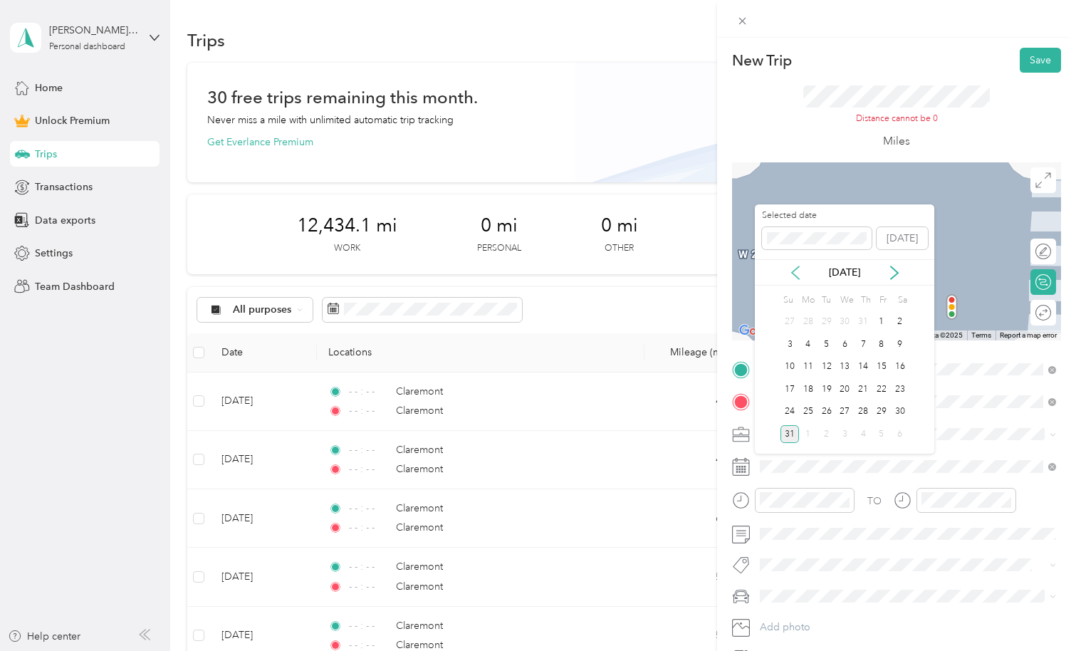
click at [794, 269] on icon at bounding box center [796, 273] width 14 height 14
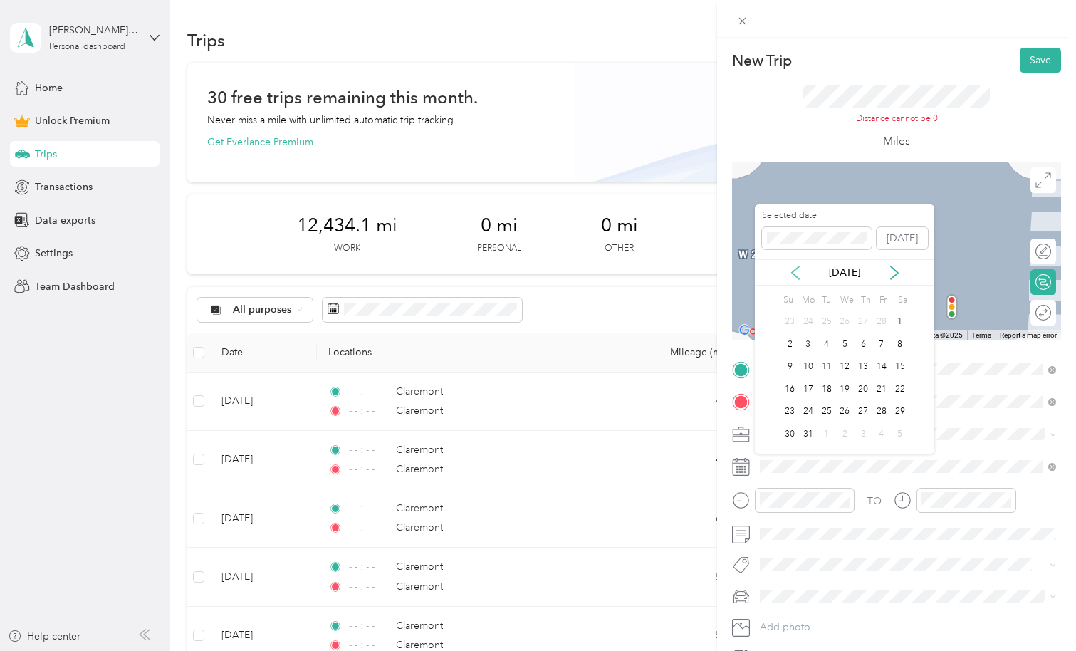
click at [794, 269] on icon at bounding box center [796, 273] width 14 height 14
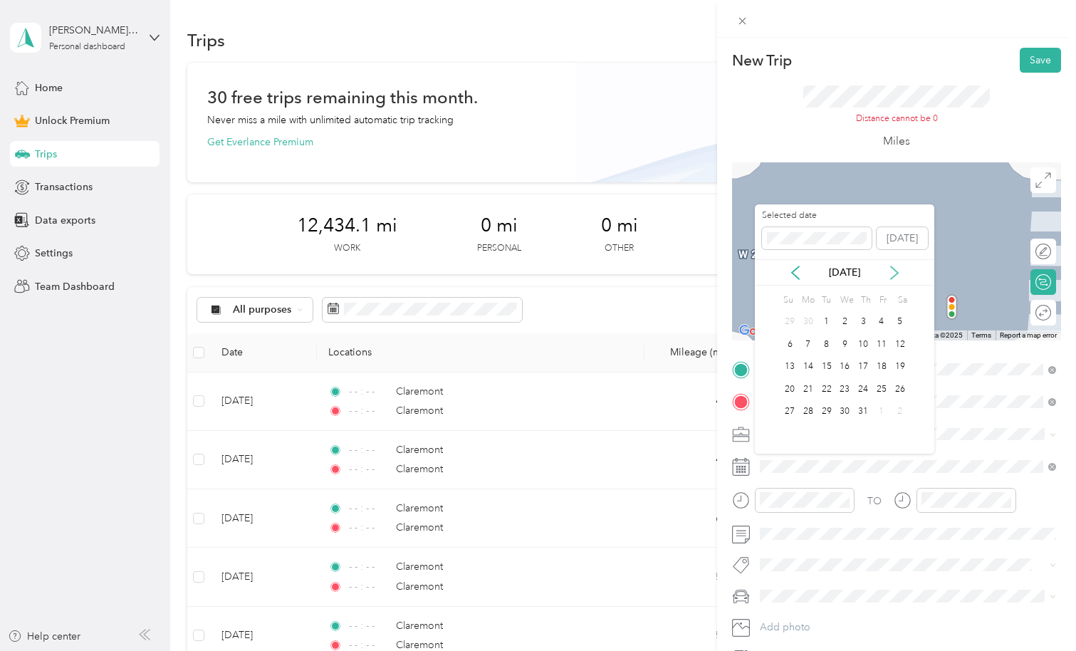
click at [891, 269] on icon at bounding box center [895, 273] width 14 height 14
click at [788, 320] on div "1" at bounding box center [790, 322] width 19 height 18
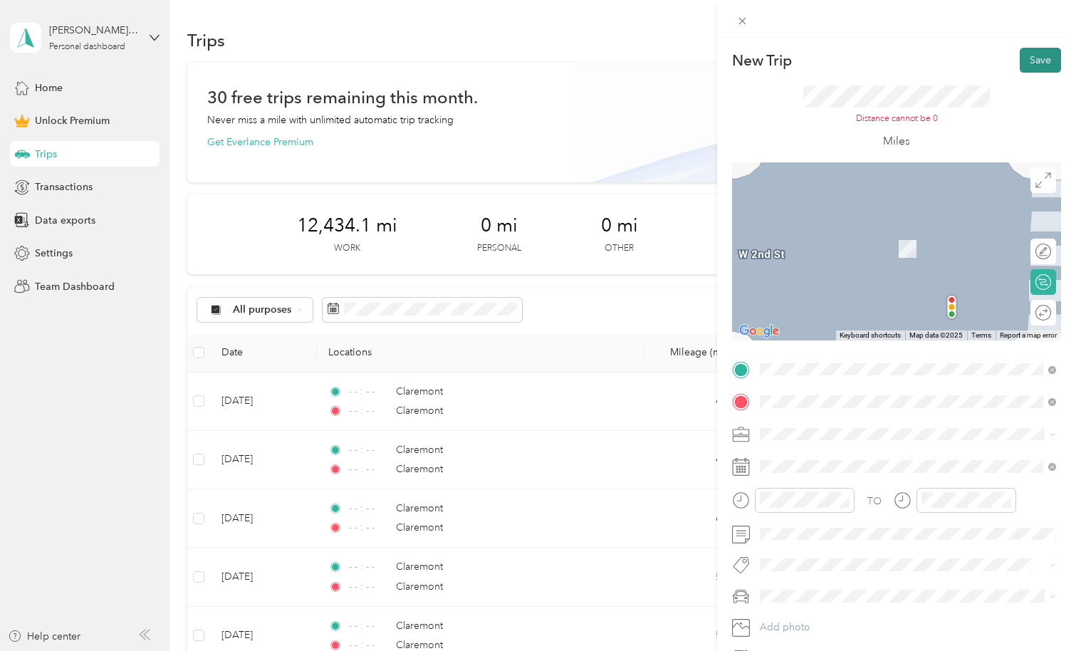
click at [1052, 64] on button "Save" at bounding box center [1040, 60] width 41 height 25
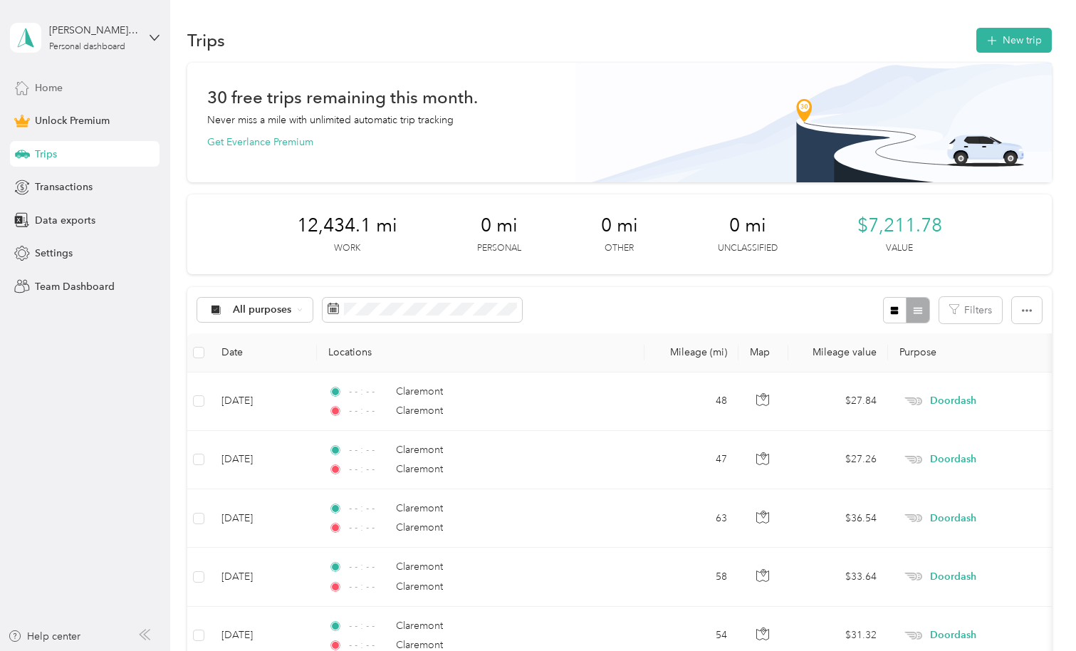
click at [53, 85] on span "Home" at bounding box center [49, 88] width 28 height 15
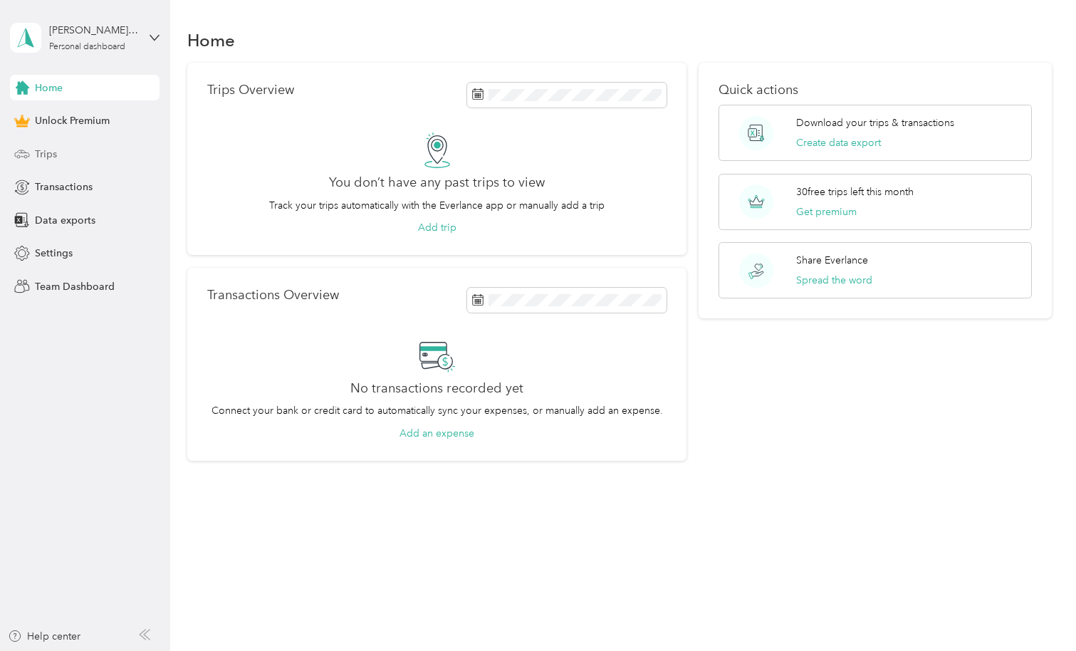
click at [46, 155] on span "Trips" at bounding box center [46, 154] width 22 height 15
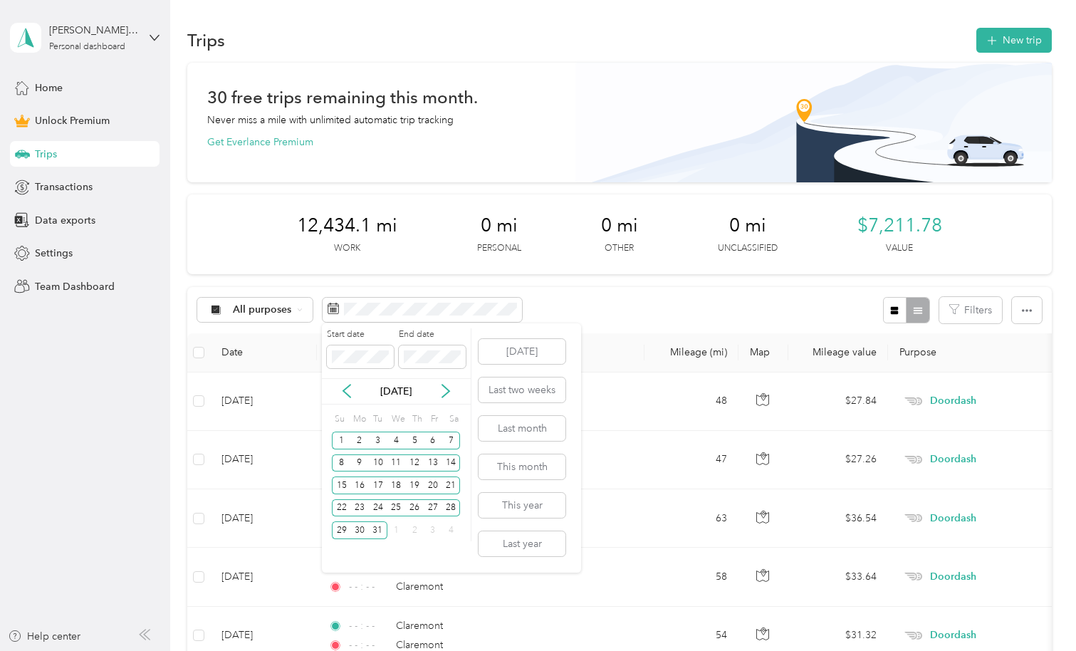
click at [445, 383] on div "[DATE]" at bounding box center [396, 391] width 149 height 26
click at [445, 392] on icon at bounding box center [446, 391] width 14 height 14
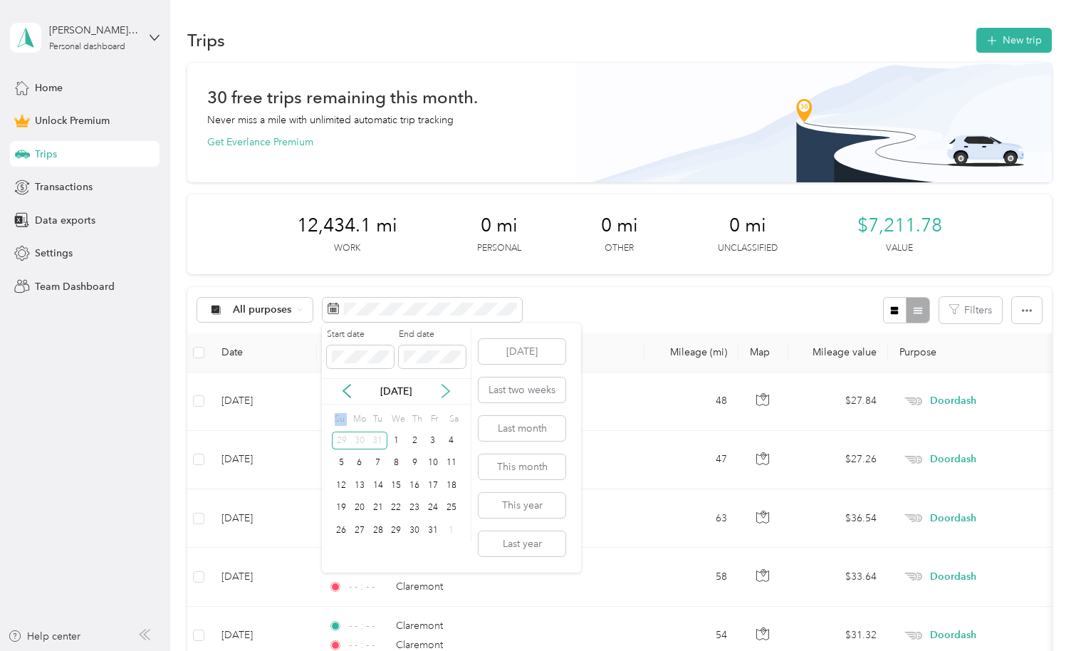
click at [445, 392] on icon at bounding box center [446, 391] width 14 height 14
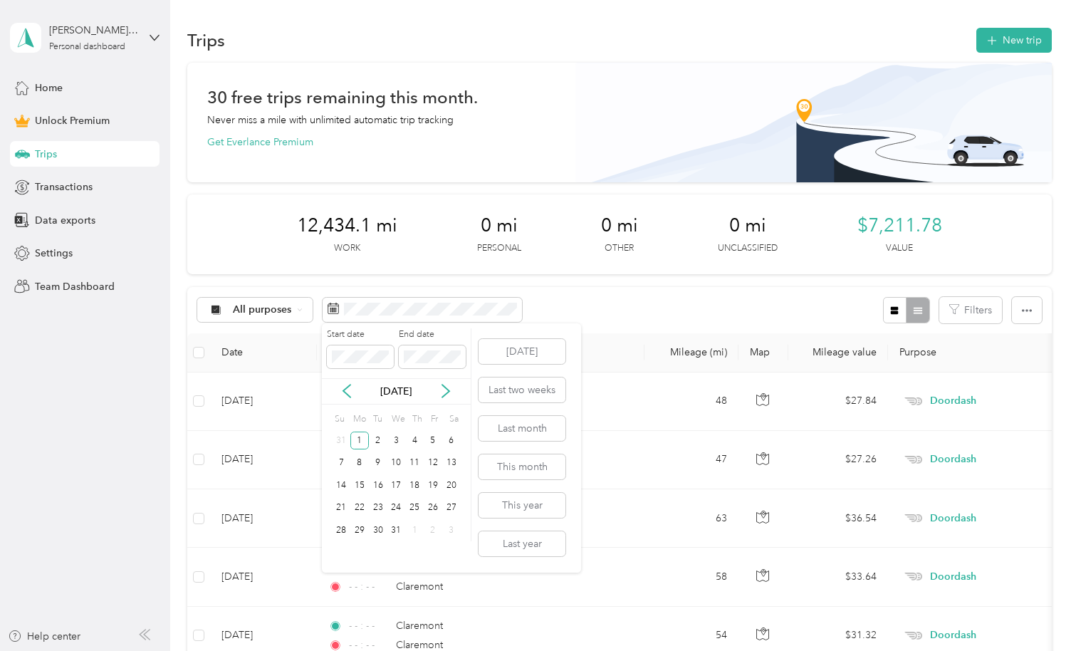
click at [358, 386] on div "[DATE]" at bounding box center [396, 391] width 149 height 15
click at [446, 392] on icon at bounding box center [446, 391] width 14 height 14
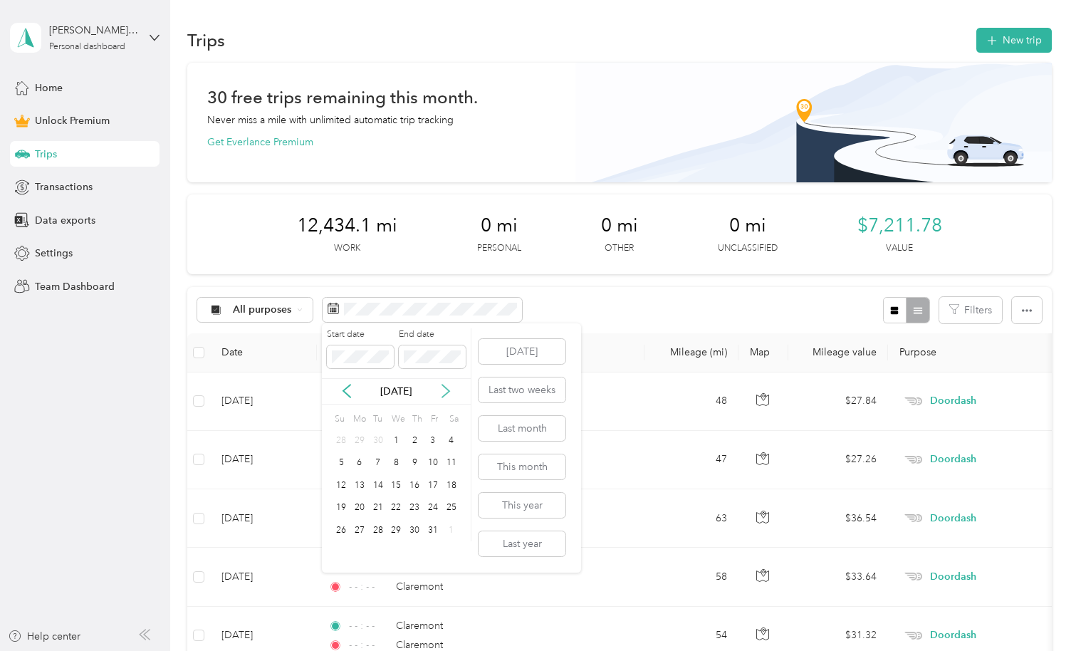
click at [446, 392] on icon at bounding box center [446, 391] width 14 height 14
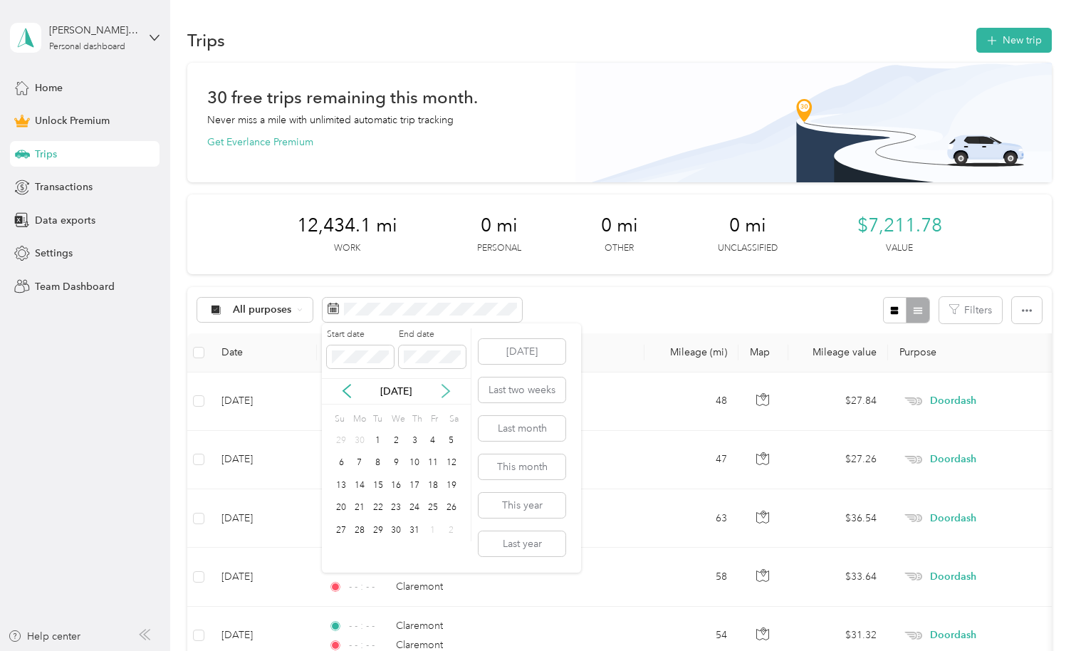
click at [446, 392] on icon at bounding box center [446, 391] width 14 height 14
click at [375, 529] on div "31" at bounding box center [378, 530] width 19 height 18
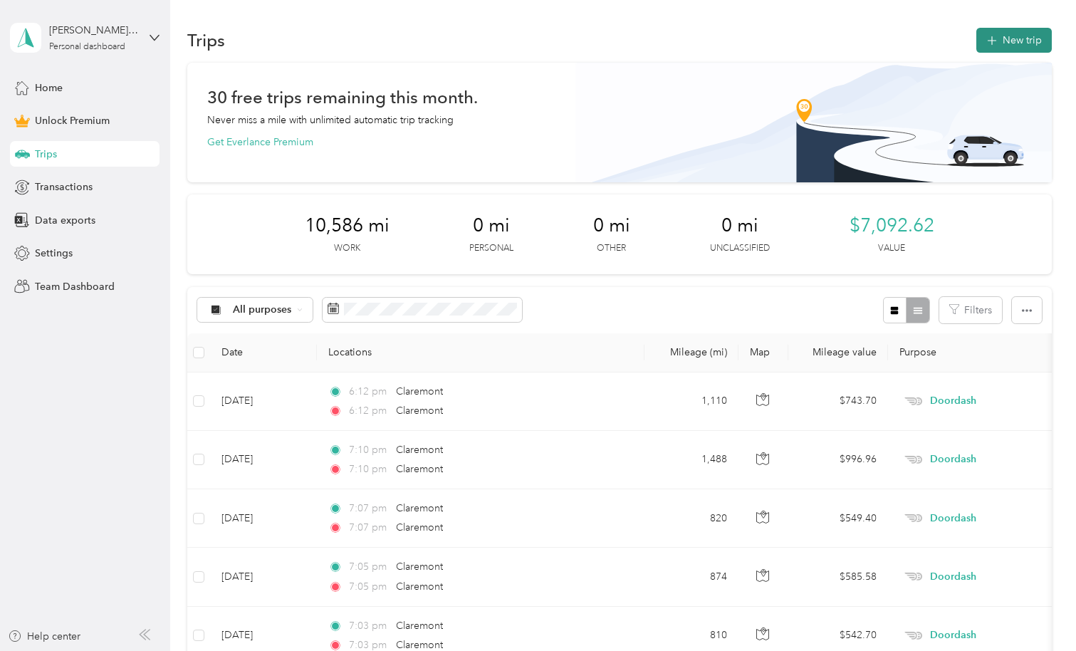
click at [1009, 34] on button "New trip" at bounding box center [1015, 40] width 76 height 25
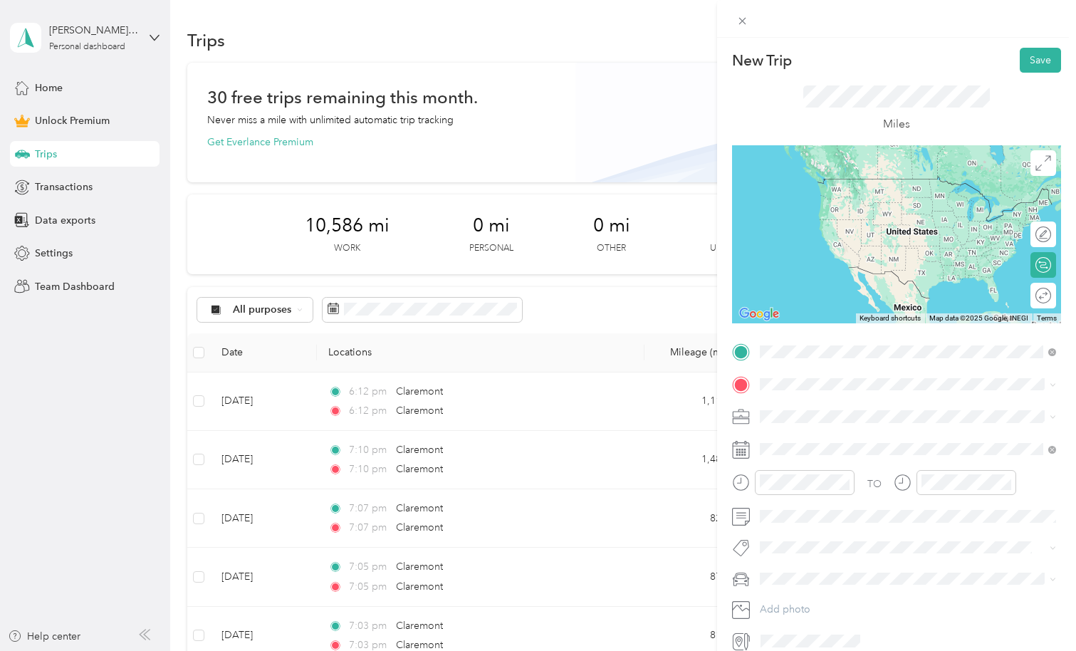
click at [809, 401] on span "Claremont [US_STATE], [GEOGRAPHIC_DATA]" at bounding box center [867, 409] width 160 height 25
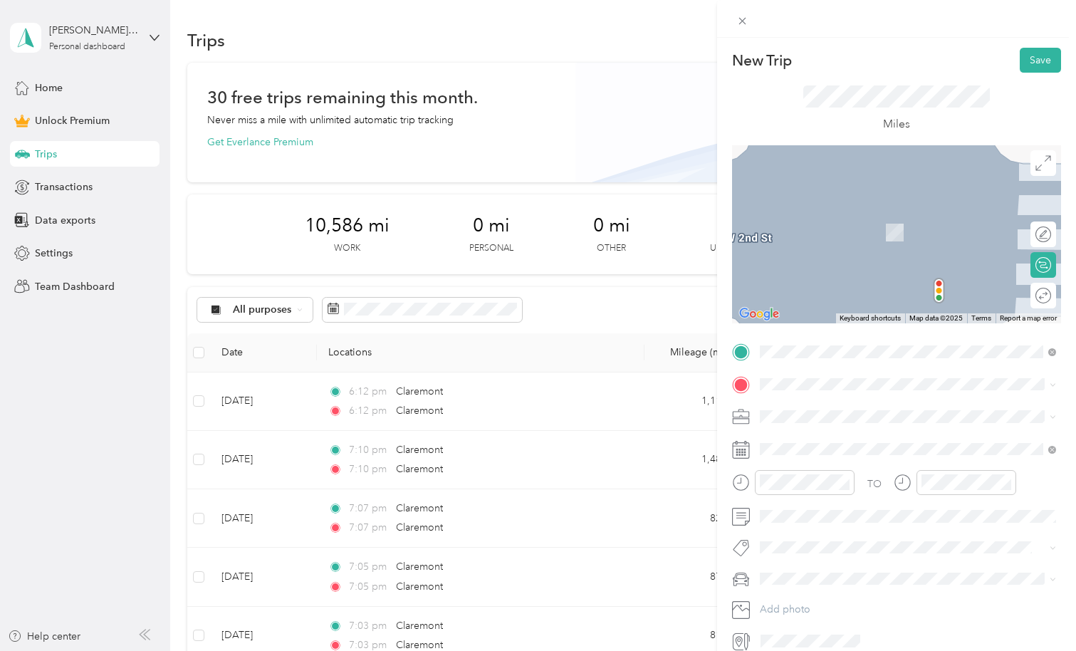
click at [804, 437] on span "Claremont [US_STATE], [GEOGRAPHIC_DATA]" at bounding box center [867, 437] width 160 height 25
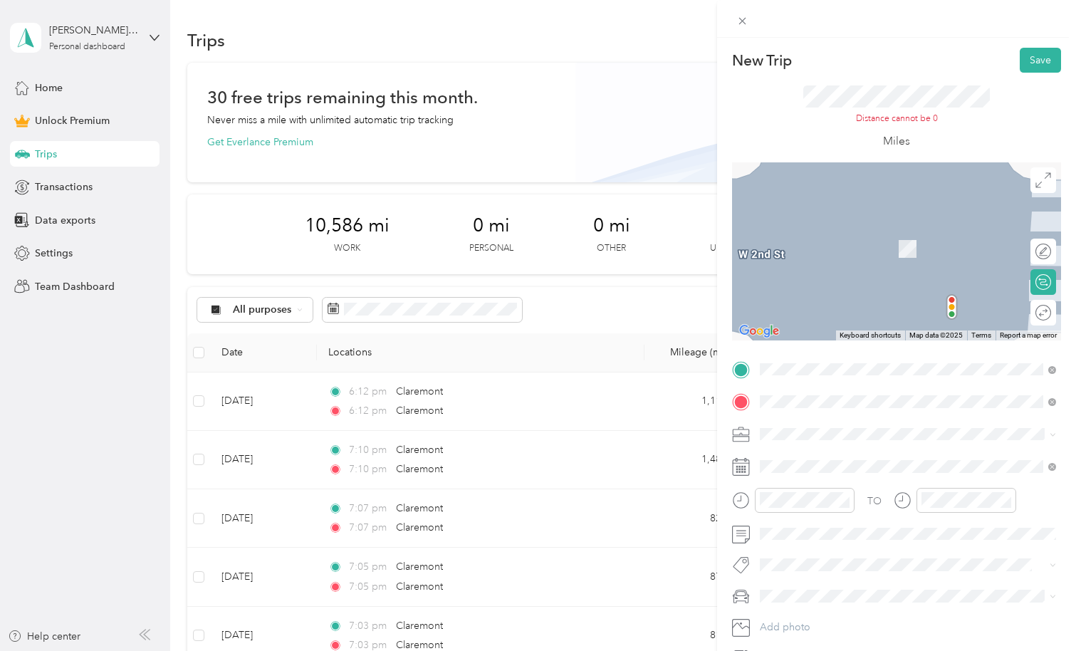
click at [777, 506] on span "Doordash" at bounding box center [788, 505] width 46 height 12
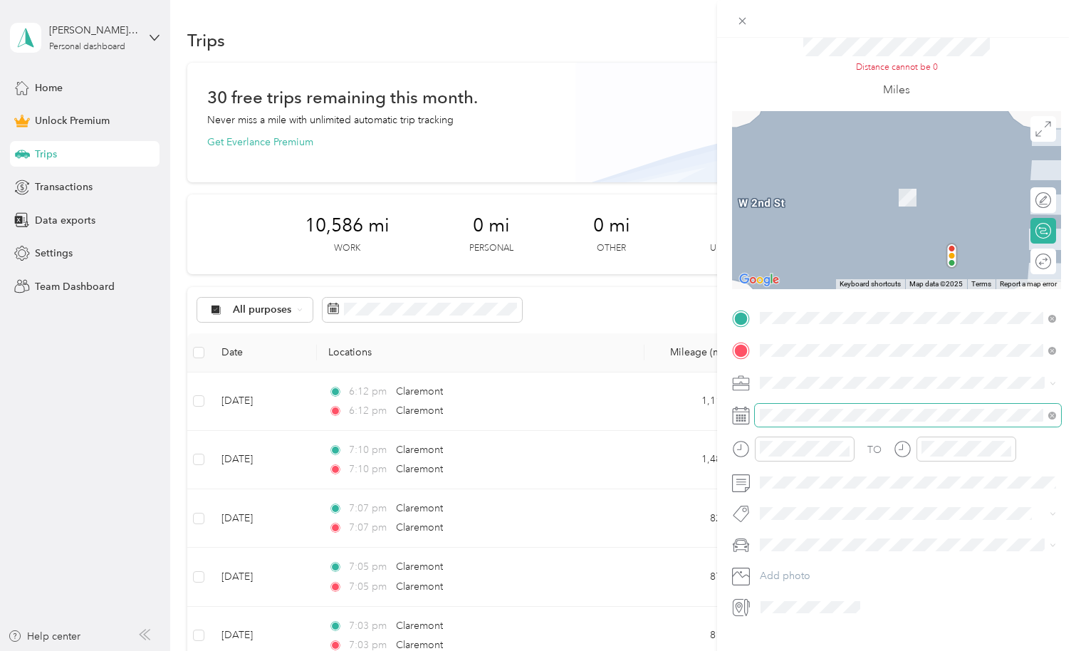
scroll to position [55, 0]
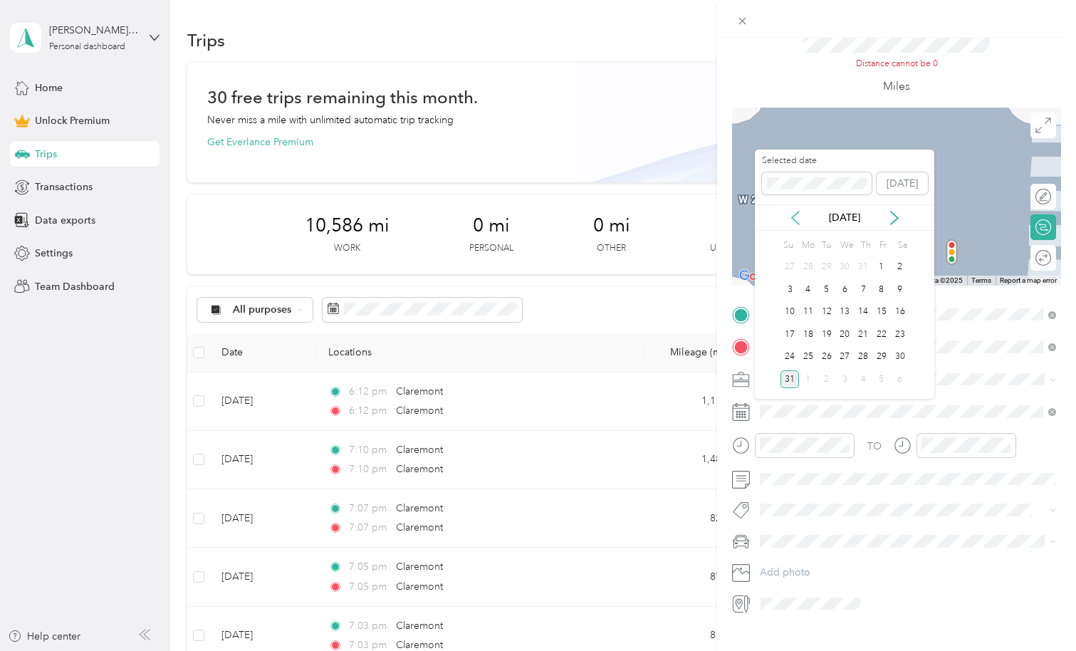
click at [798, 216] on icon at bounding box center [796, 218] width 14 height 14
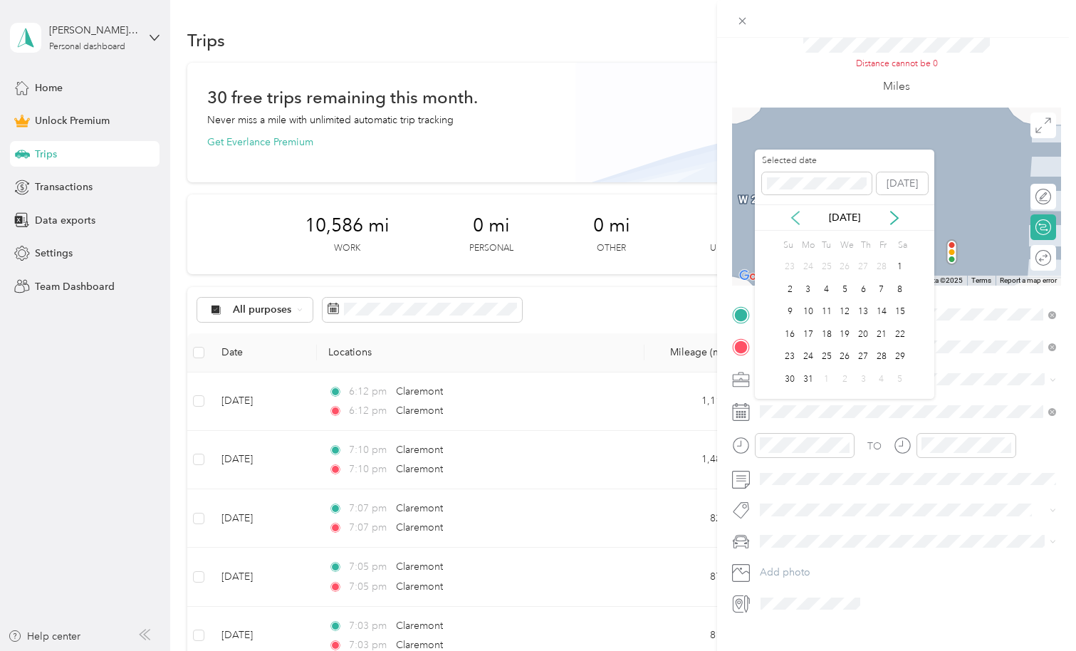
click at [798, 216] on icon at bounding box center [796, 218] width 14 height 14
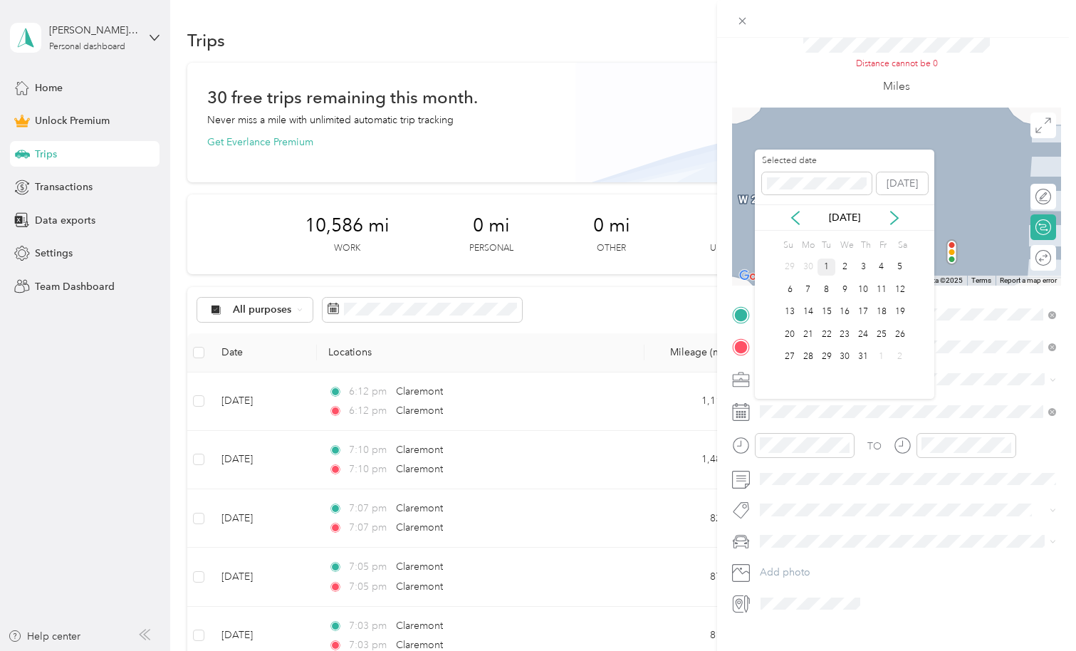
click at [830, 264] on div "1" at bounding box center [827, 268] width 19 height 18
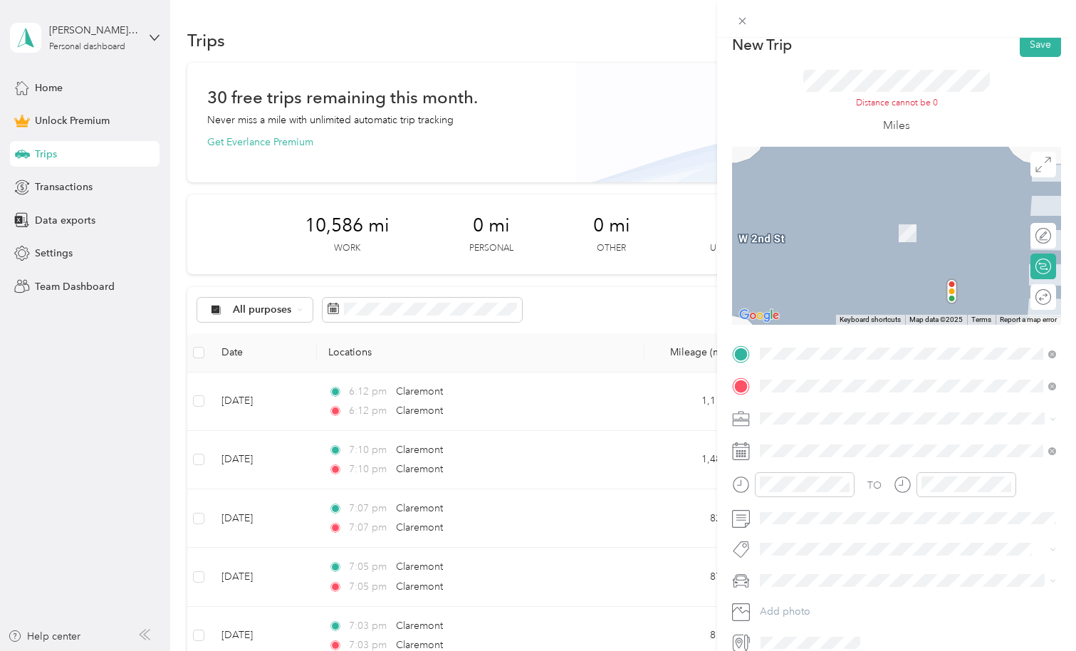
scroll to position [10, 0]
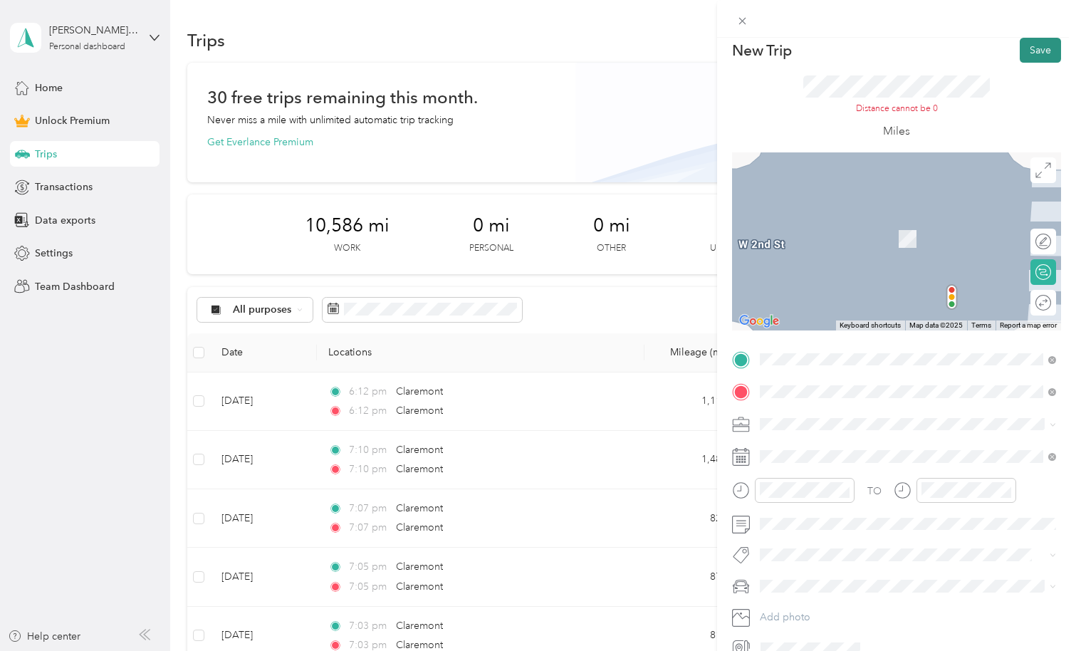
click at [1044, 49] on button "Save" at bounding box center [1040, 50] width 41 height 25
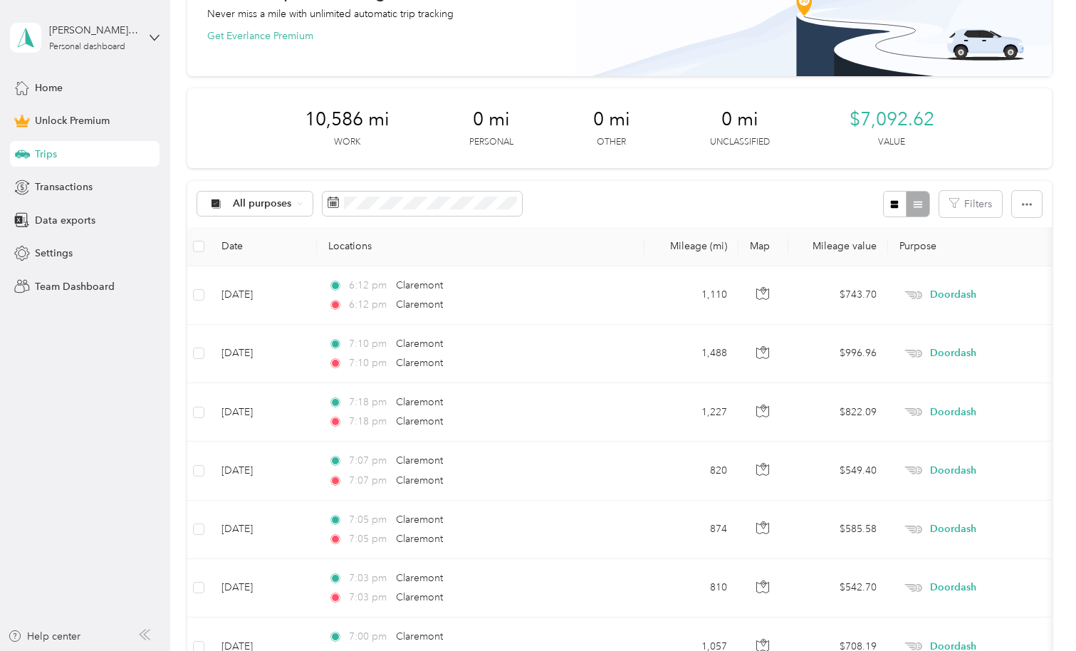
scroll to position [0, 0]
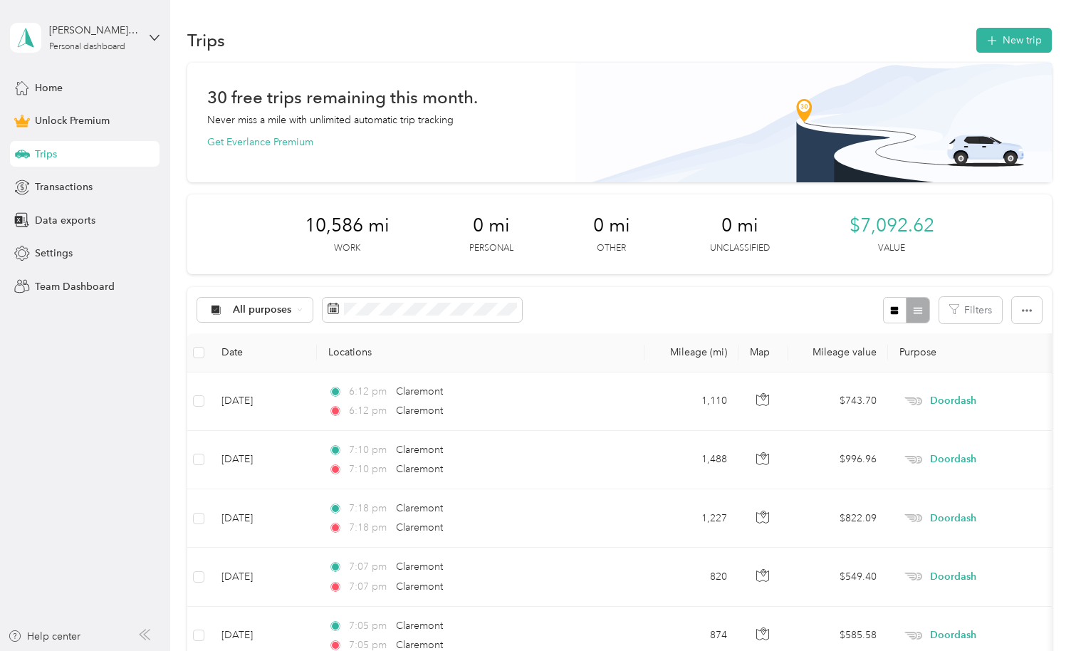
click at [86, 155] on div "Trips" at bounding box center [85, 154] width 150 height 26
click at [532, 145] on div "30 free trips remaining this month. Never miss a mile with unlimited automatic …" at bounding box center [619, 120] width 824 height 60
